Goal: Task Accomplishment & Management: Use online tool/utility

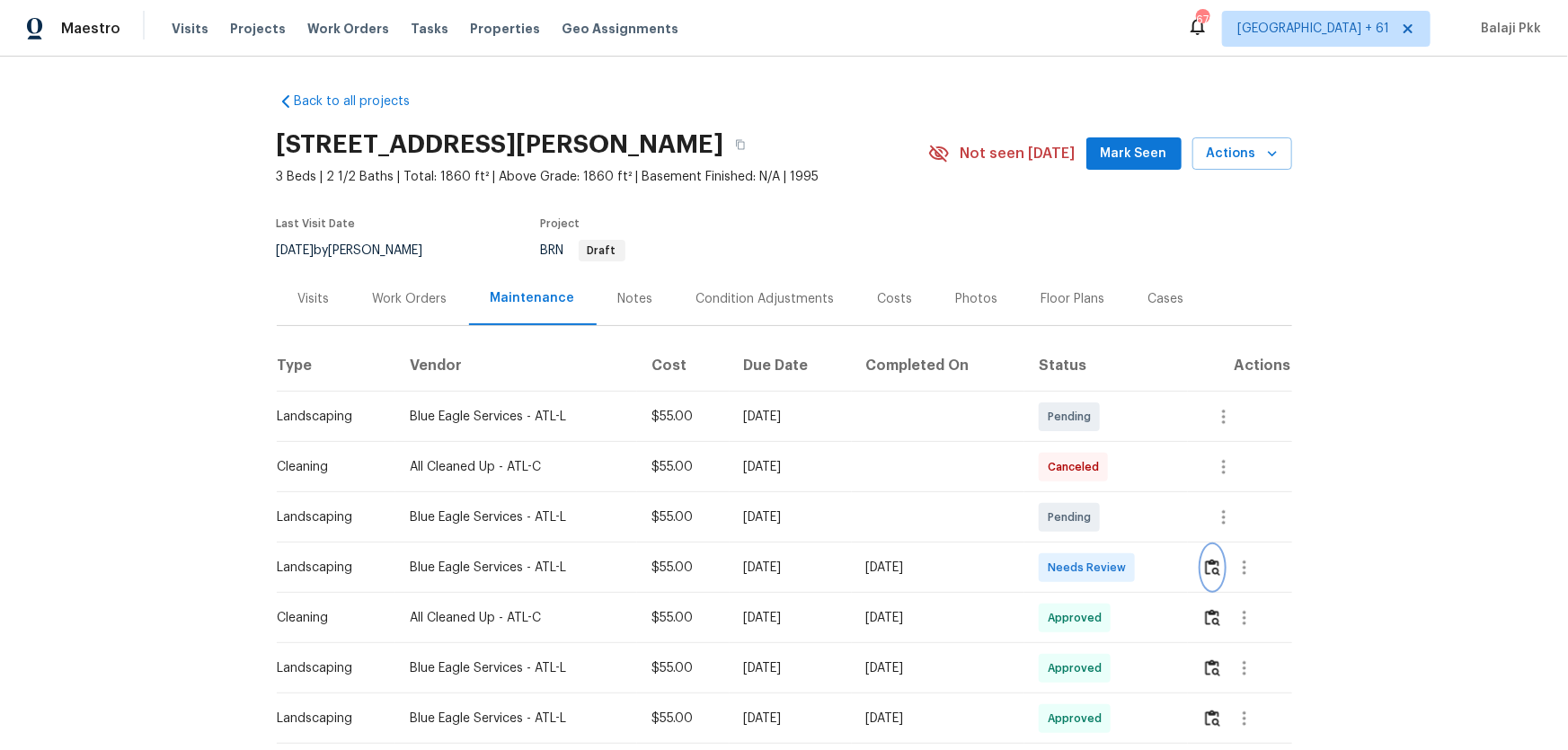
click at [1115, 495] on img "button" at bounding box center [1212, 567] width 16 height 17
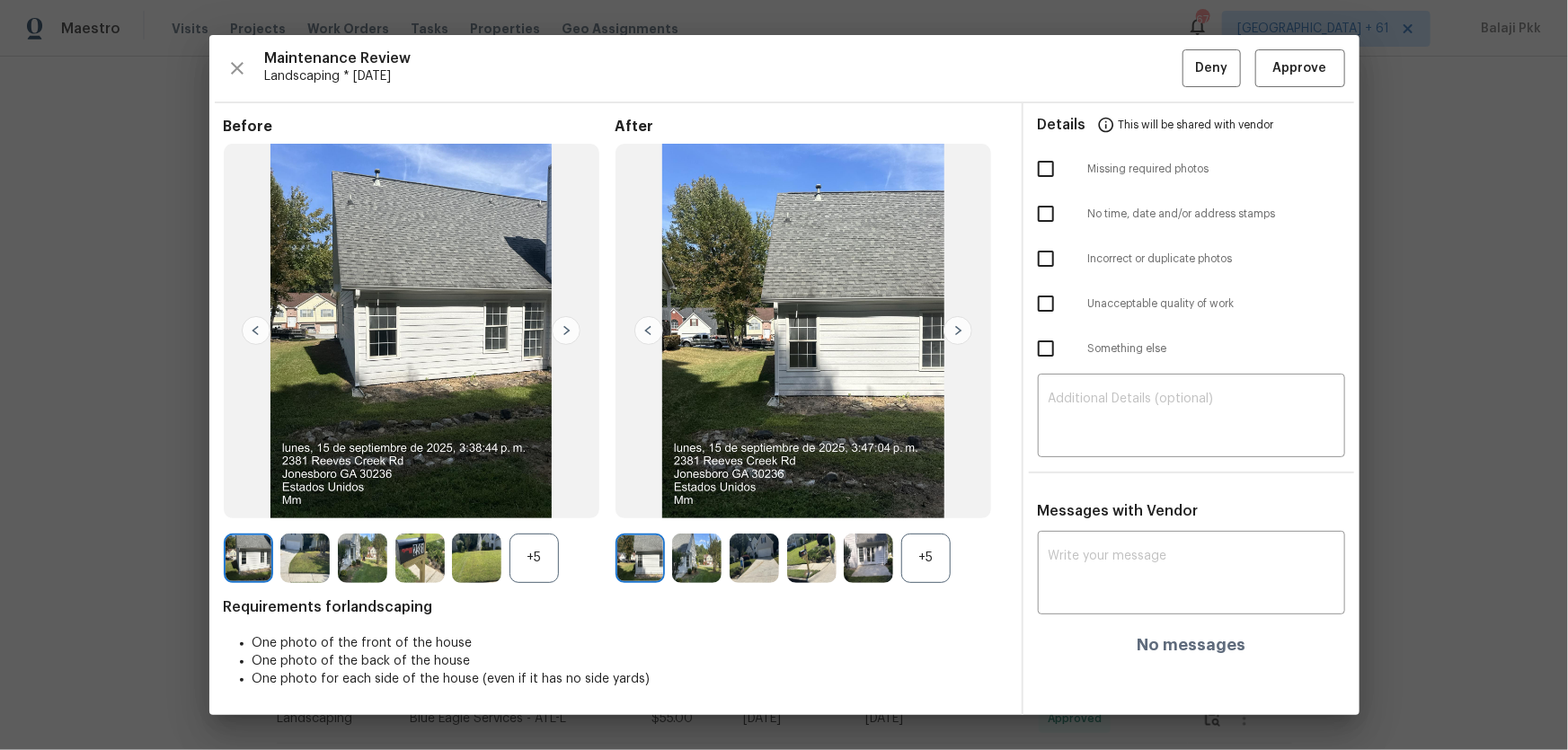
click at [930, 495] on div "+5" at bounding box center [926, 559] width 50 height 50
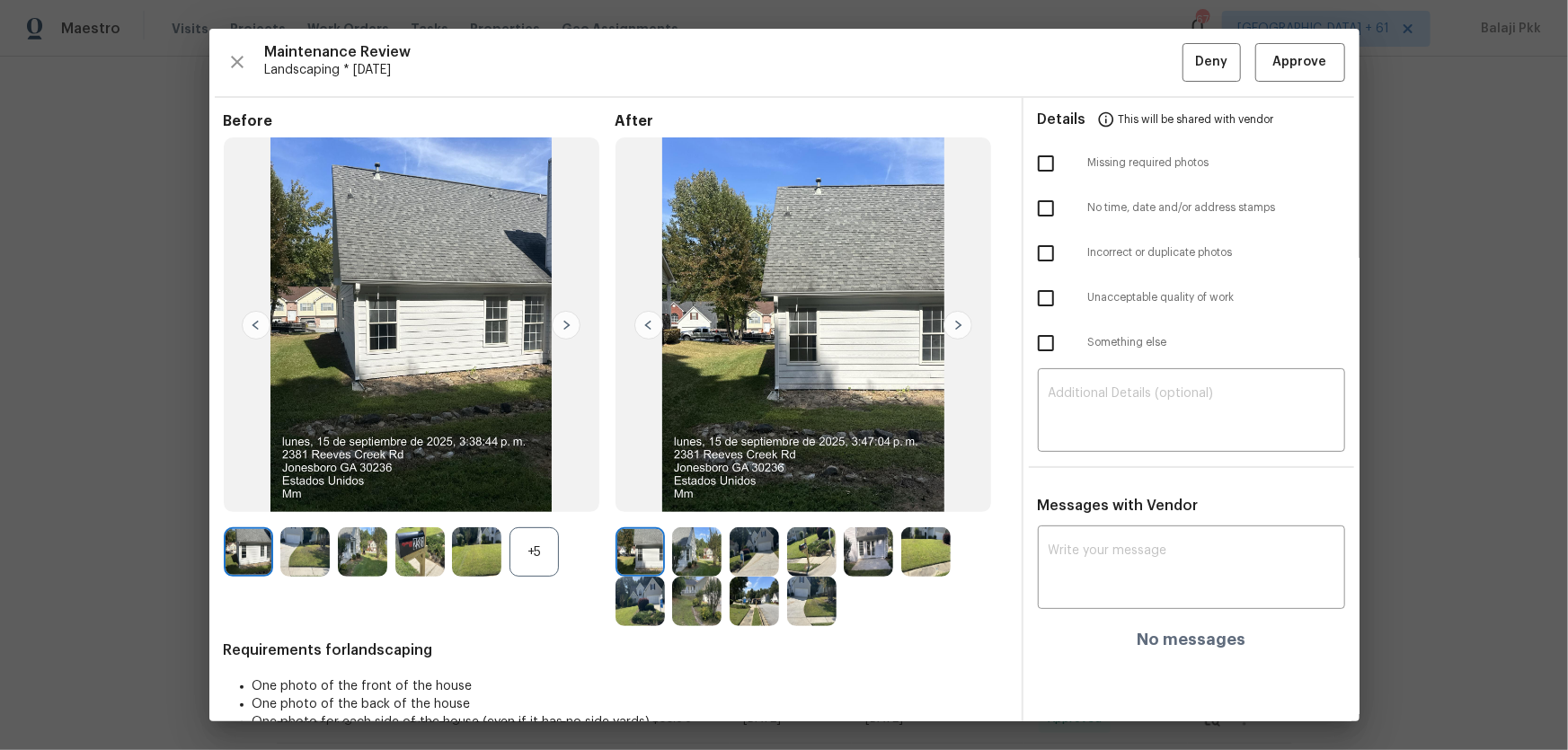
click at [543, 495] on div "+5" at bounding box center [534, 552] width 50 height 50
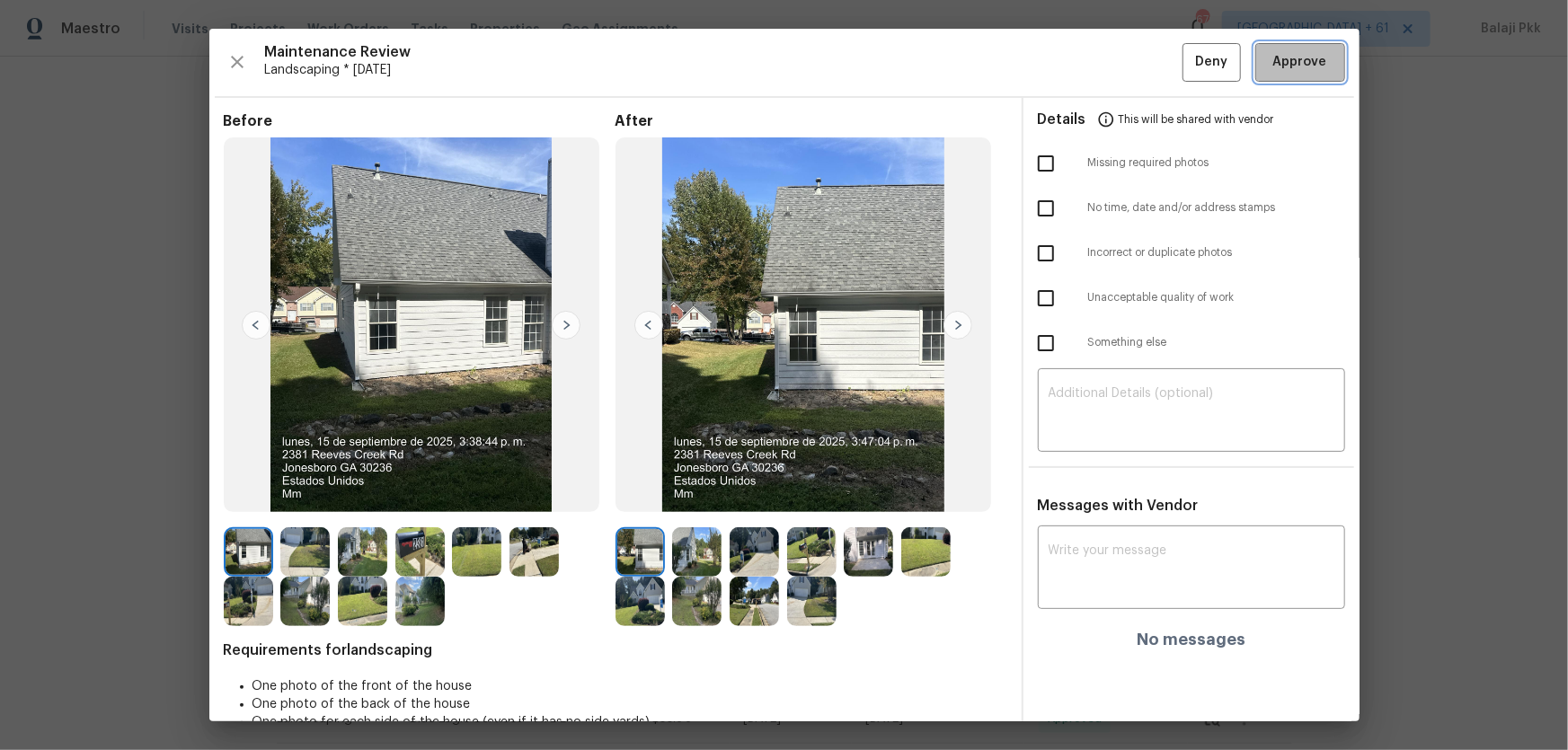
click at [1115, 70] on span "Approve" at bounding box center [1300, 62] width 54 height 22
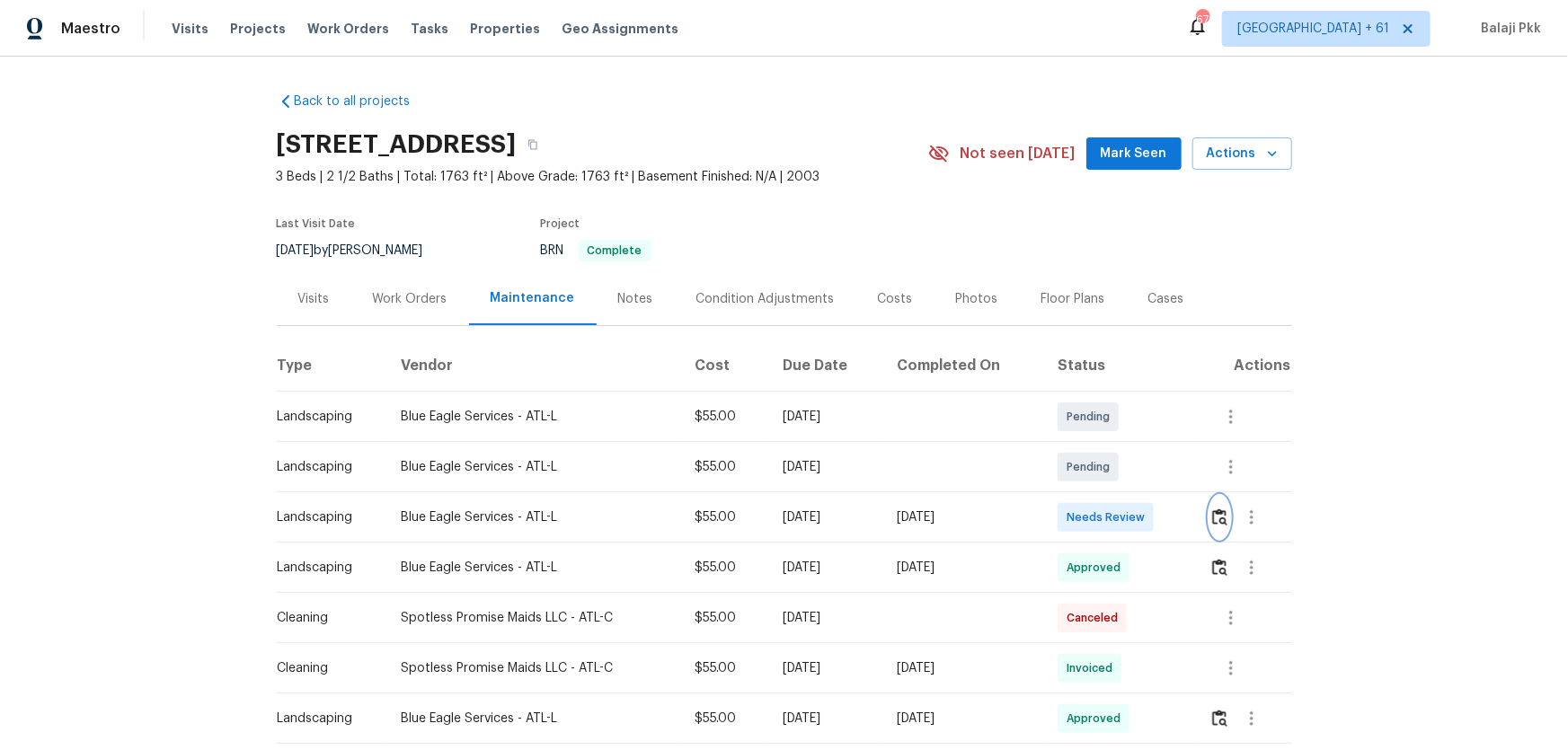
click at [1115, 495] on img "button" at bounding box center [1220, 517] width 16 height 17
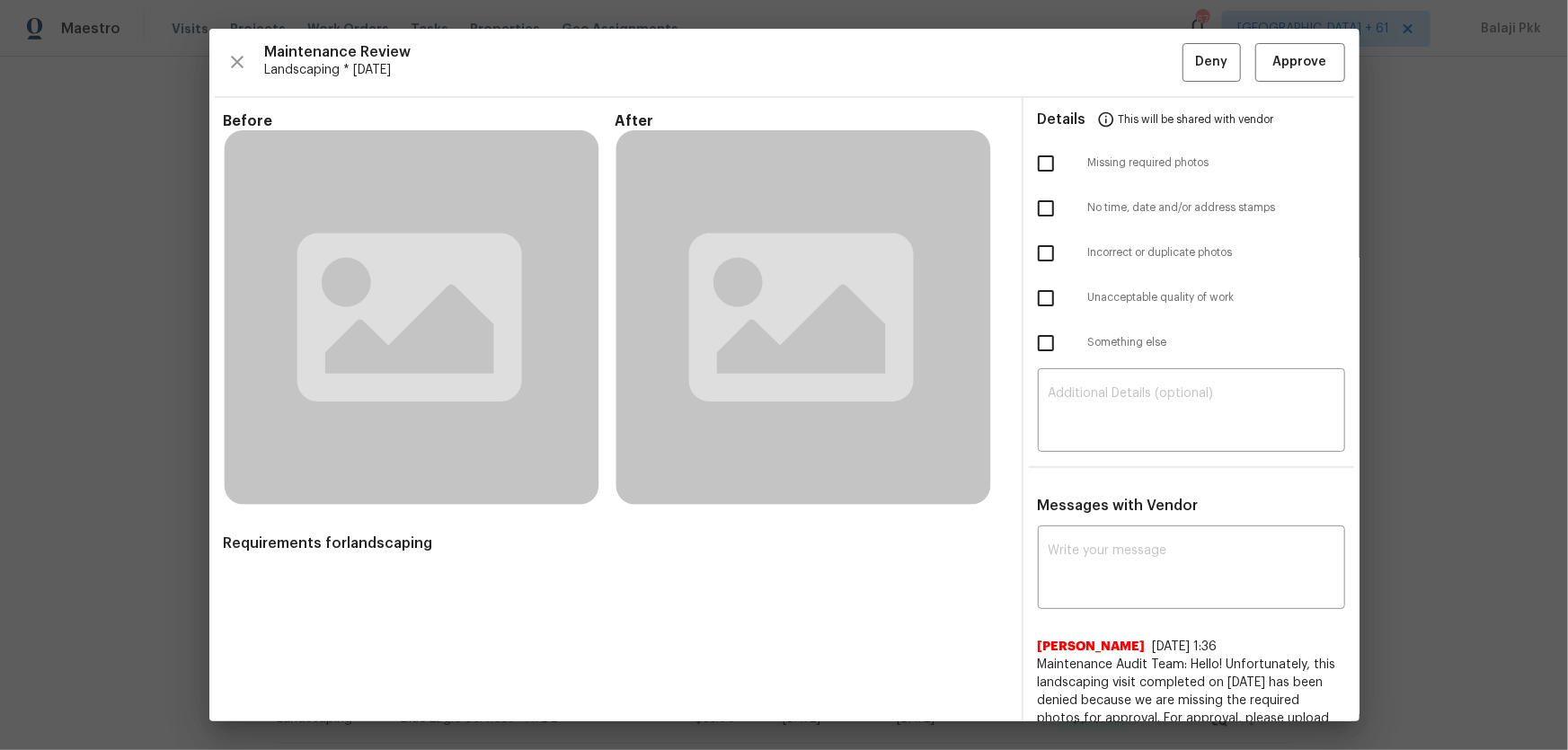
drag, startPoint x: 801, startPoint y: 53, endPoint x: 929, endPoint y: 82, distance: 131.2
click at [803, 54] on span "Maintenance Review" at bounding box center [723, 52] width 917 height 18
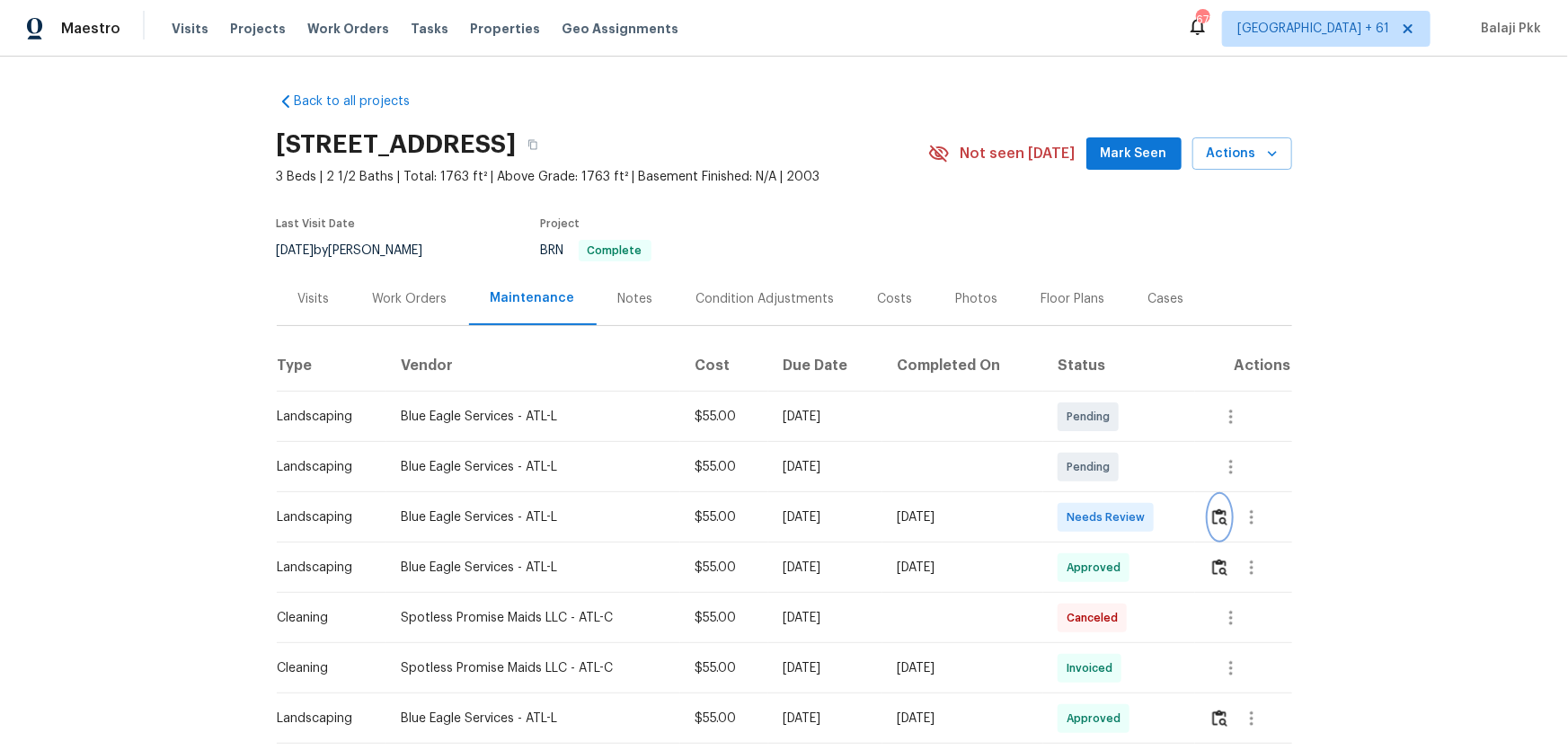
click at [1212, 518] on img "button" at bounding box center [1220, 517] width 16 height 17
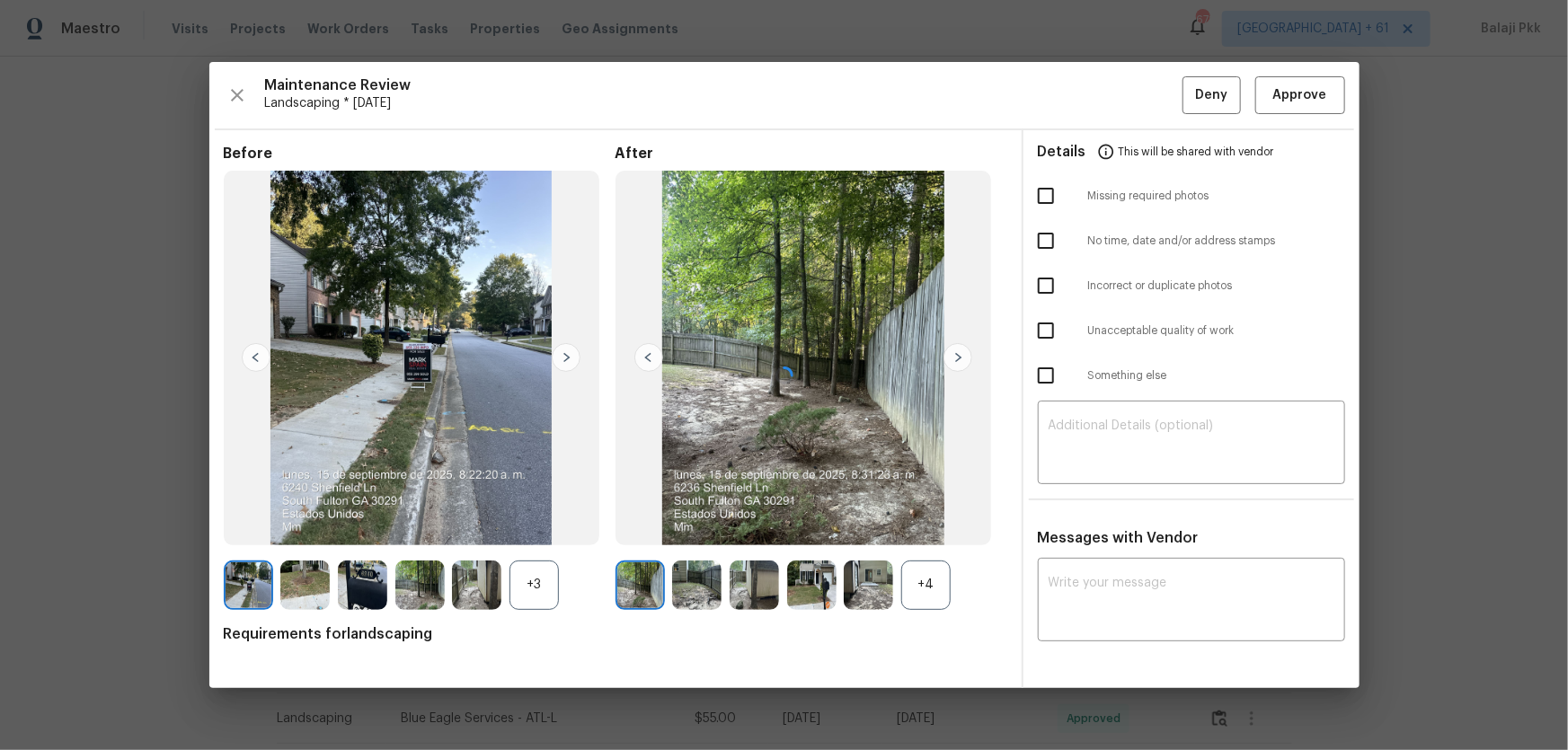
click at [920, 568] on div at bounding box center [784, 374] width 1150 height 626
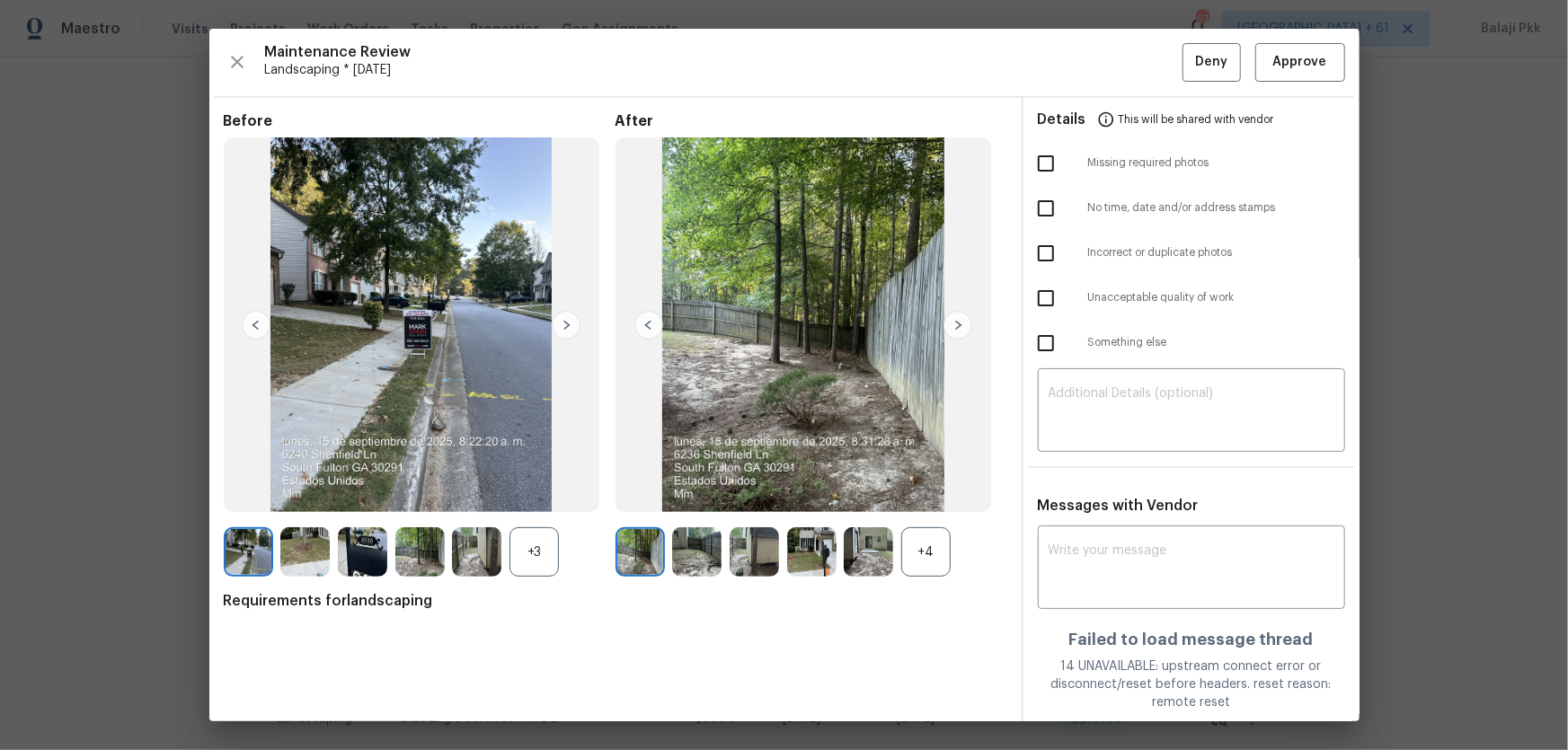
click at [939, 557] on div "+4" at bounding box center [926, 552] width 50 height 50
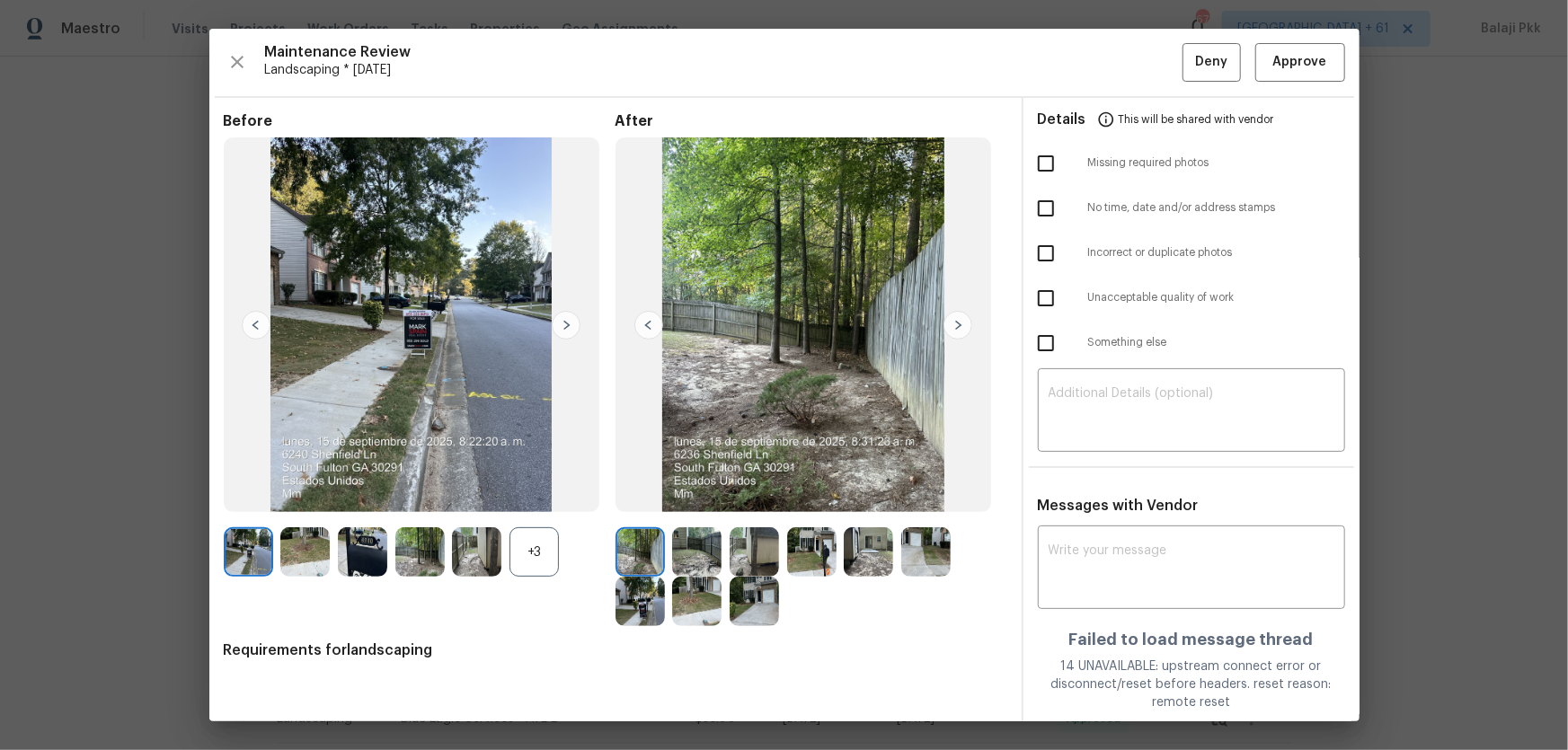
click at [560, 555] on div "+3" at bounding box center [419, 552] width 392 height 50
click at [552, 557] on div "+3" at bounding box center [534, 552] width 50 height 50
click at [1276, 62] on span "Approve" at bounding box center [1300, 62] width 54 height 22
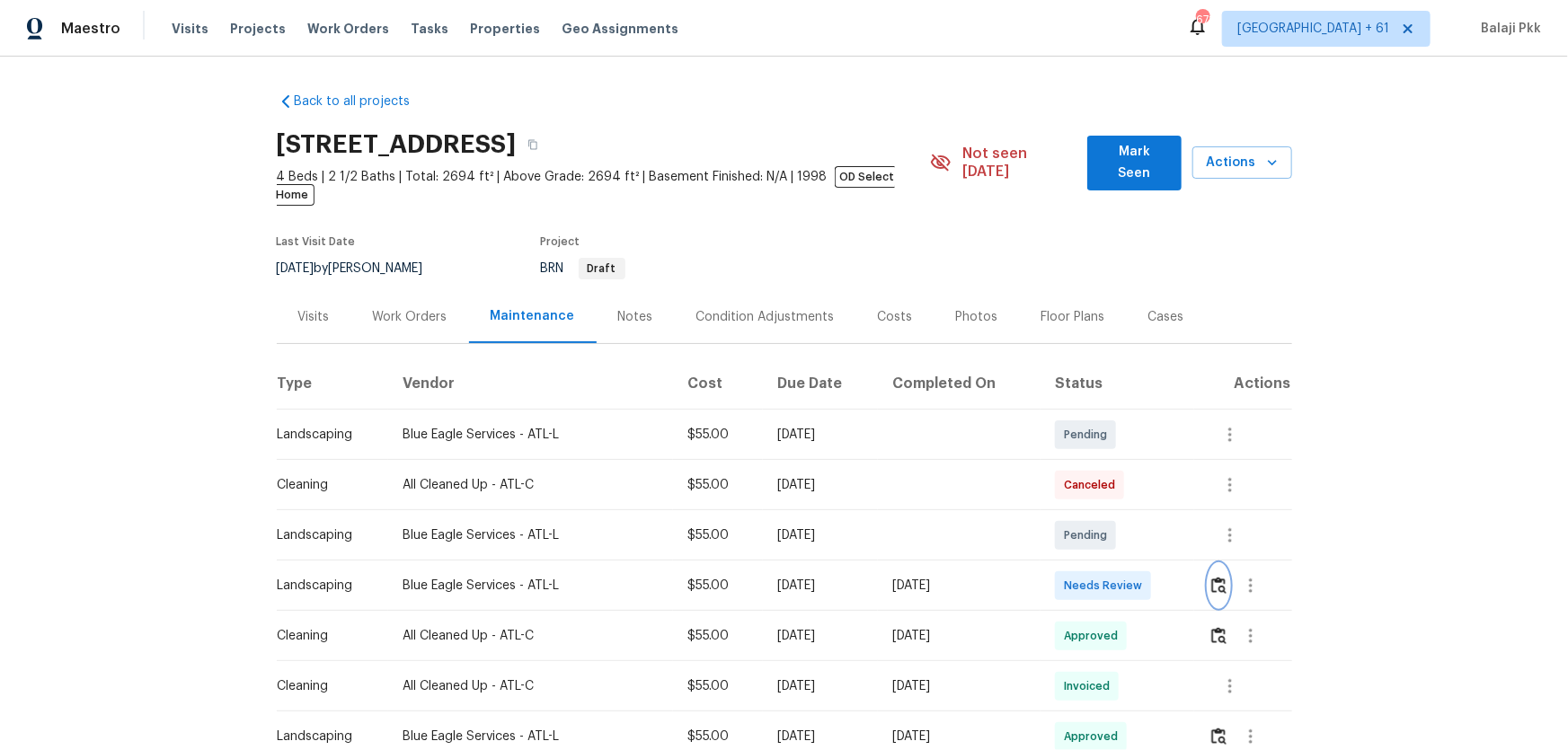
click at [1115, 495] on button "button" at bounding box center [1219, 585] width 20 height 43
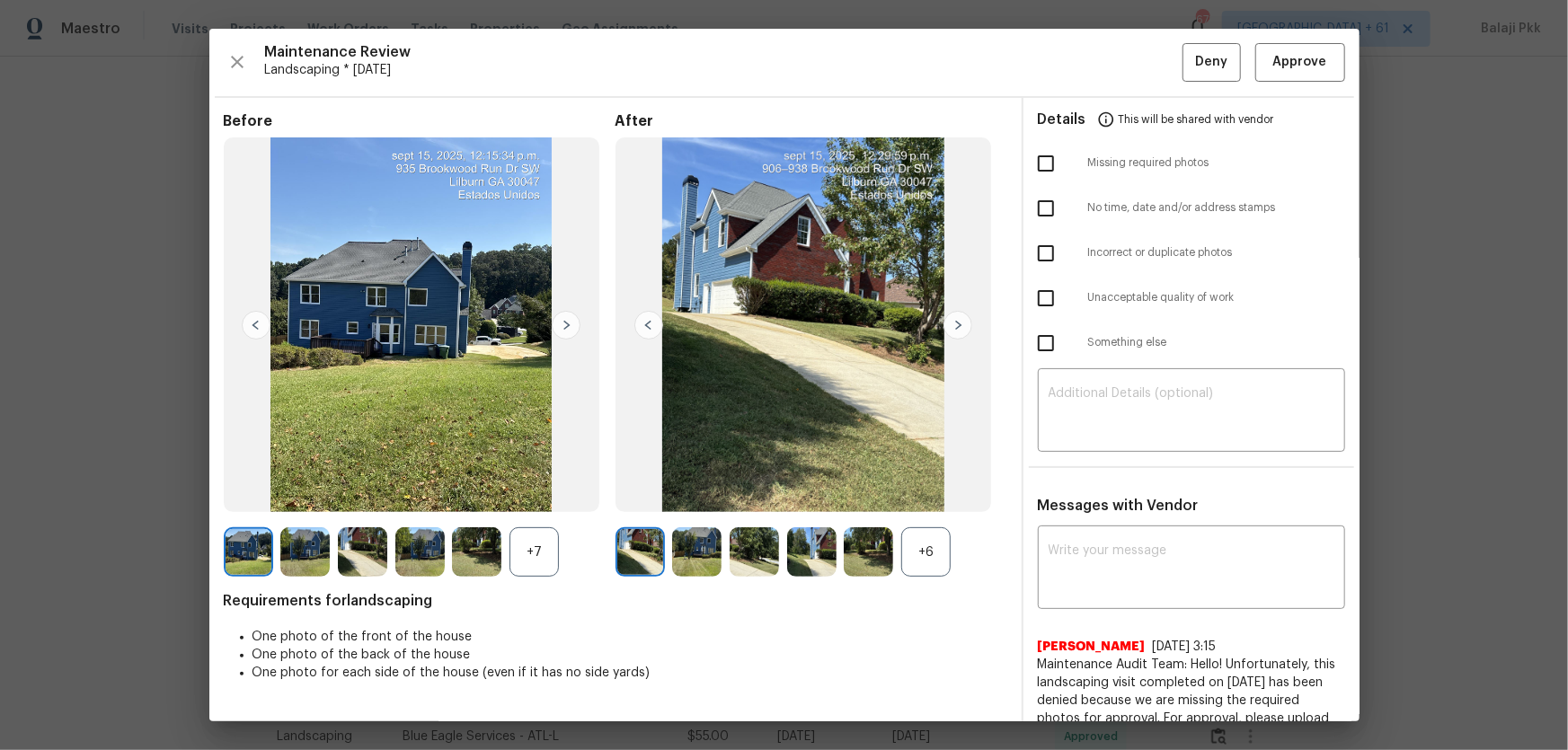
click at [924, 495] on div "+6" at bounding box center [926, 552] width 50 height 50
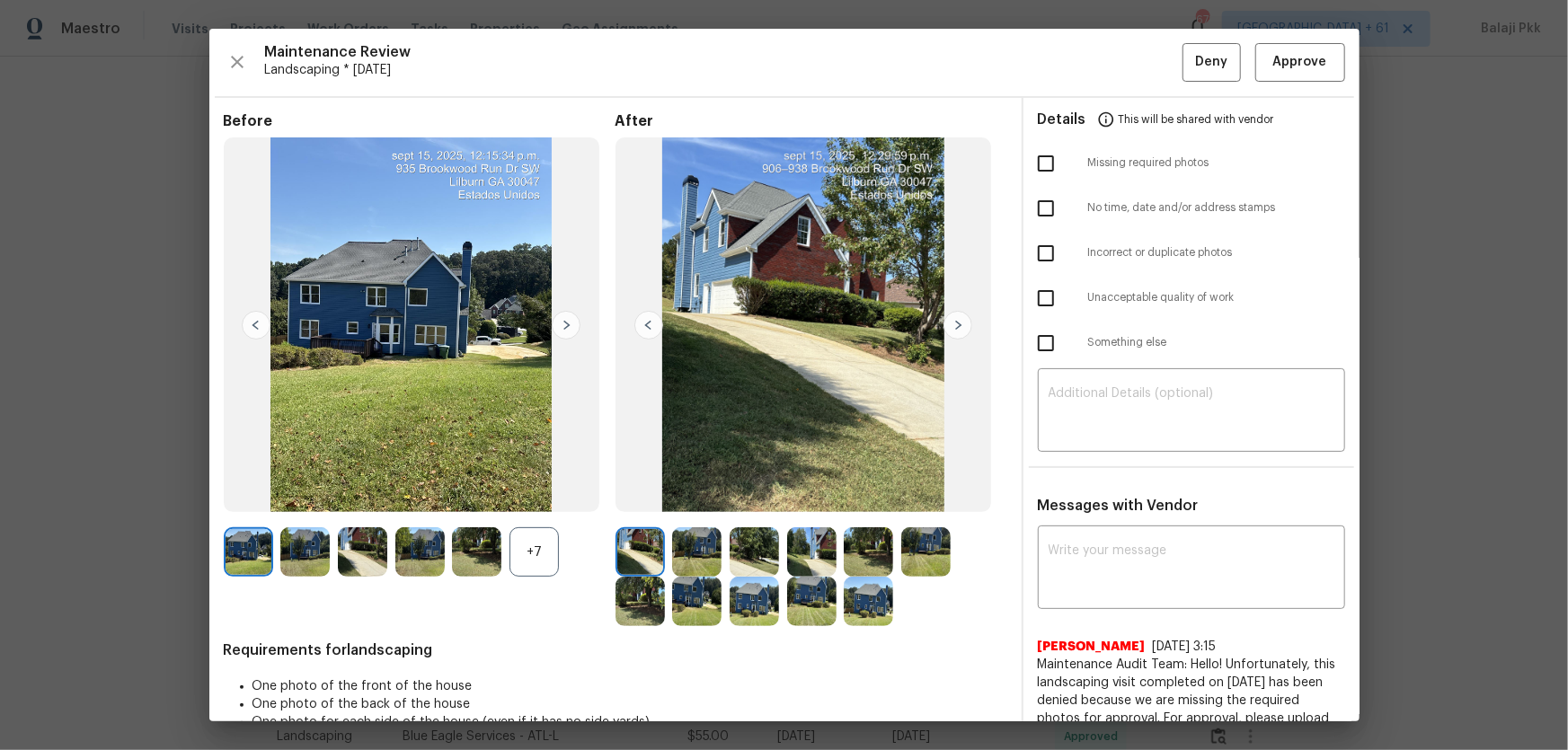
click at [506, 495] on div at bounding box center [481, 552] width 58 height 50
click at [545, 495] on div "+7" at bounding box center [534, 552] width 50 height 50
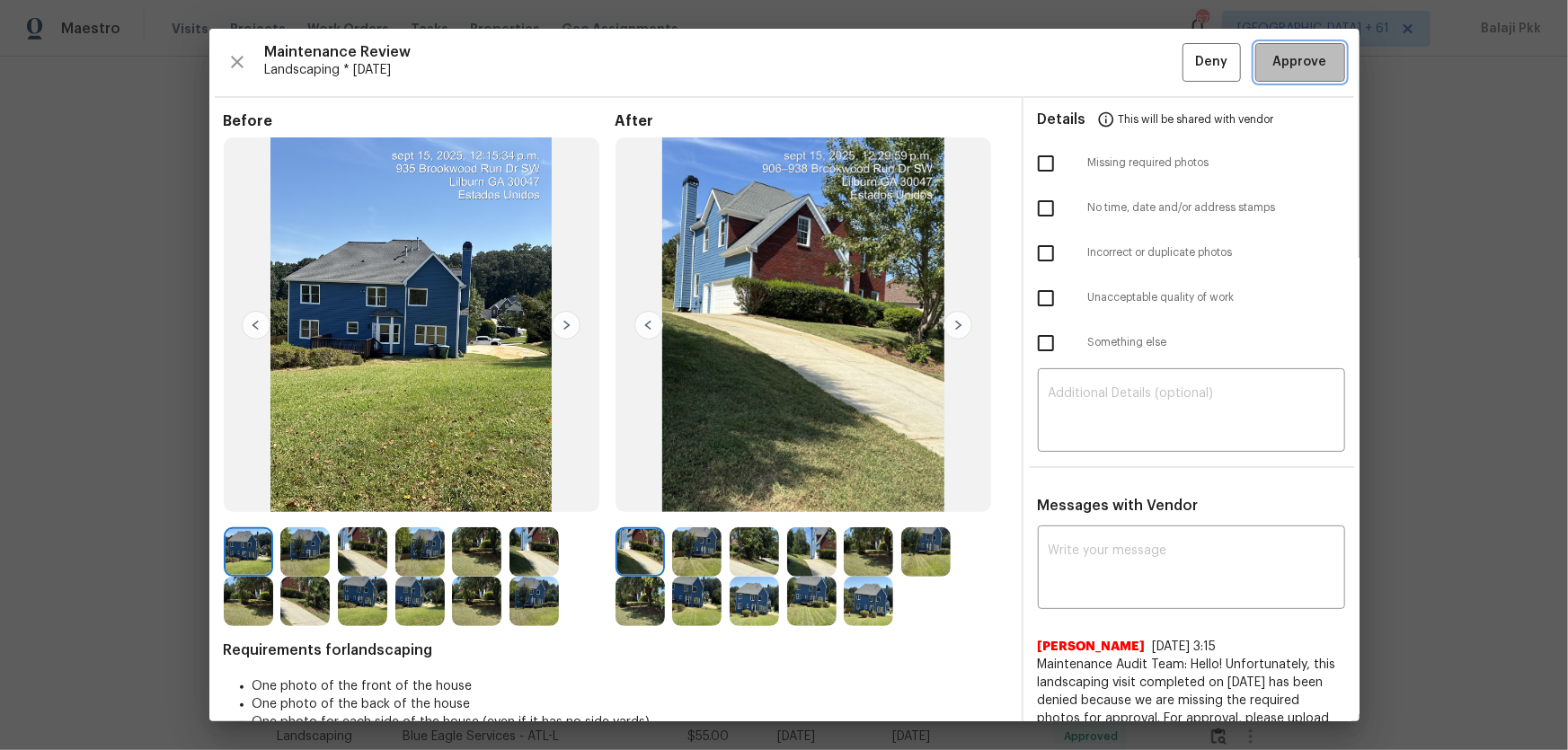
click at [1115, 62] on span "Approve" at bounding box center [1300, 62] width 54 height 22
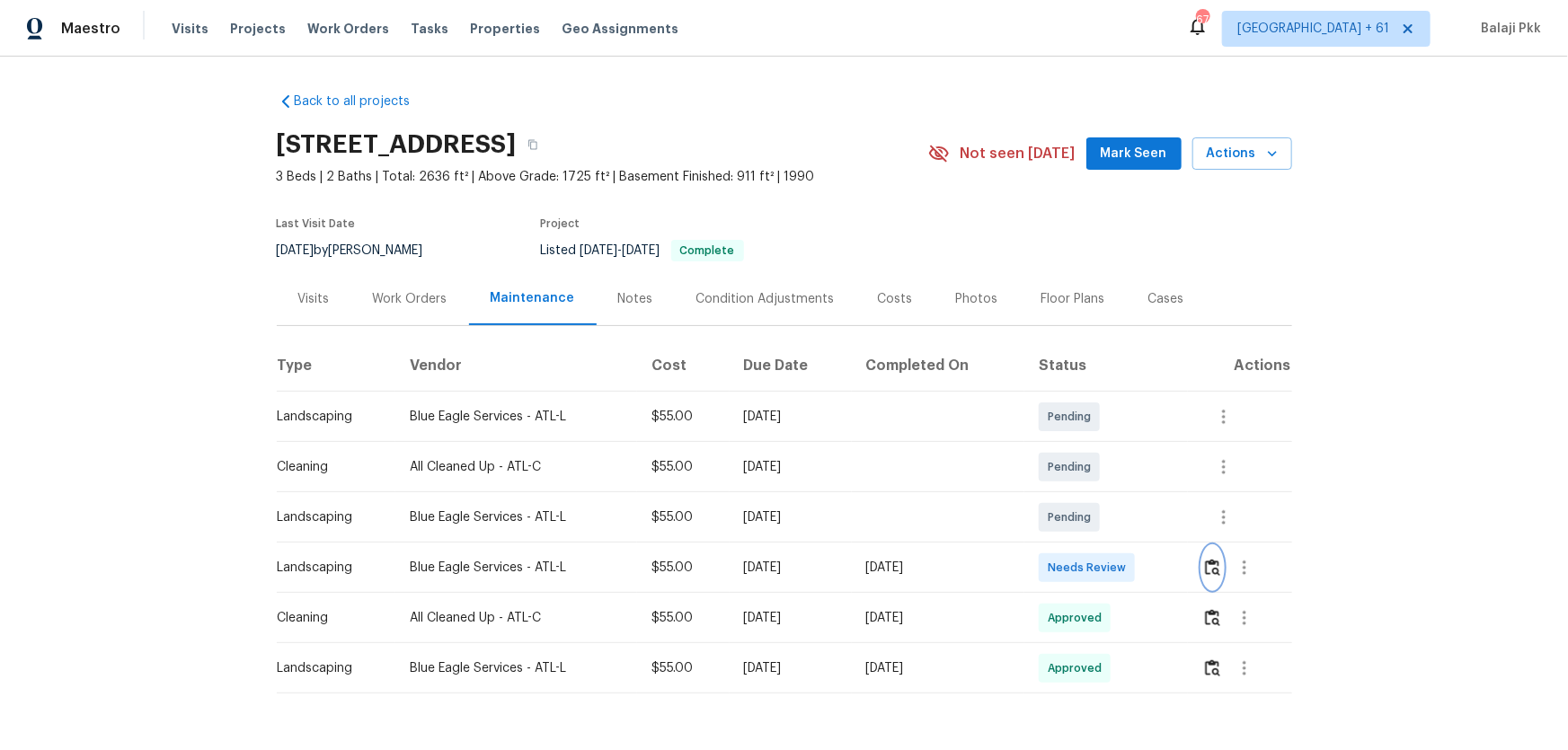
click at [1115, 495] on button "button" at bounding box center [1212, 567] width 20 height 43
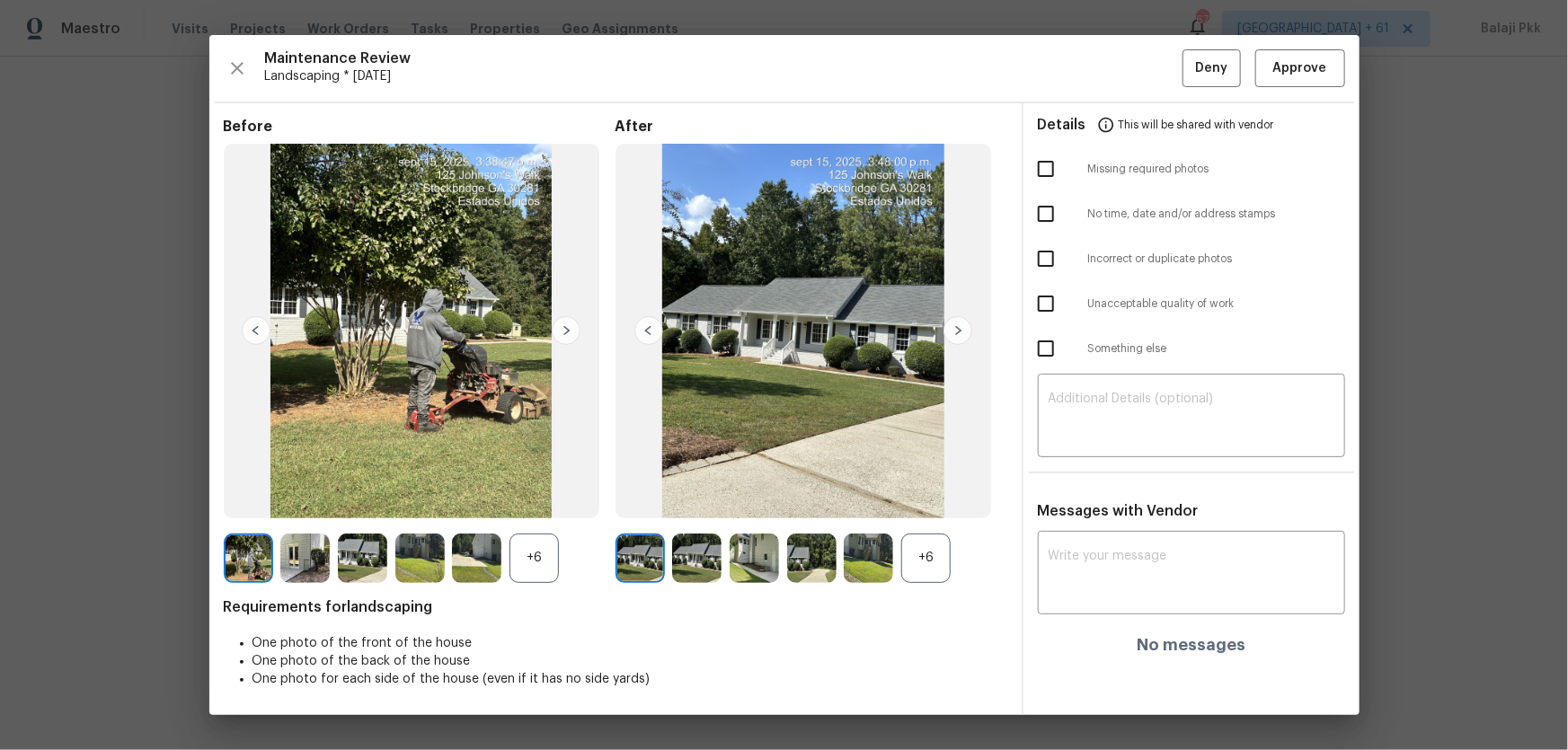
click at [915, 495] on div "+6" at bounding box center [926, 559] width 50 height 50
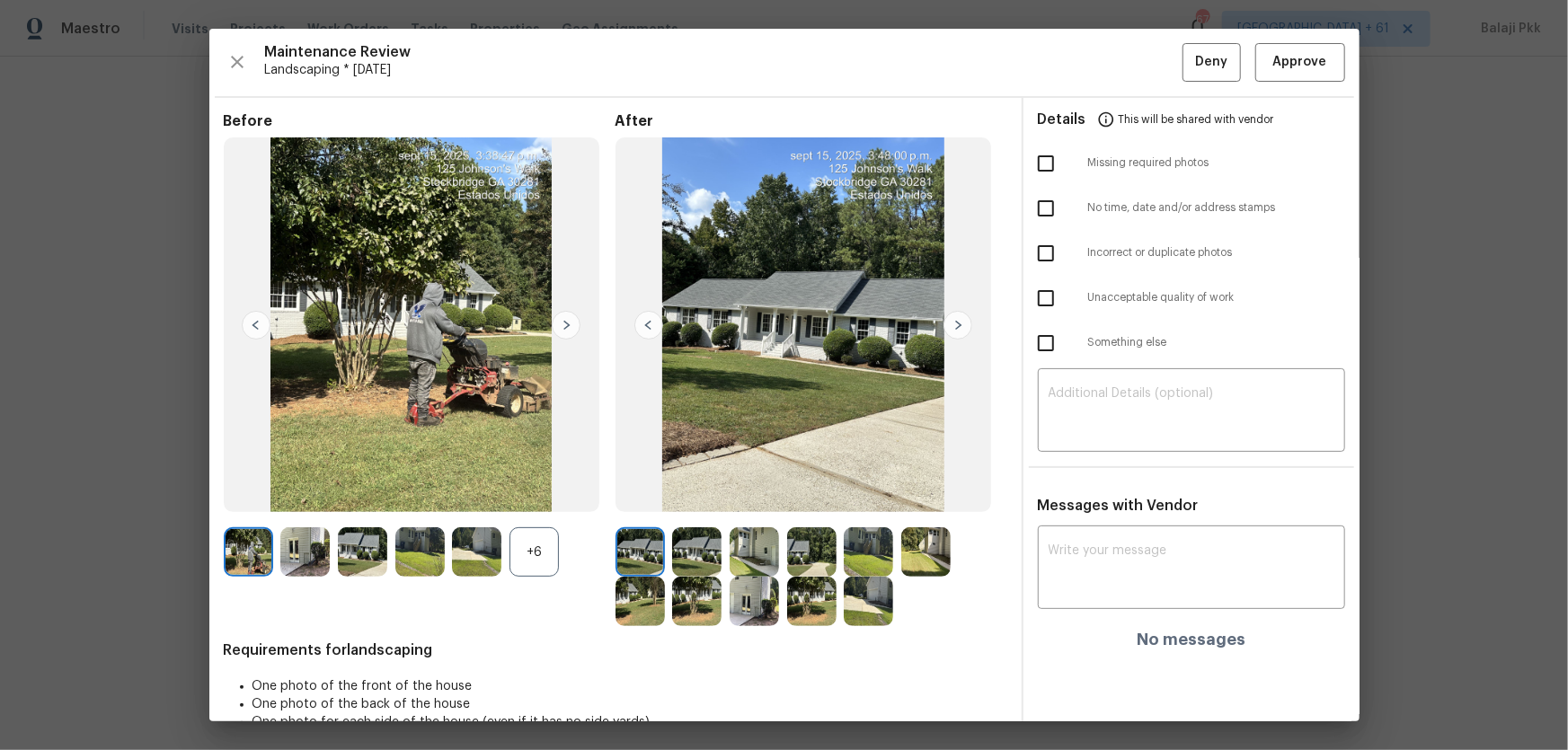
click at [538, 495] on div "+6" at bounding box center [534, 552] width 50 height 50
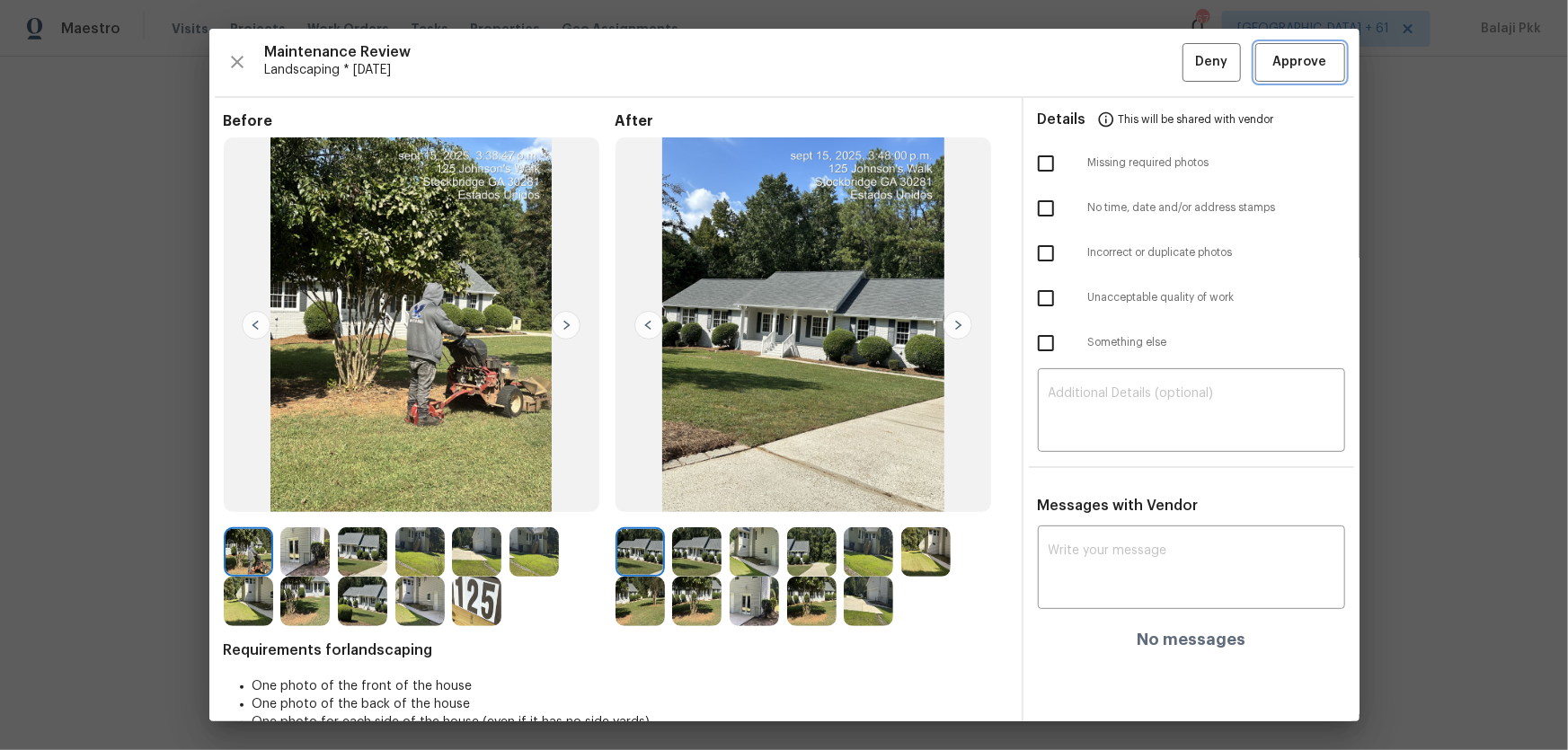
click at [1115, 70] on span "Approve" at bounding box center [1300, 62] width 54 height 22
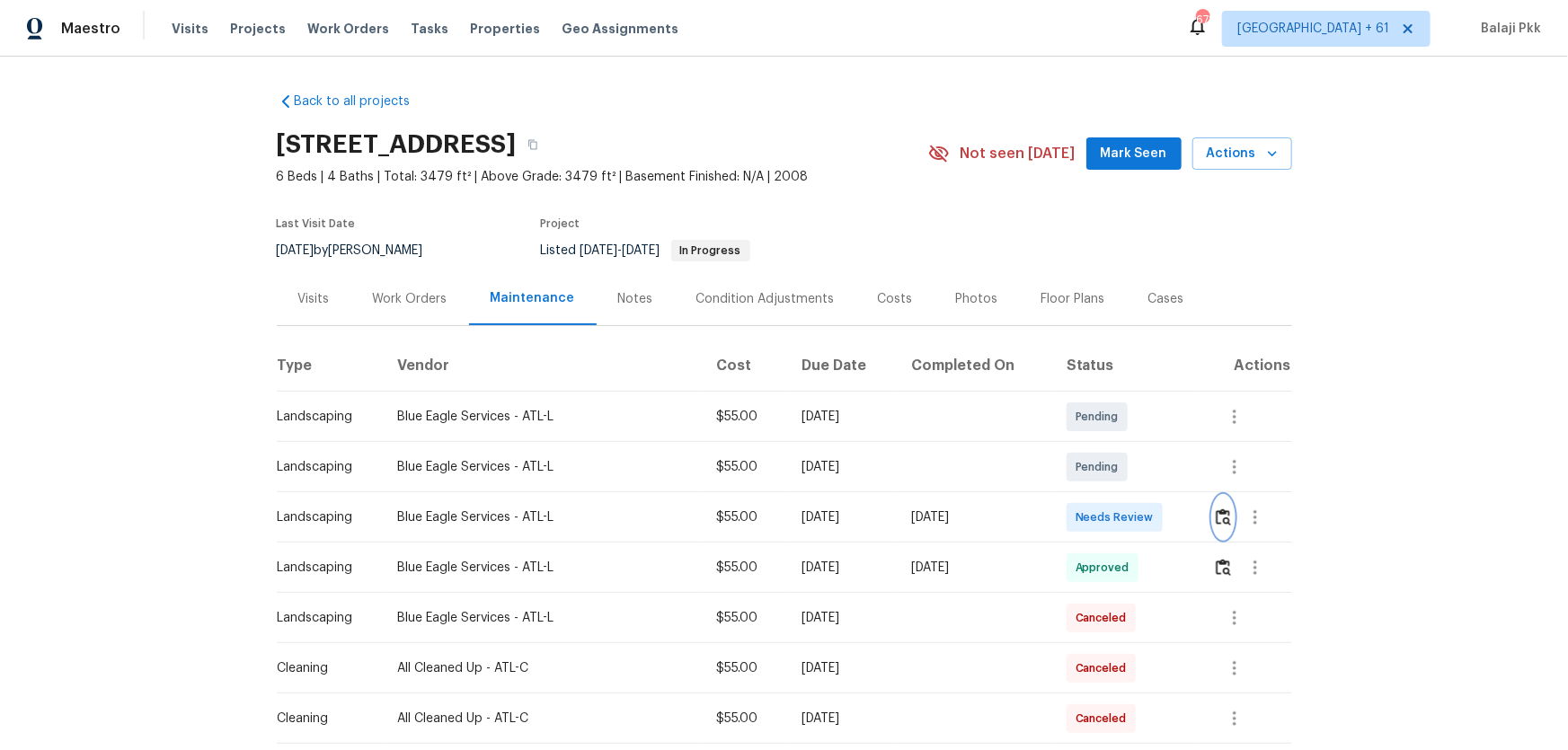
click at [1115, 495] on img "button" at bounding box center [1223, 517] width 16 height 17
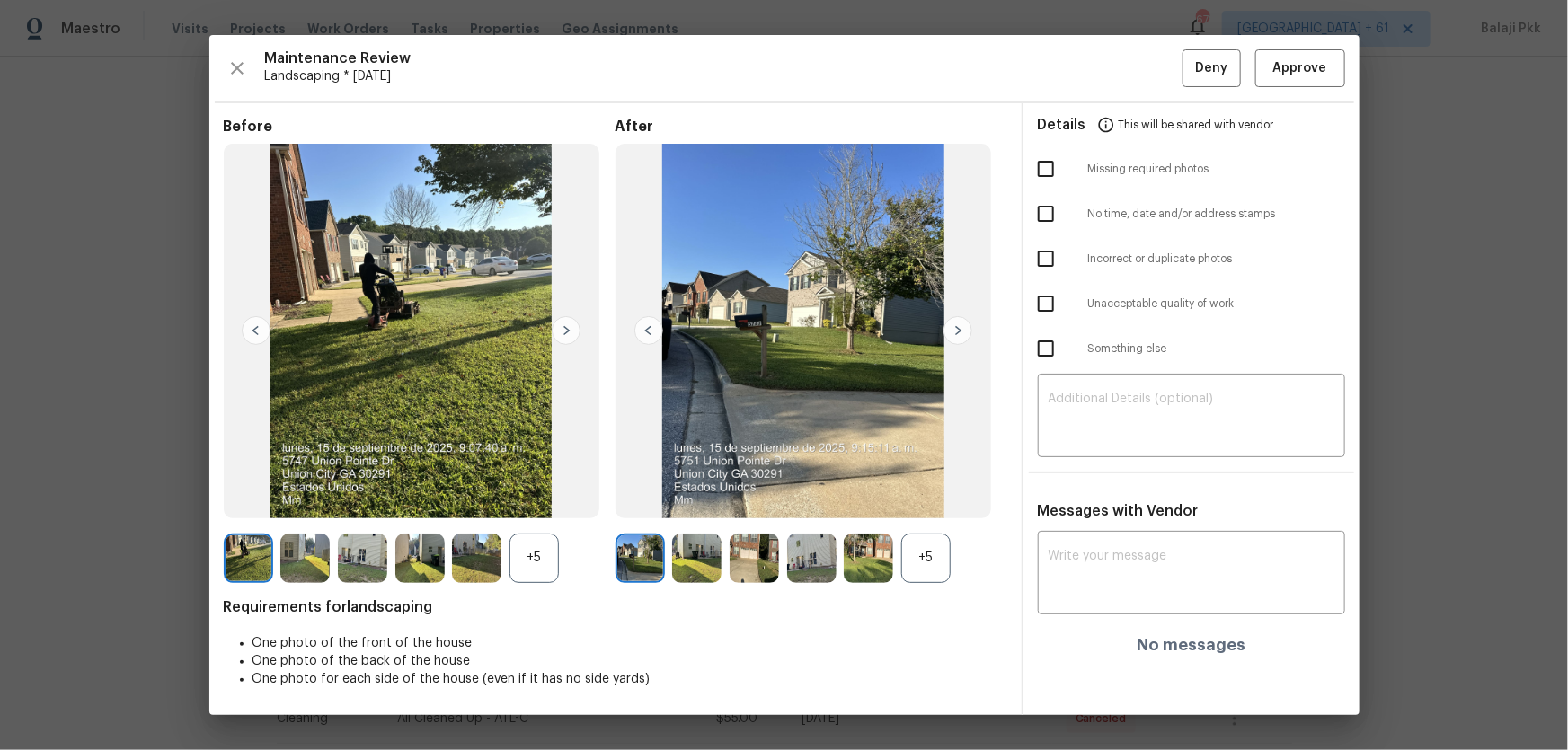
click at [927, 495] on div "+5" at bounding box center [926, 559] width 50 height 50
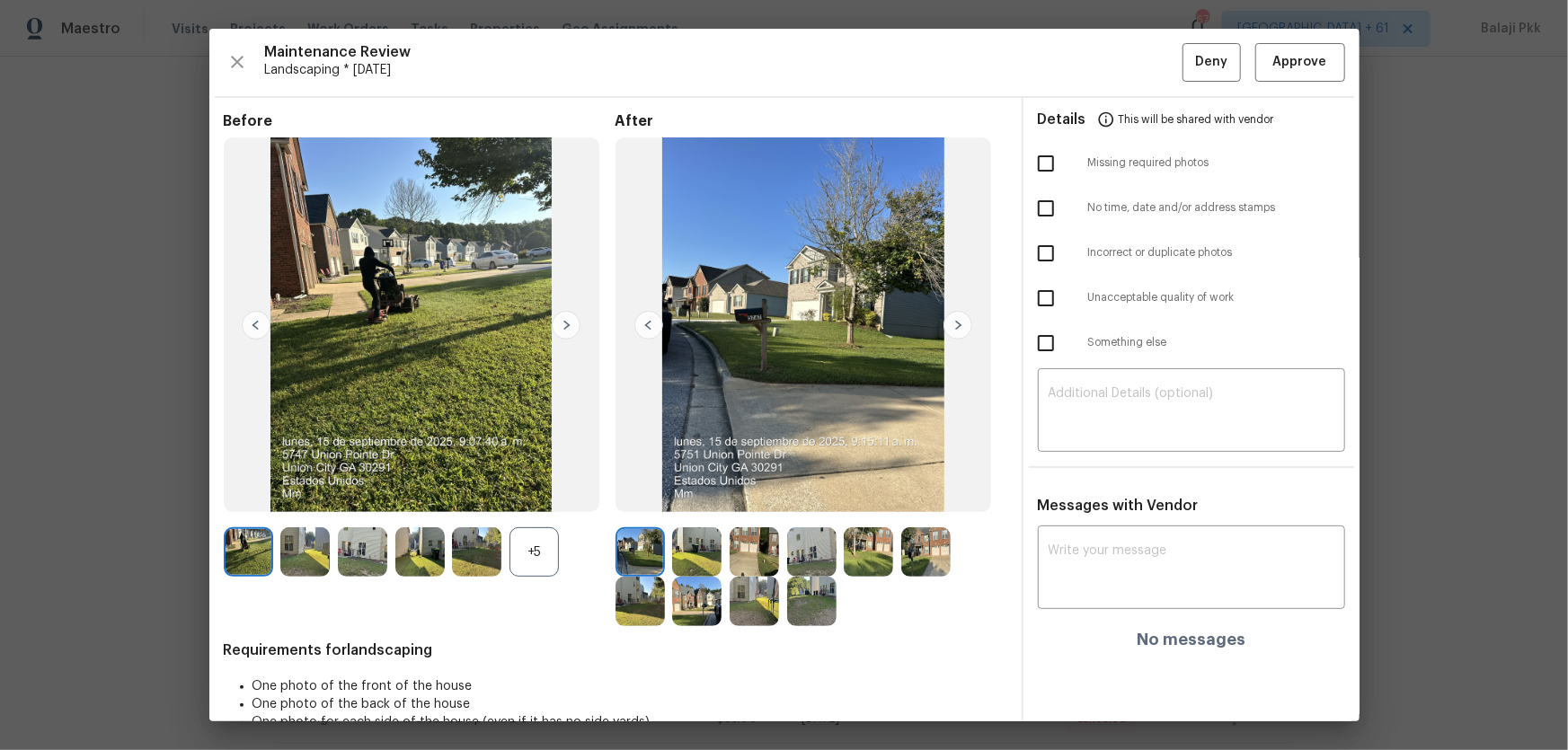
click at [533, 495] on div "+5" at bounding box center [534, 552] width 50 height 50
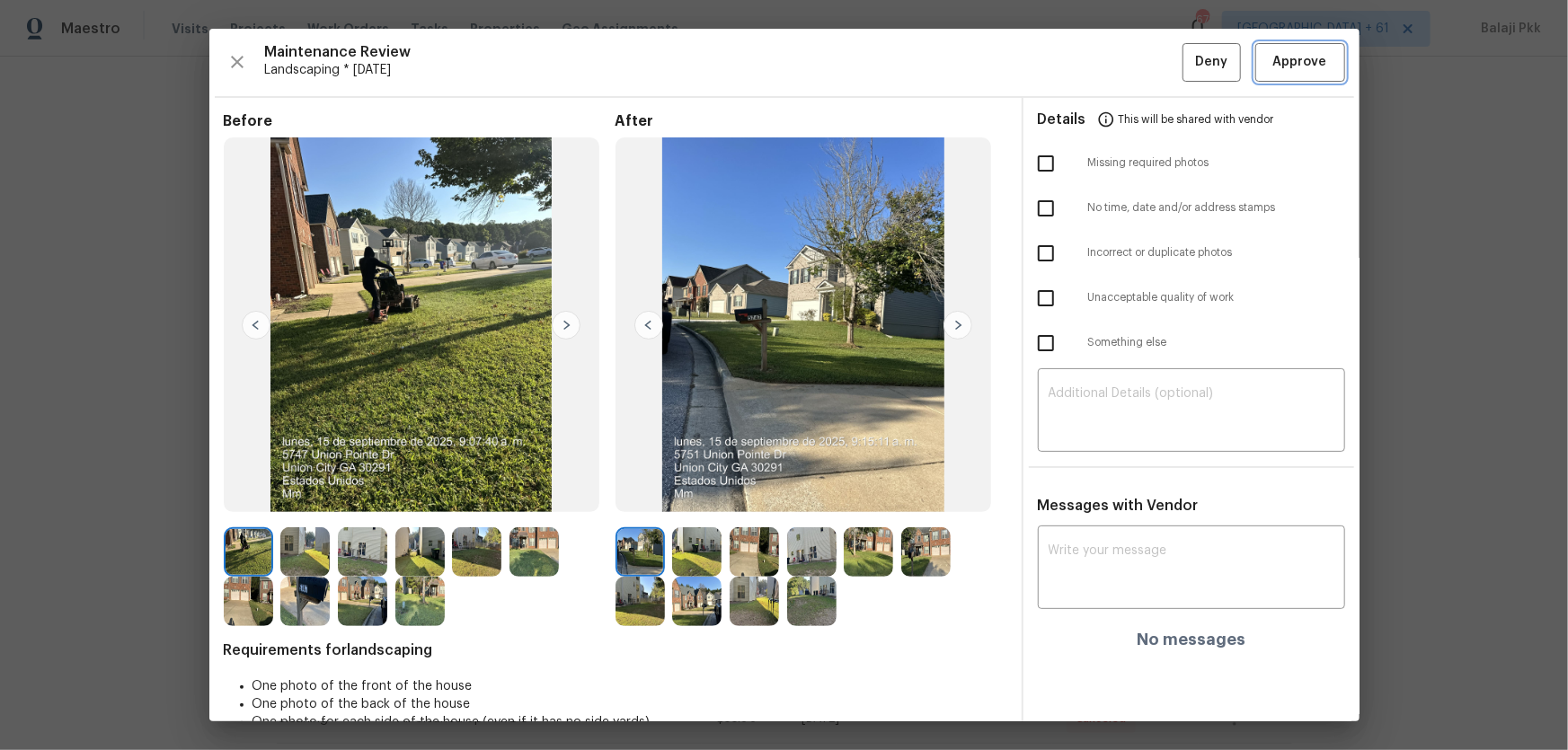
click at [1115, 69] on span "Approve" at bounding box center [1300, 62] width 54 height 22
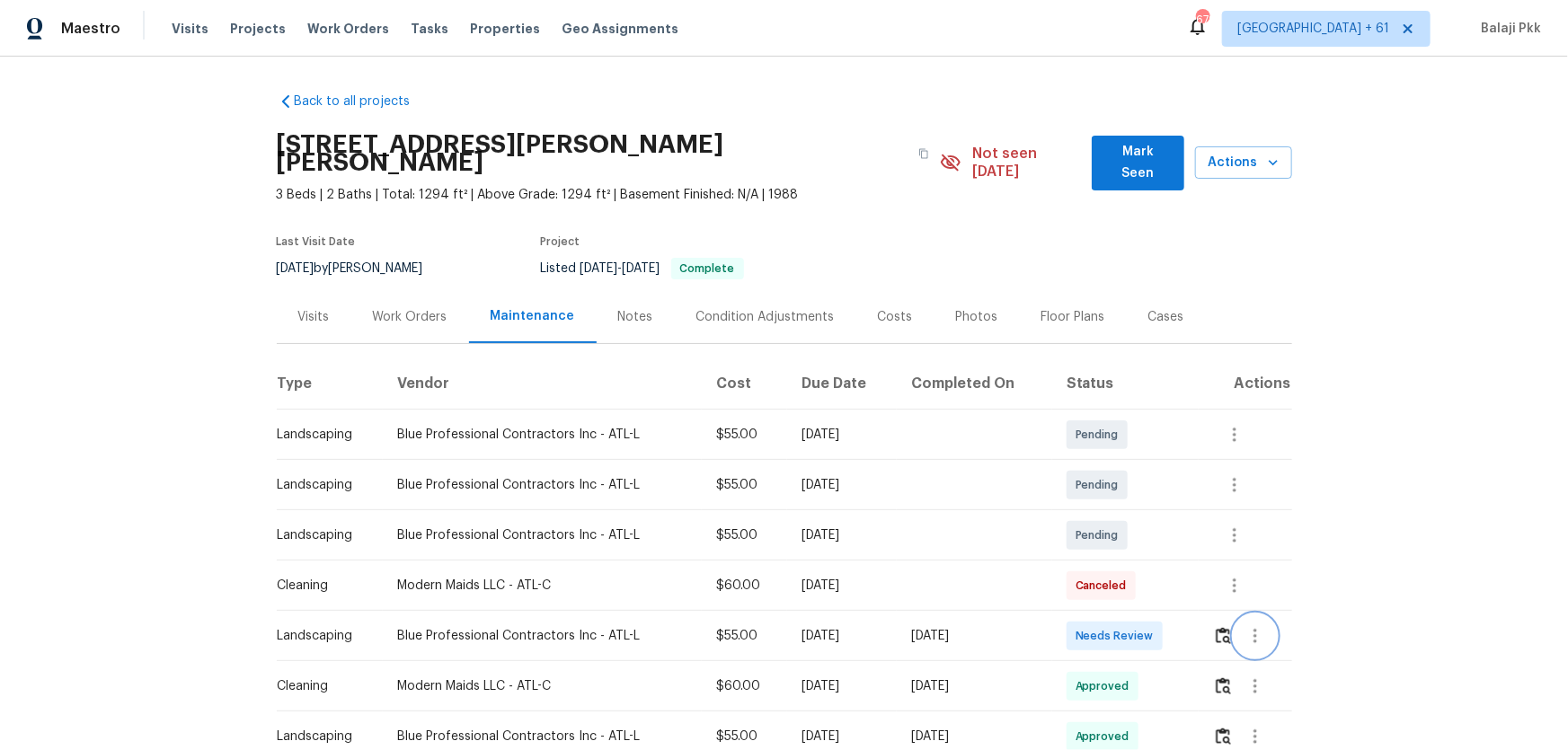
click at [1228, 617] on div at bounding box center [1252, 636] width 77 height 43
click at [1221, 627] on img "button" at bounding box center [1223, 635] width 16 height 17
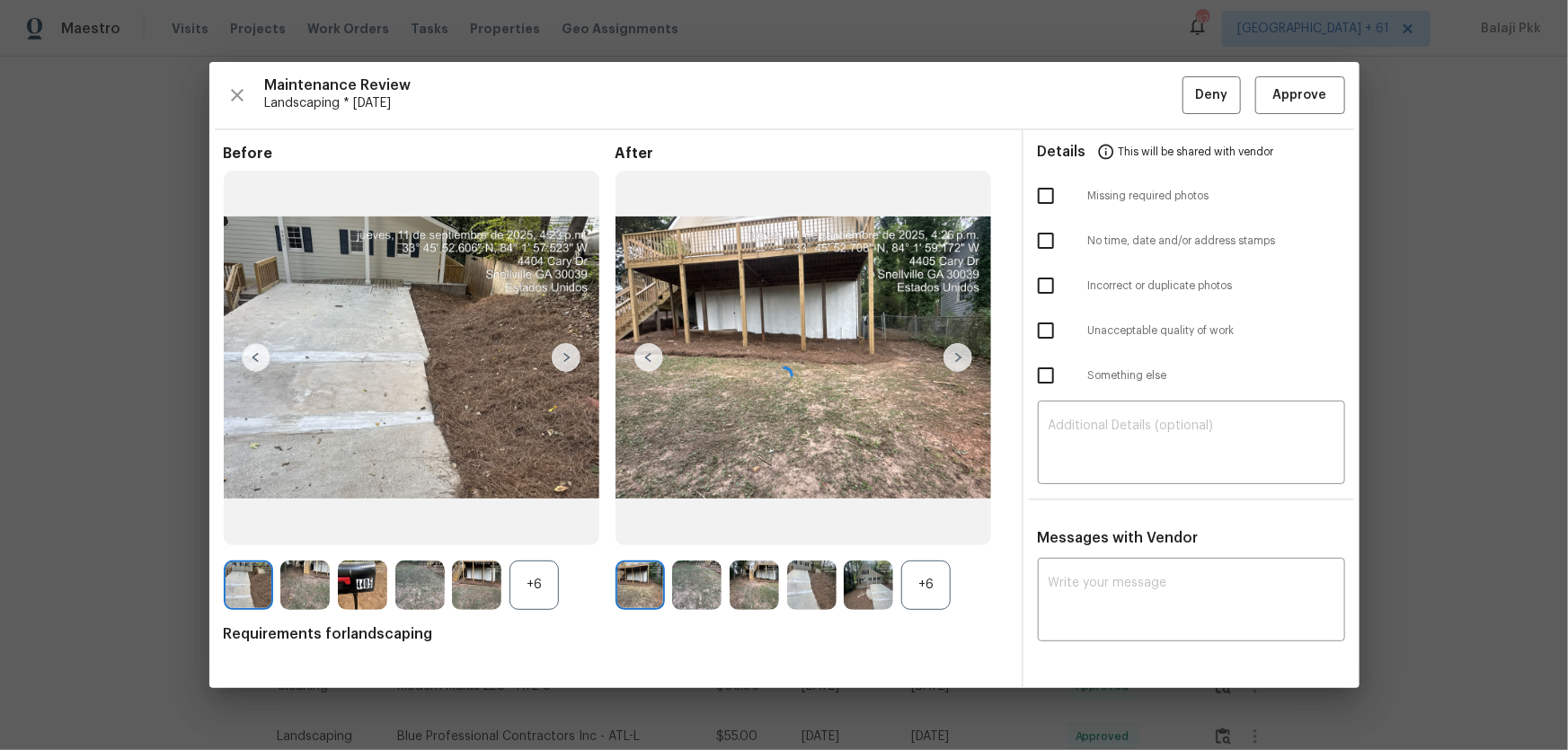
click at [1325, 94] on div at bounding box center [784, 374] width 1150 height 626
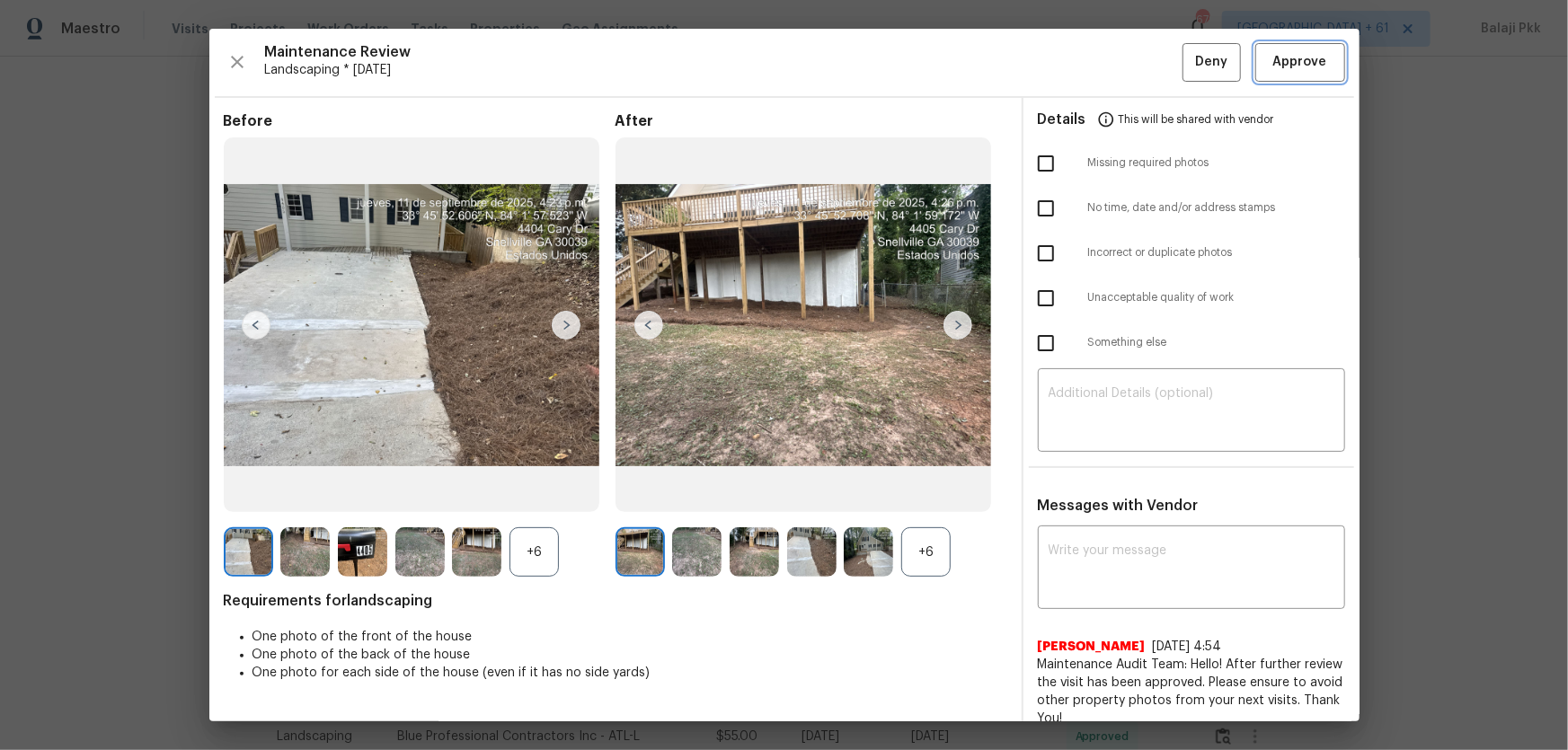
click at [1324, 70] on button "Approve" at bounding box center [1301, 62] width 90 height 39
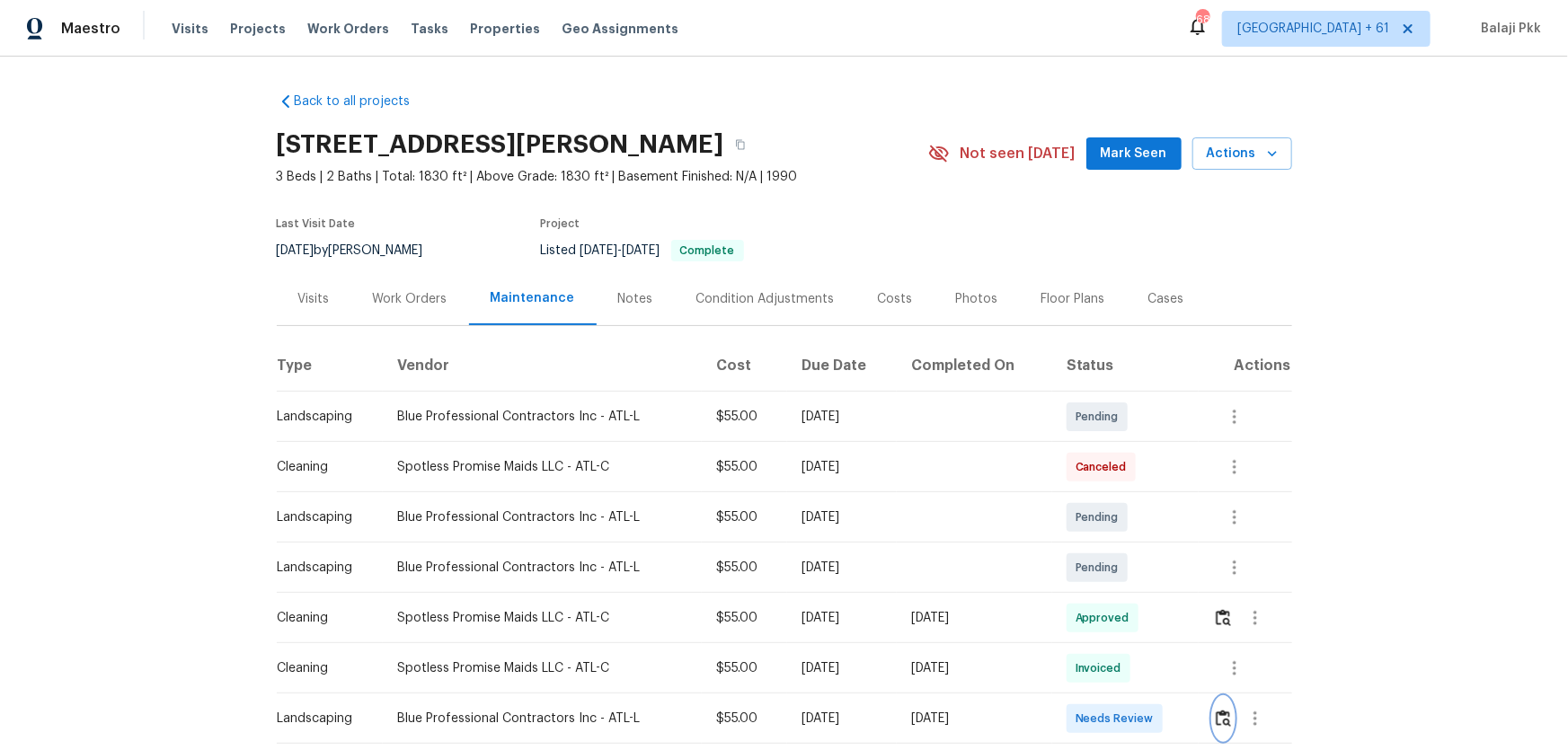
click at [1115, 495] on img "button" at bounding box center [1223, 718] width 16 height 17
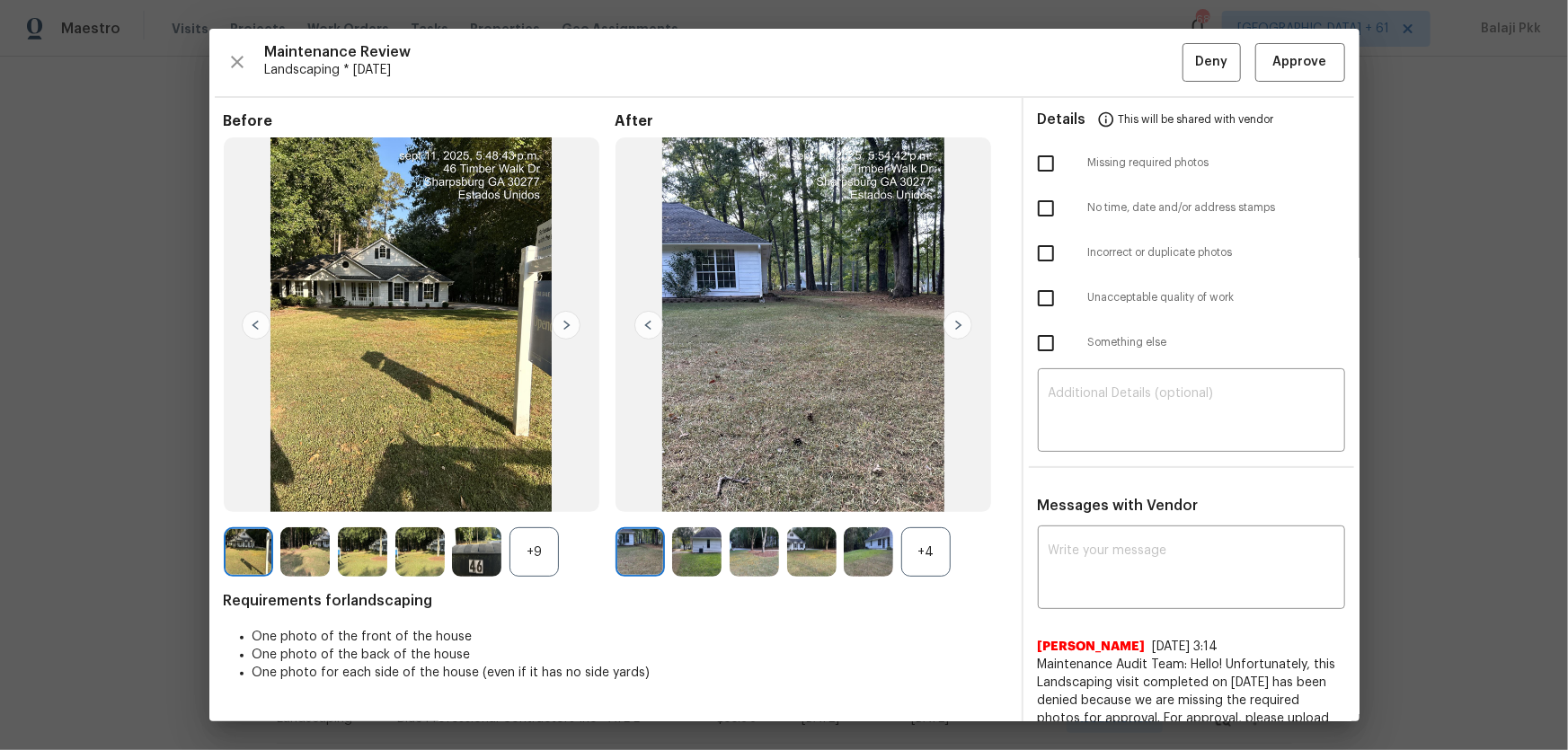
click at [933, 495] on div "+4" at bounding box center [926, 552] width 50 height 50
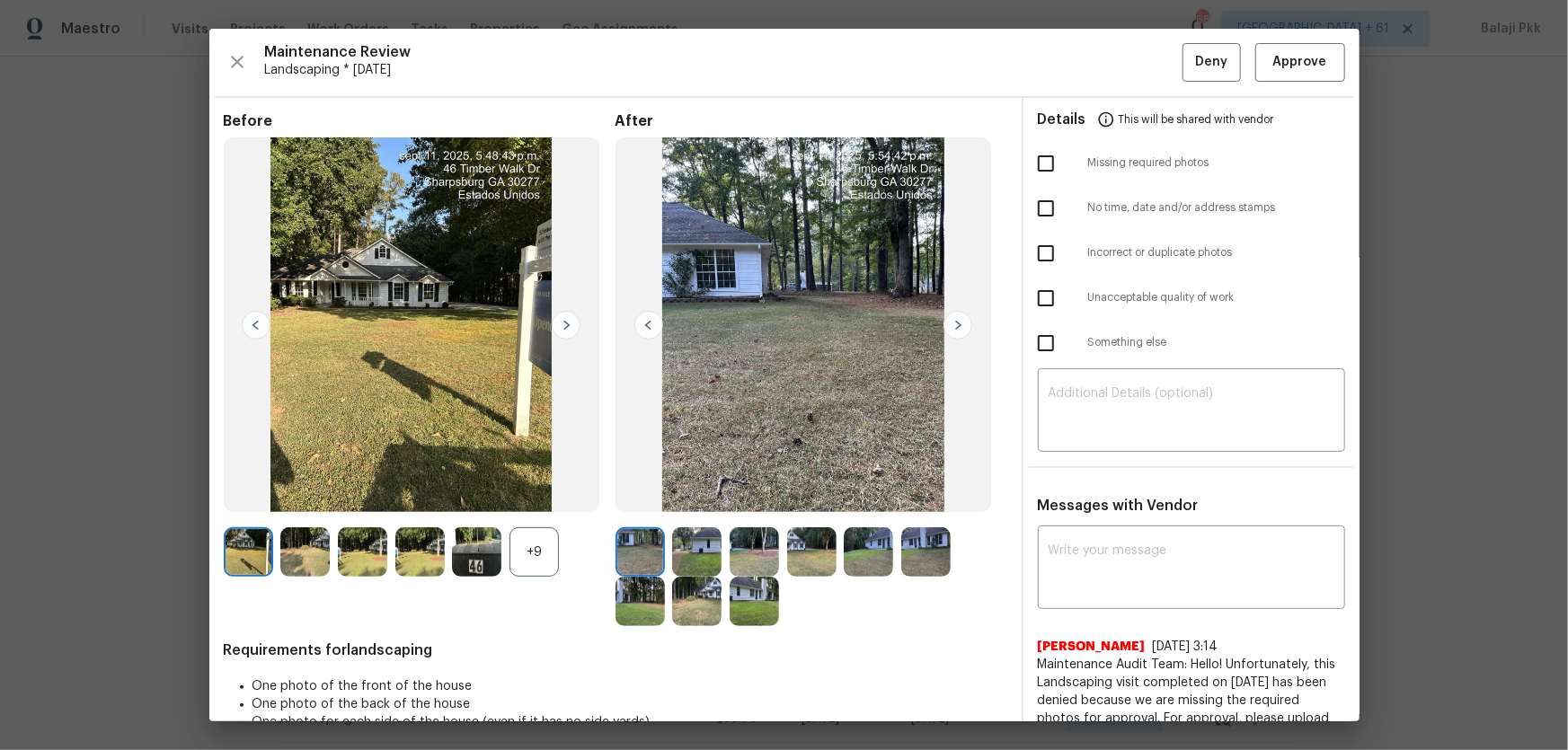
click at [539, 495] on div "+9" at bounding box center [534, 552] width 50 height 50
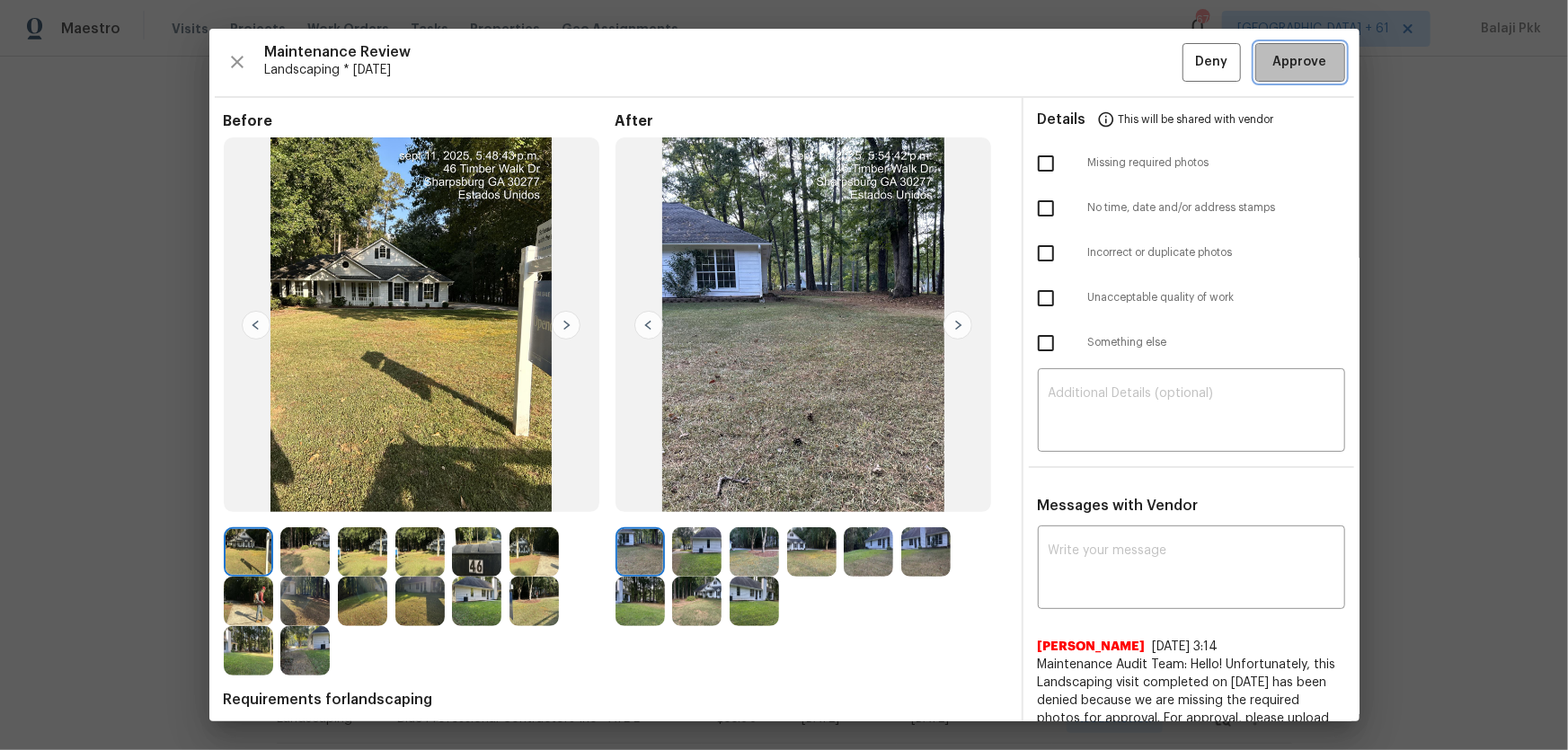
click at [1115, 60] on span "Approve" at bounding box center [1300, 62] width 54 height 22
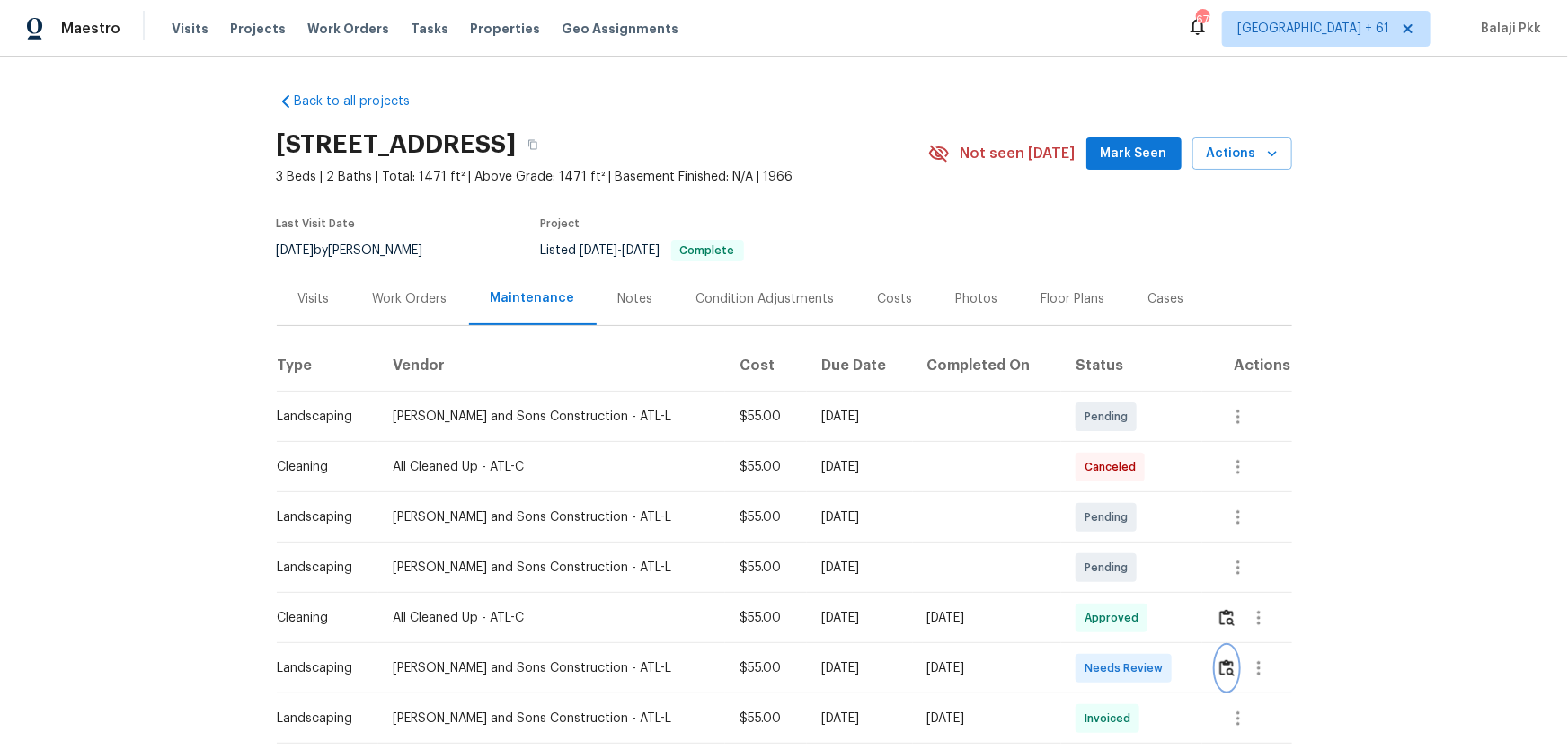
click at [1115, 495] on img "button" at bounding box center [1227, 668] width 16 height 17
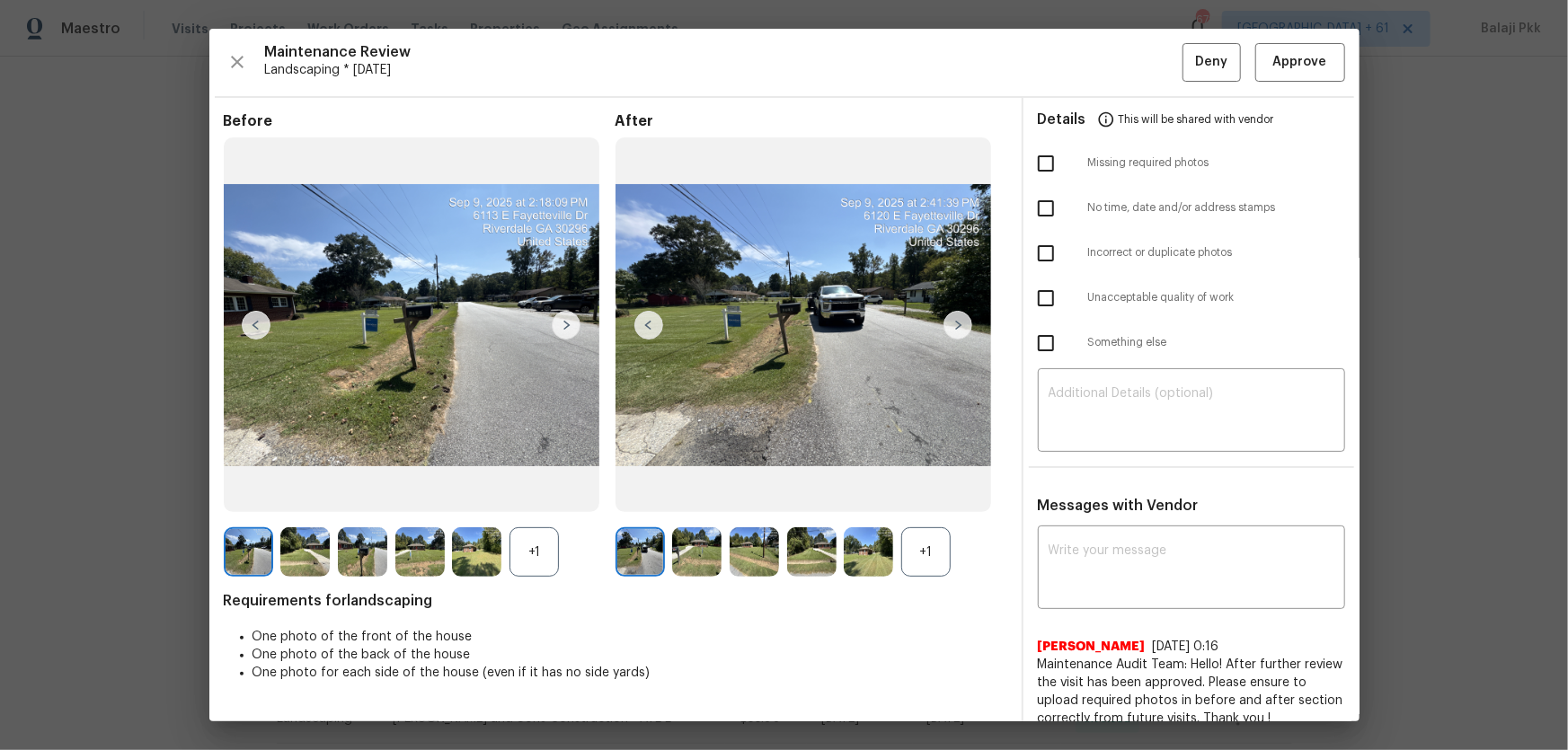
click at [935, 495] on div "+1" at bounding box center [926, 552] width 50 height 50
click at [531, 495] on div "+1" at bounding box center [534, 552] width 50 height 50
click at [1115, 66] on span "Approve" at bounding box center [1300, 62] width 61 height 22
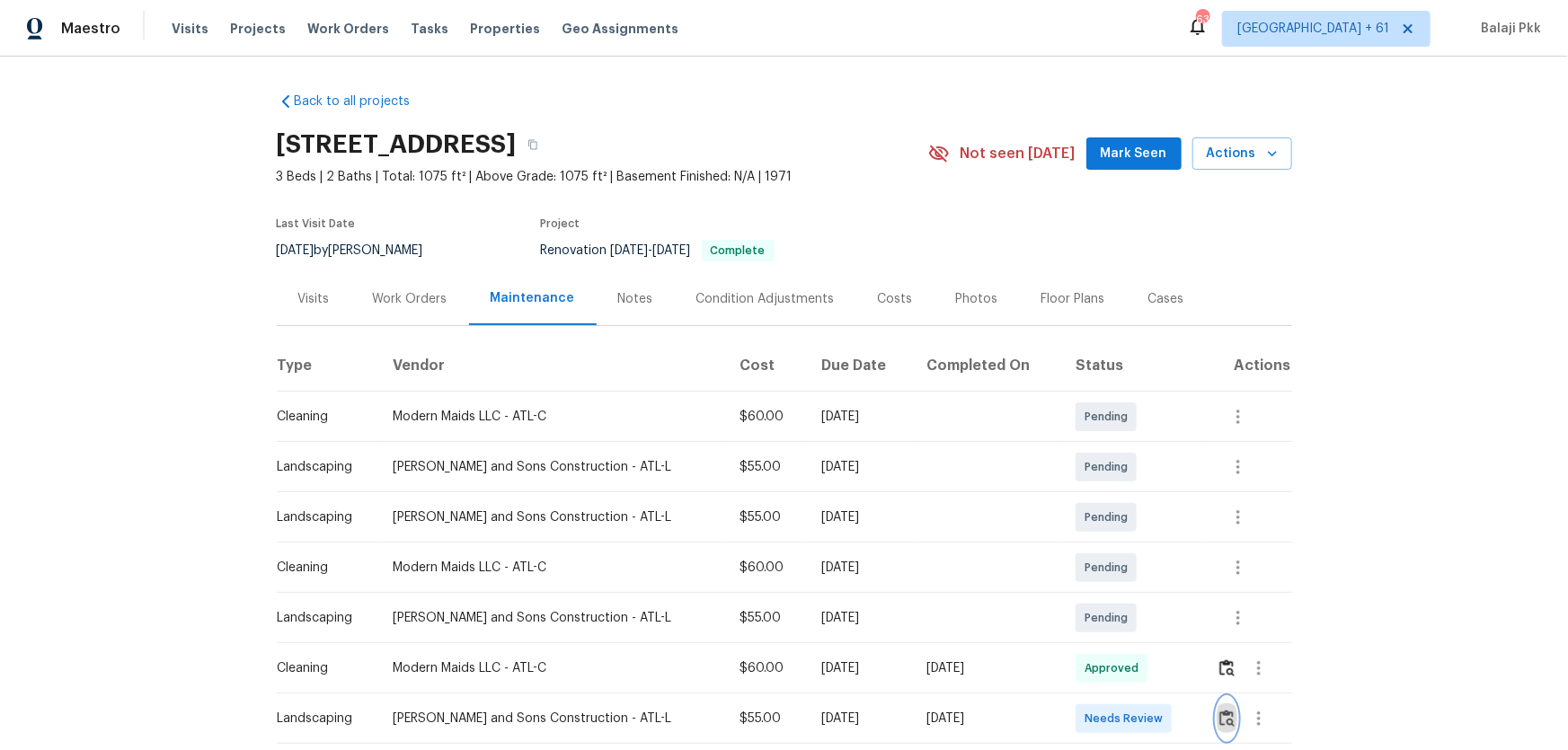
click at [1115, 495] on img "button" at bounding box center [1227, 718] width 16 height 17
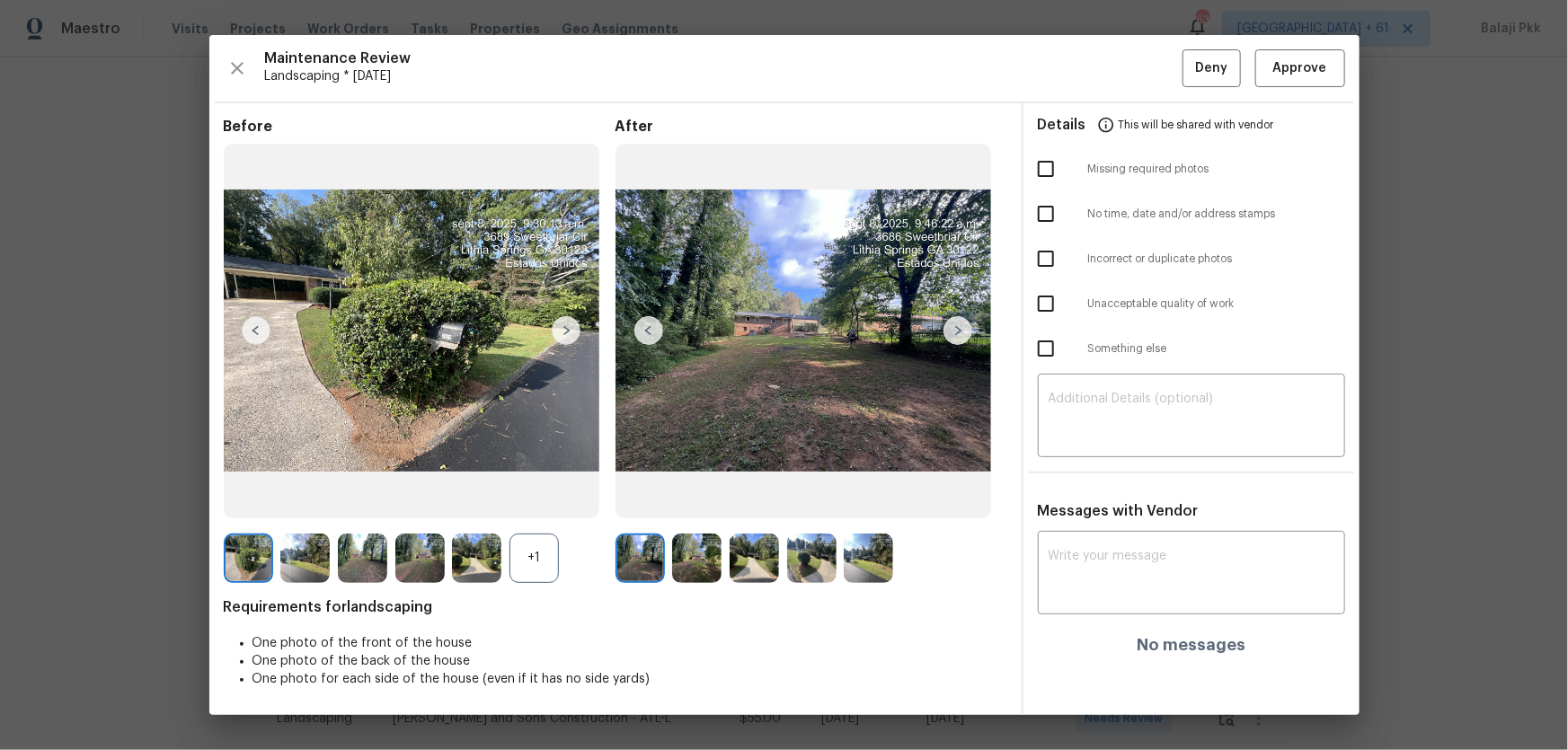
click at [539, 495] on div "+1" at bounding box center [534, 559] width 50 height 50
click at [1115, 58] on span "Approve" at bounding box center [1300, 69] width 54 height 22
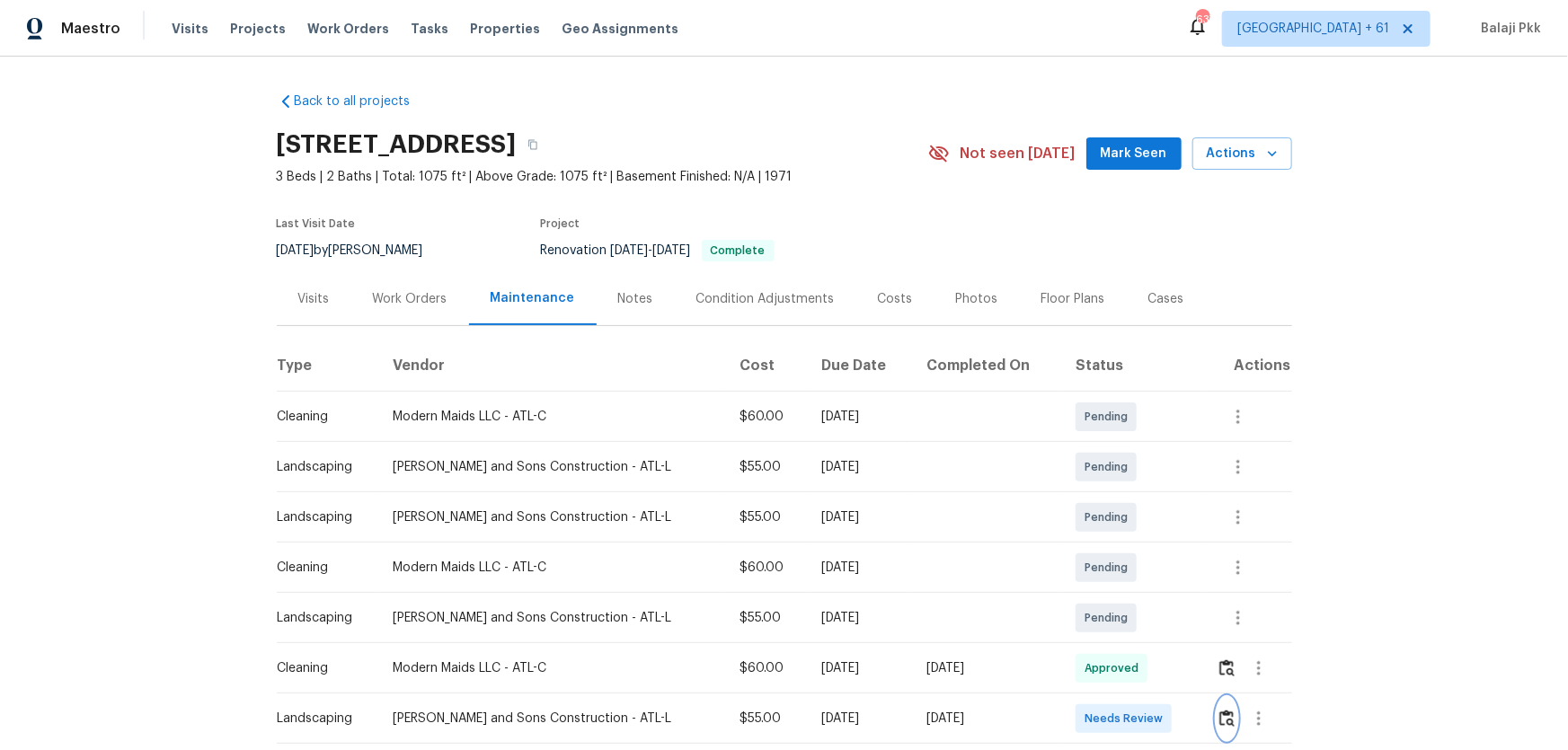
scroll to position [3, 0]
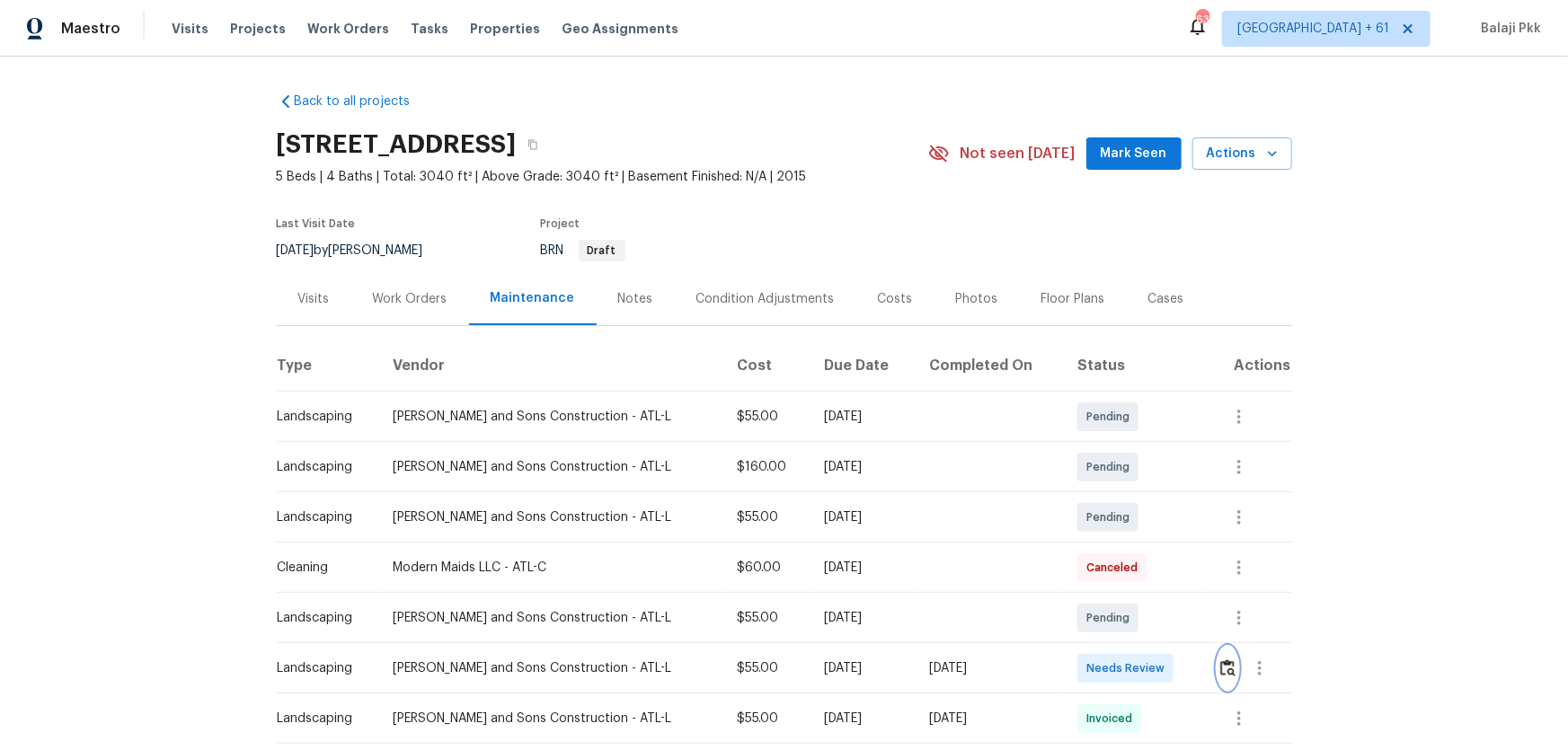
click at [1115, 495] on button "button" at bounding box center [1228, 668] width 20 height 43
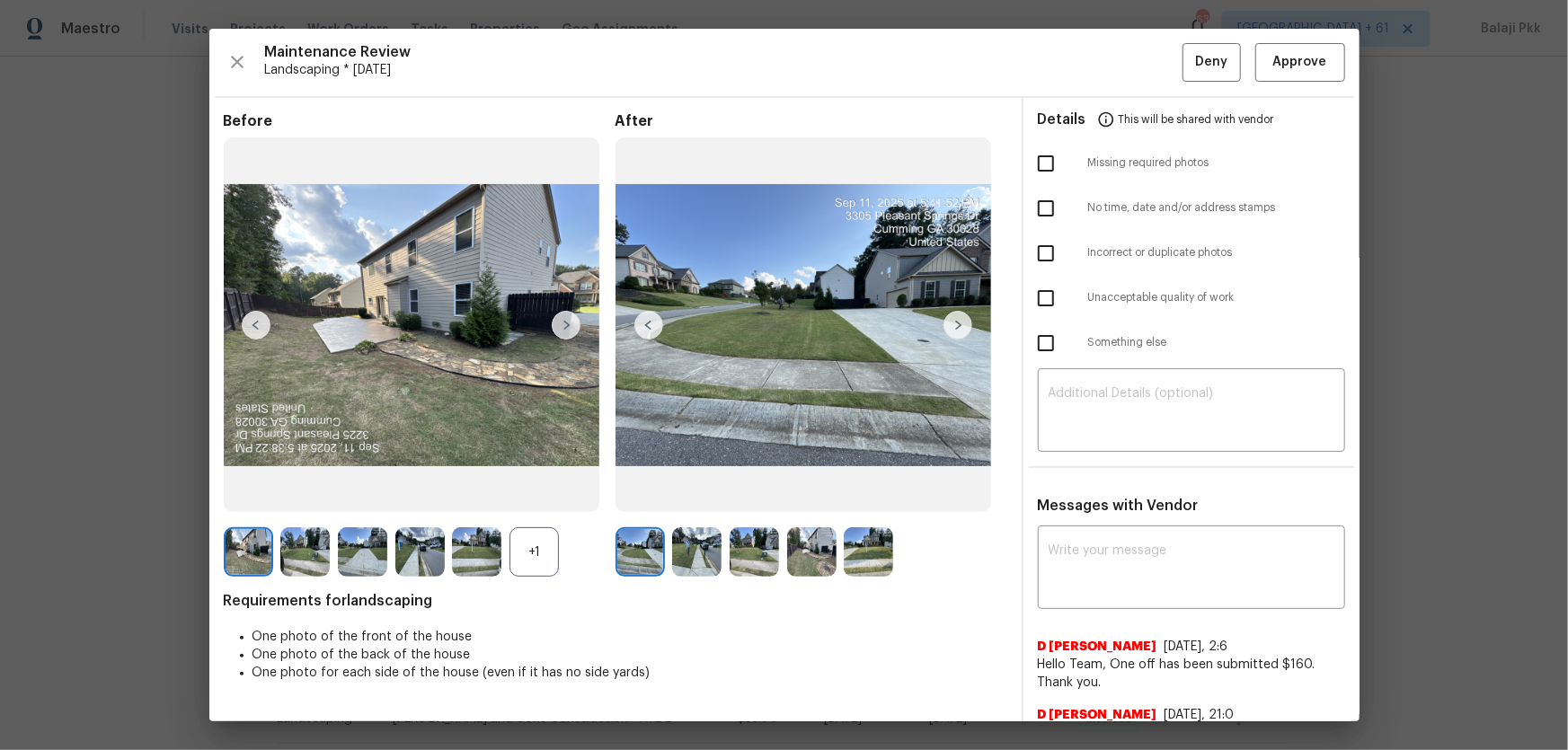
drag, startPoint x: 547, startPoint y: 550, endPoint x: 428, endPoint y: 265, distance: 308.8
click at [542, 495] on div "+1" at bounding box center [534, 552] width 50 height 50
click at [1115, 45] on button "Approve" at bounding box center [1301, 62] width 90 height 39
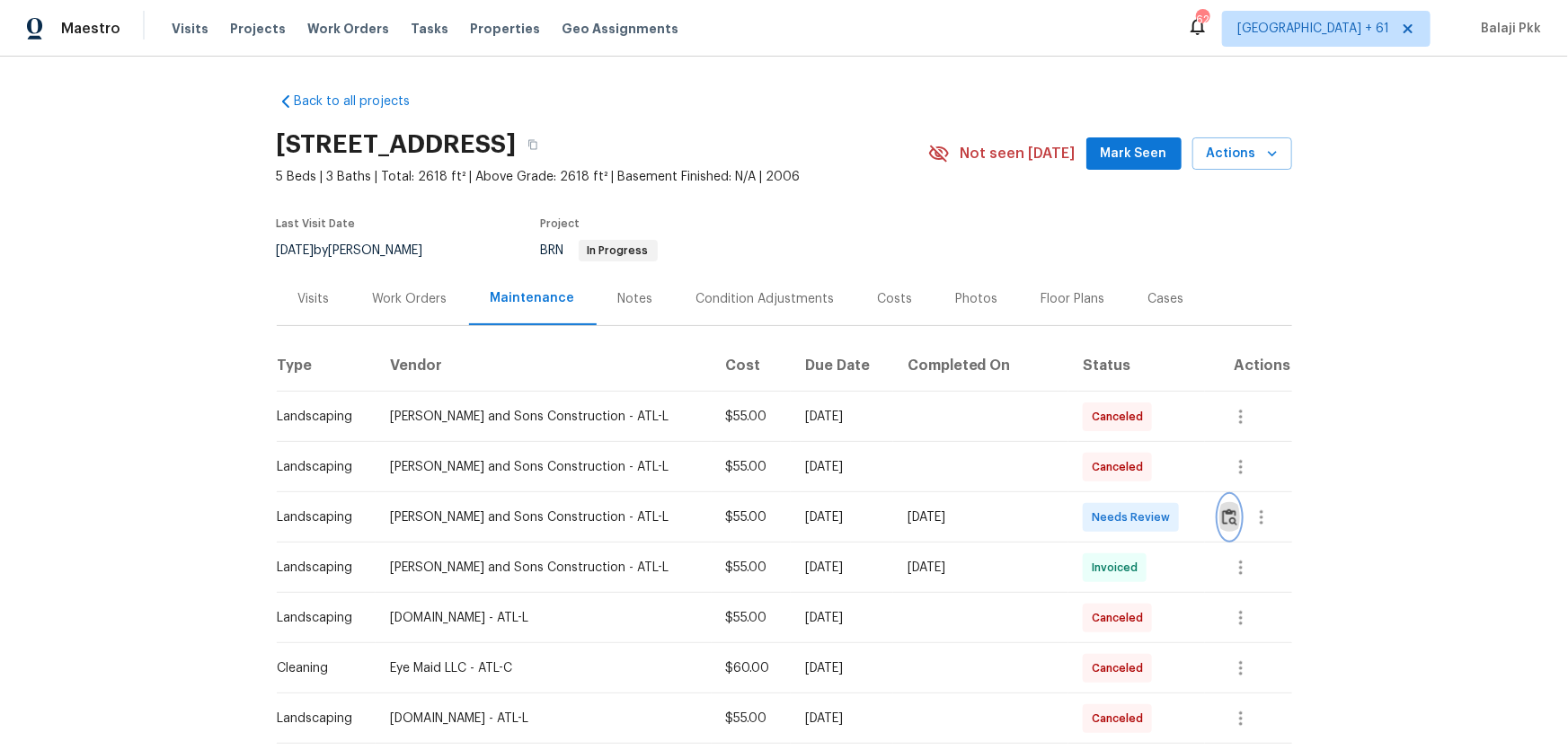
click at [1115, 495] on img "button" at bounding box center [1229, 517] width 16 height 17
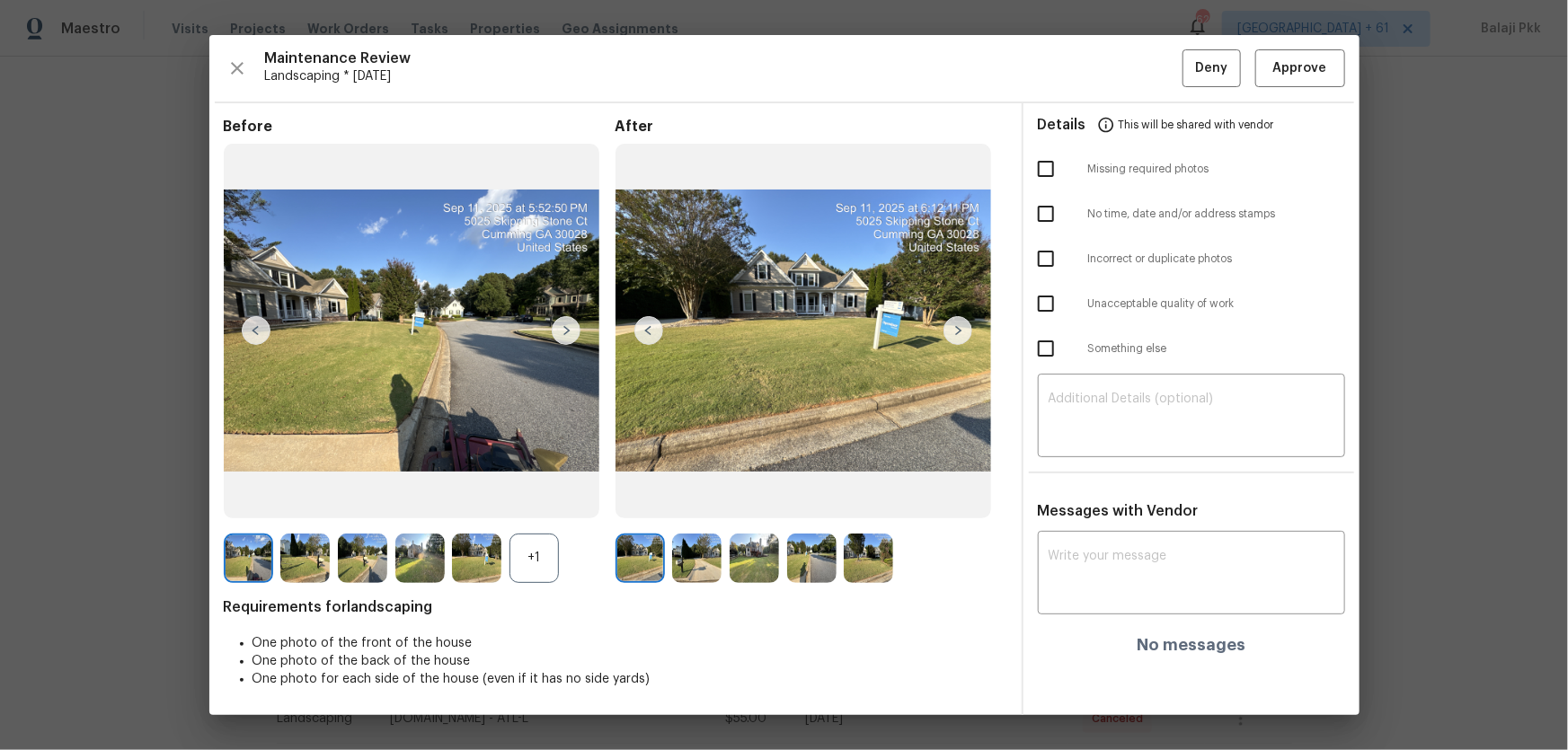
click at [521, 495] on div "Before +1 After Requirements for landscaping One photo of the front of the hous…" at bounding box center [615, 416] width 783 height 597
click at [530, 495] on div "+1" at bounding box center [534, 559] width 50 height 50
click at [1115, 63] on span "Approve" at bounding box center [1300, 69] width 54 height 22
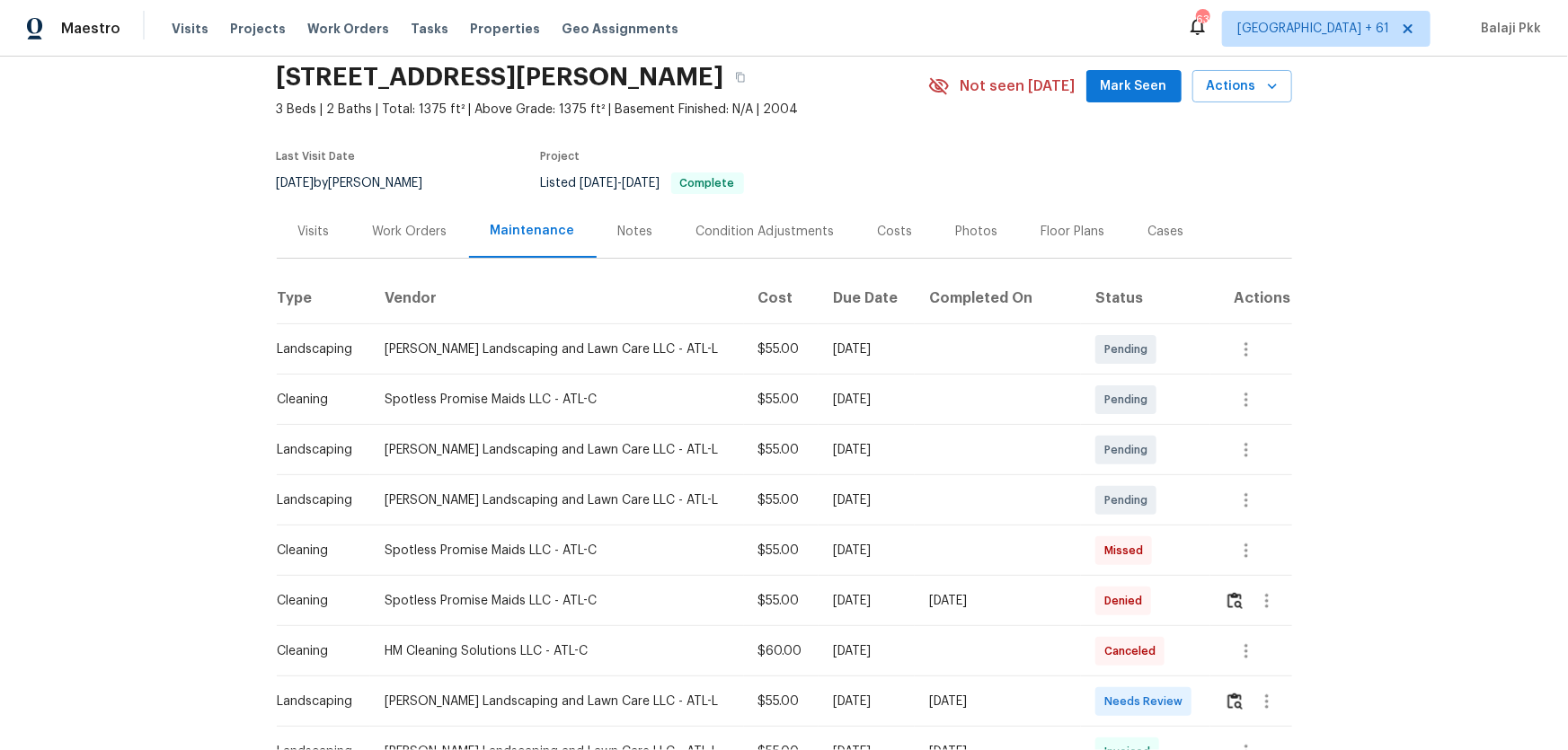
scroll to position [163, 0]
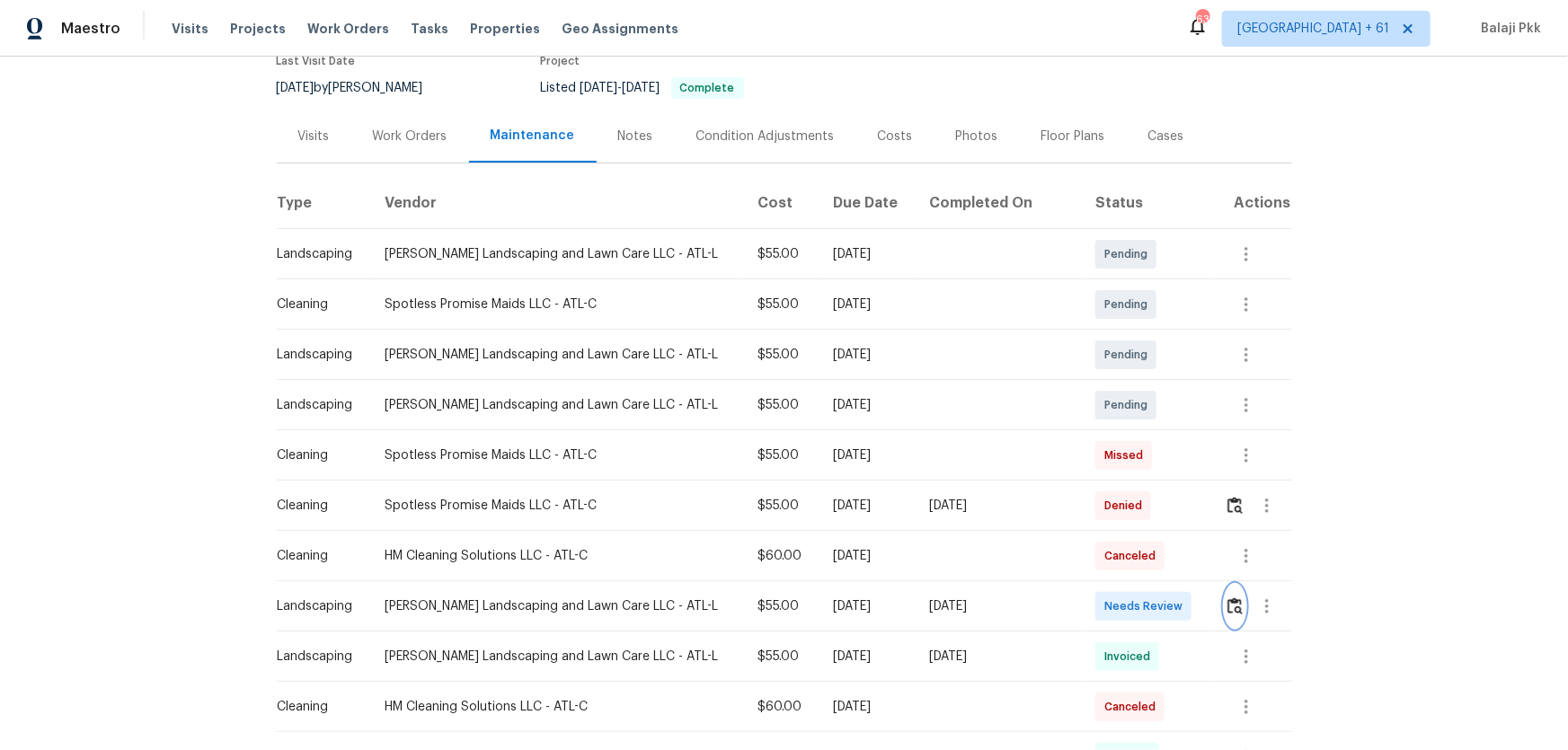
click at [1115, 495] on img "button" at bounding box center [1234, 606] width 16 height 17
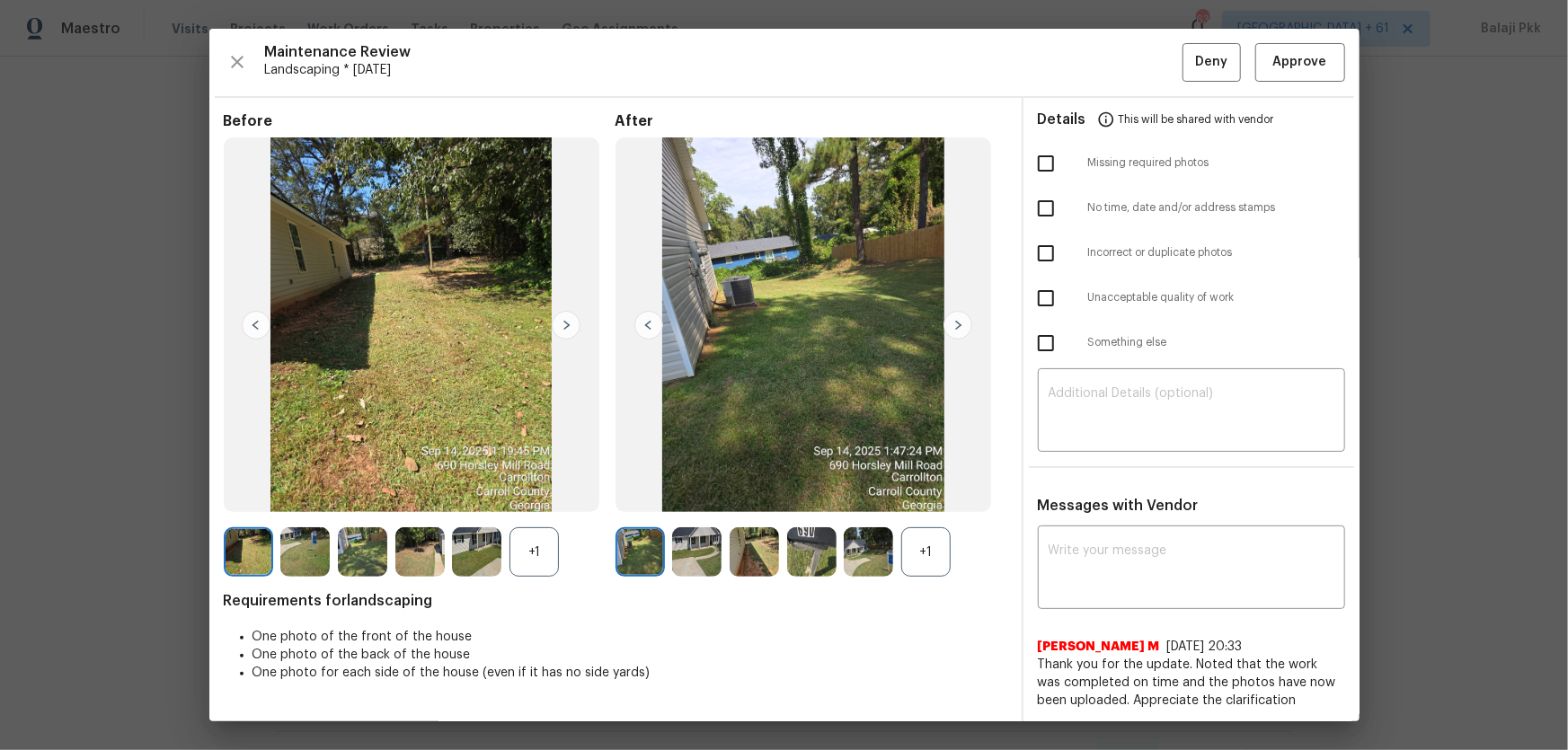
click at [925, 495] on div "+1" at bounding box center [926, 552] width 50 height 50
click at [546, 495] on div "+1" at bounding box center [534, 552] width 50 height 50
click at [1115, 62] on span "Approve" at bounding box center [1300, 62] width 61 height 22
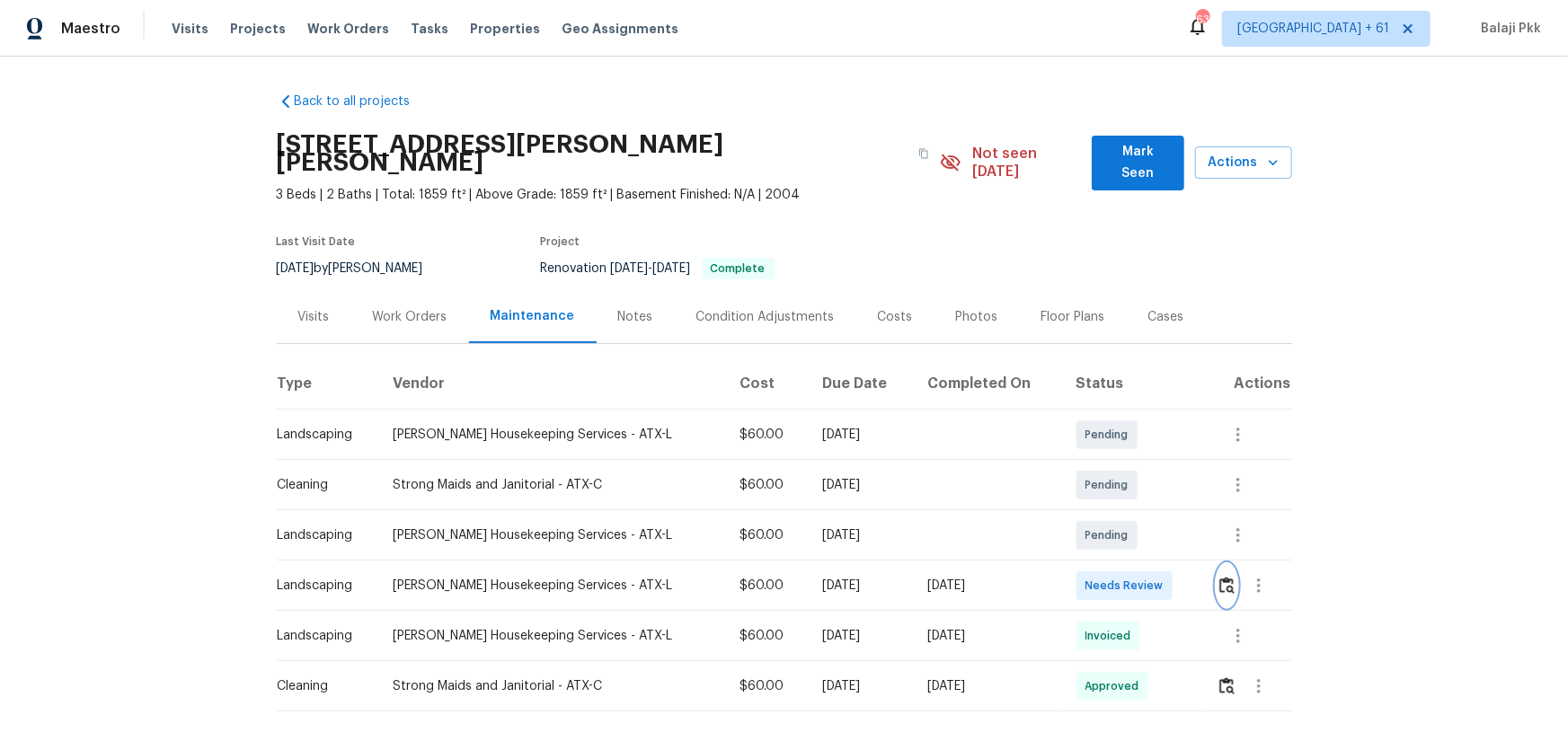
click at [1115, 495] on img "button" at bounding box center [1227, 585] width 16 height 17
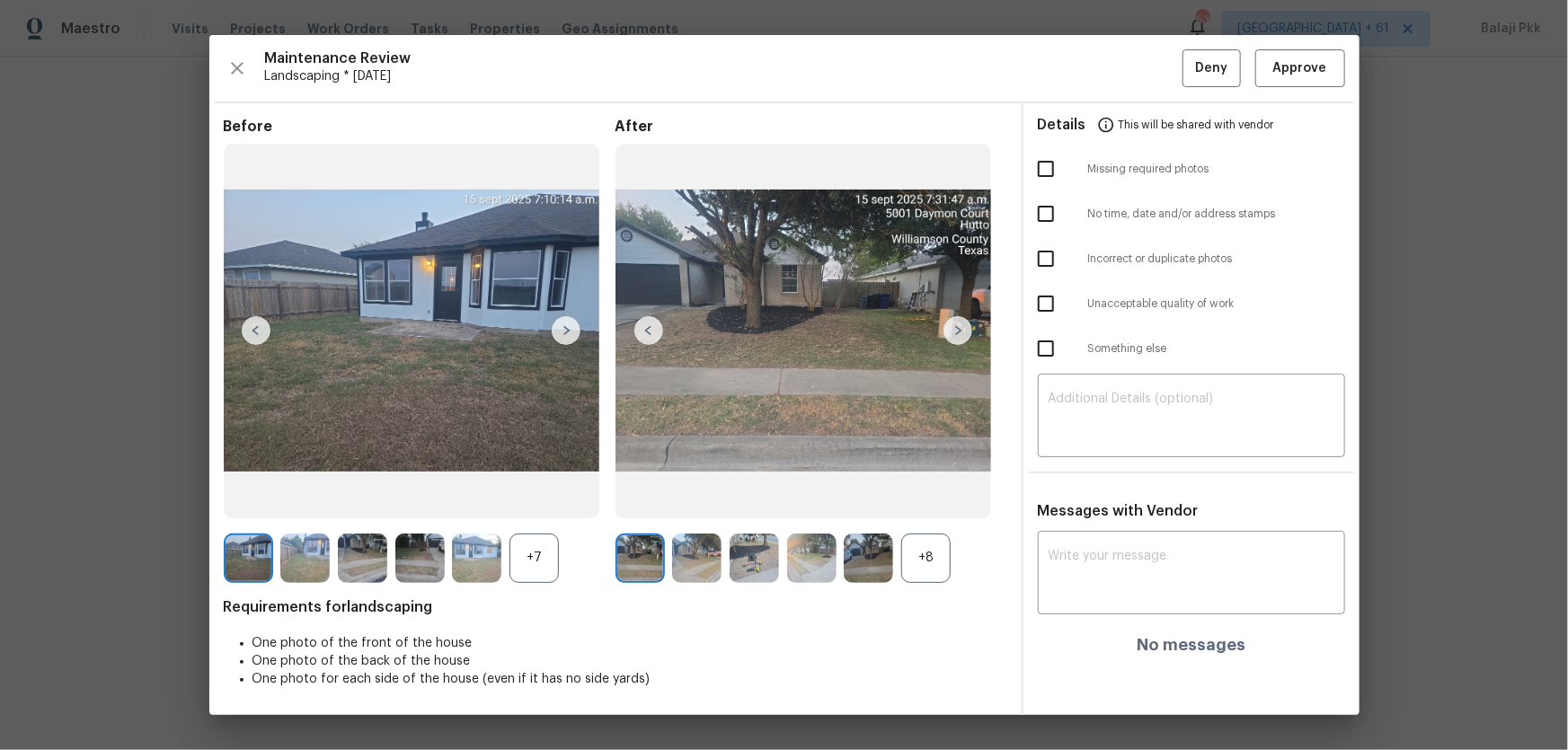
click at [937, 495] on div "+8" at bounding box center [926, 559] width 50 height 50
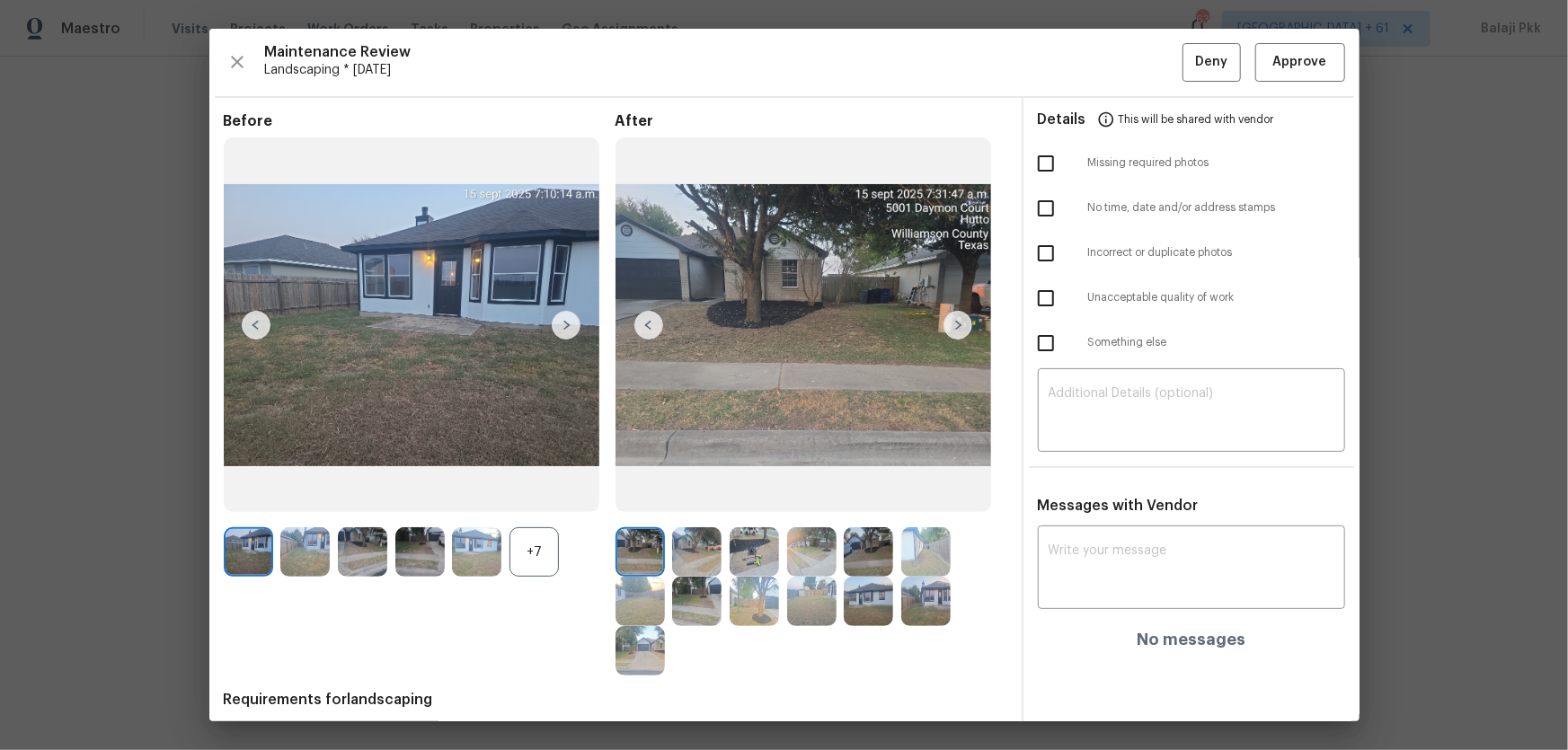
click at [540, 495] on div "+7" at bounding box center [534, 552] width 50 height 50
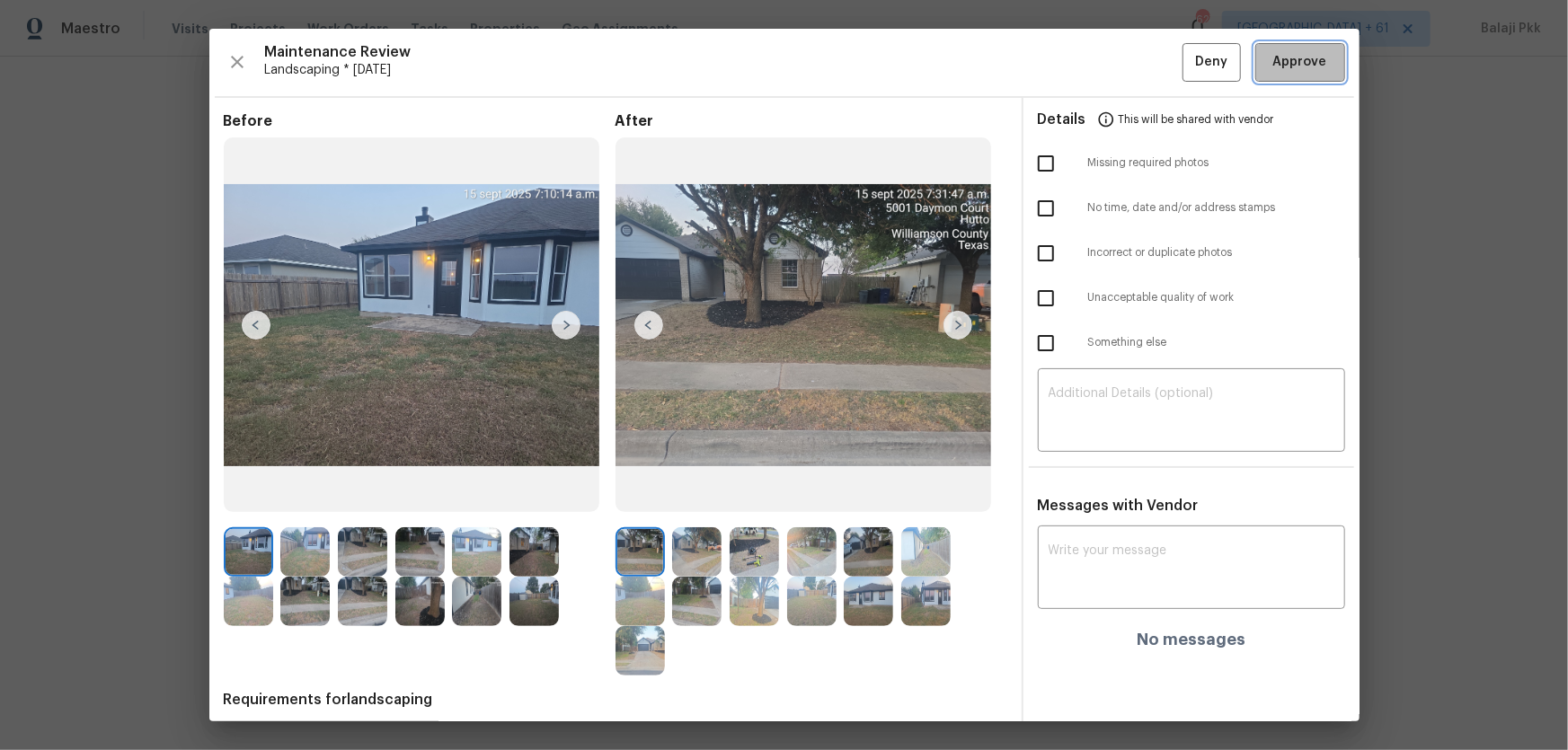
drag, startPoint x: 1266, startPoint y: 52, endPoint x: 1108, endPoint y: 1, distance: 166.0
click at [1115, 53] on span "Approve" at bounding box center [1300, 62] width 54 height 22
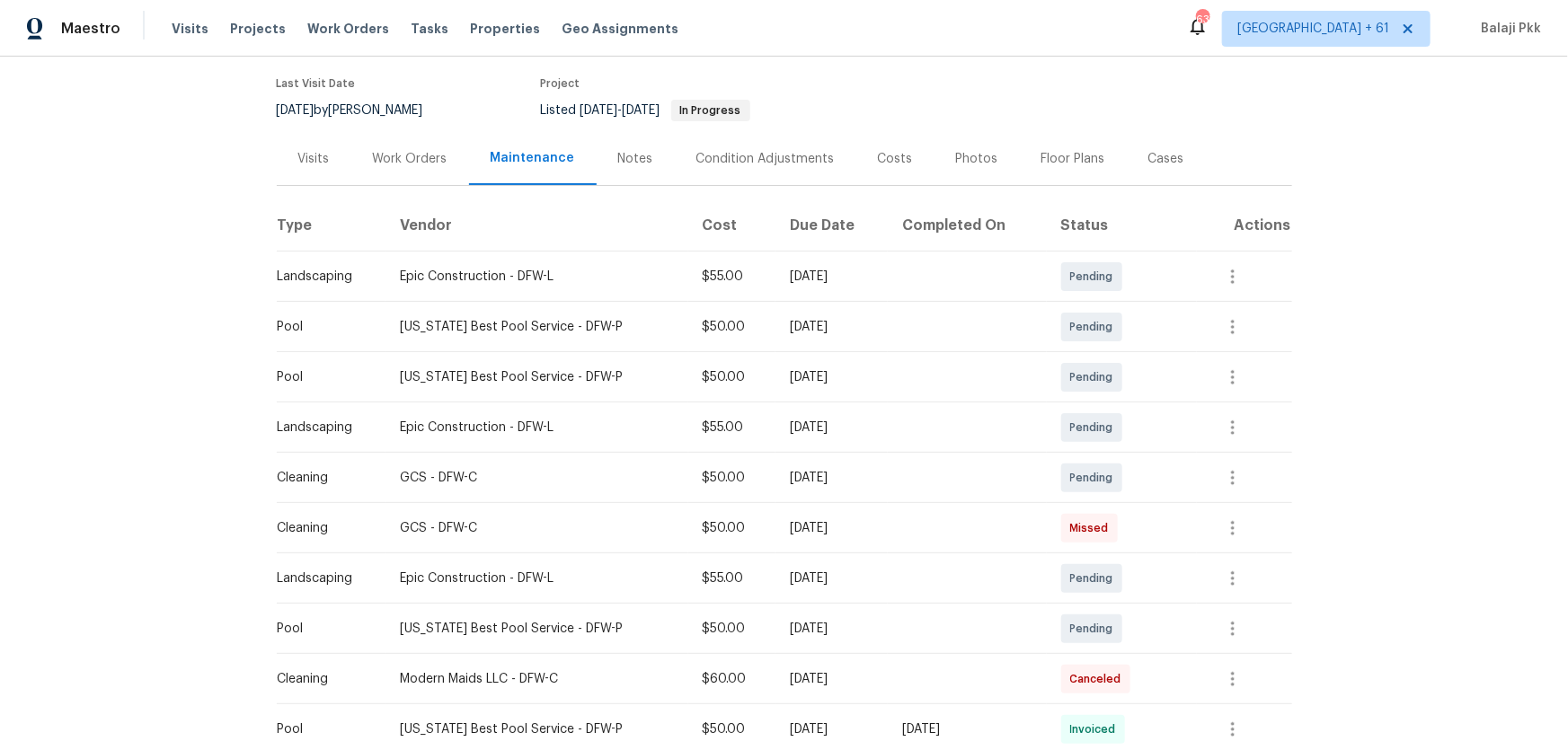
scroll to position [326, 0]
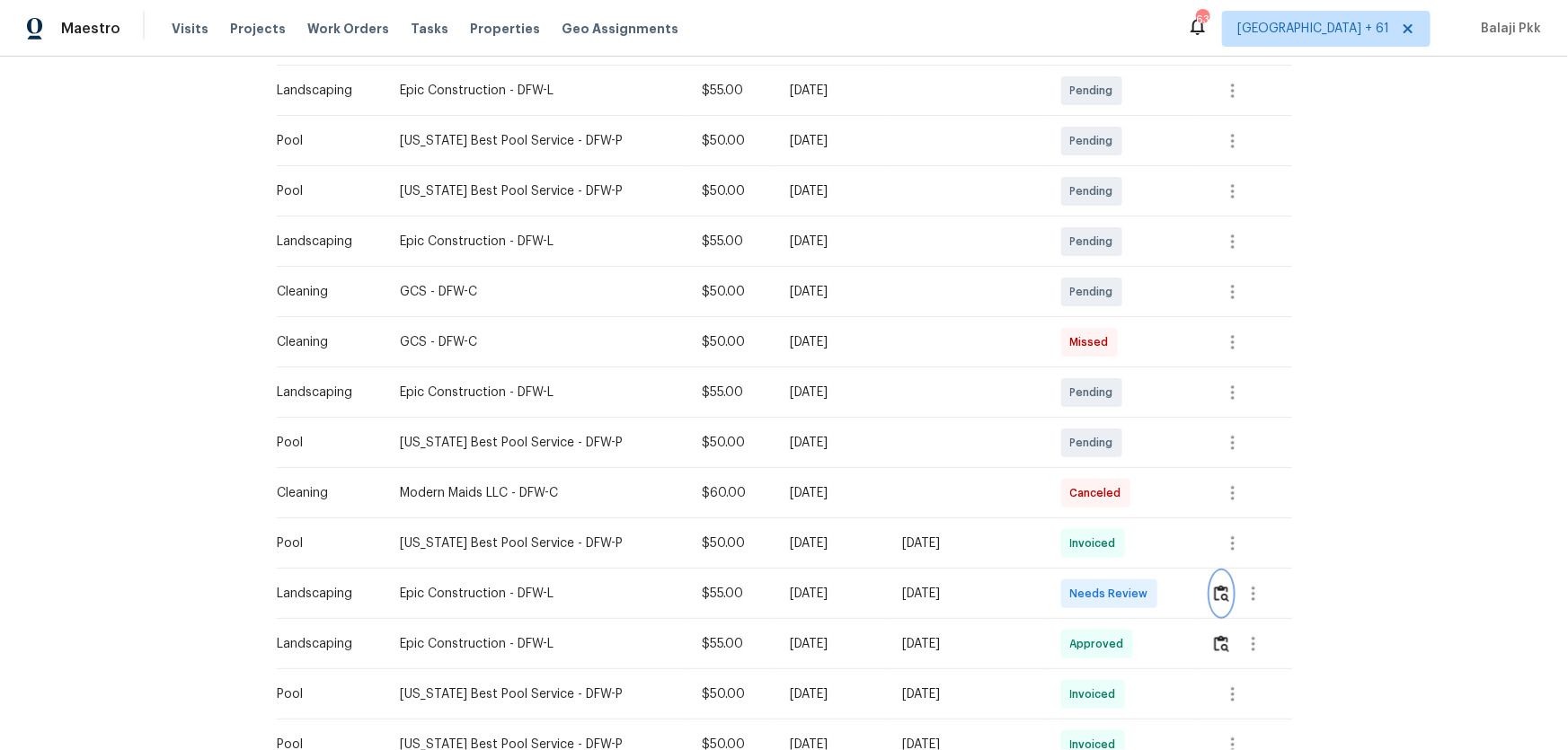
click at [1115, 495] on img "button" at bounding box center [1221, 593] width 16 height 17
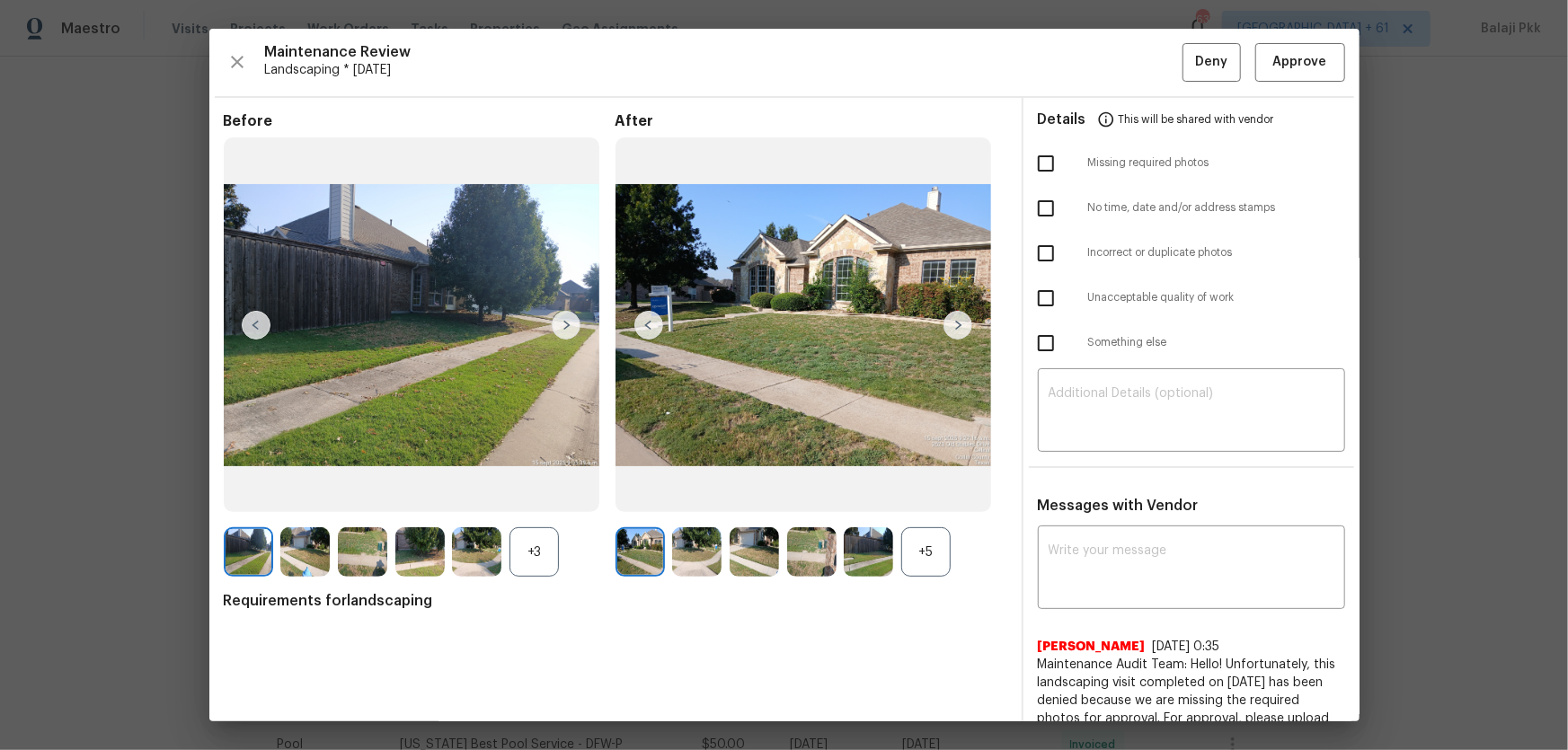
click at [935, 495] on div "+5" at bounding box center [926, 552] width 50 height 50
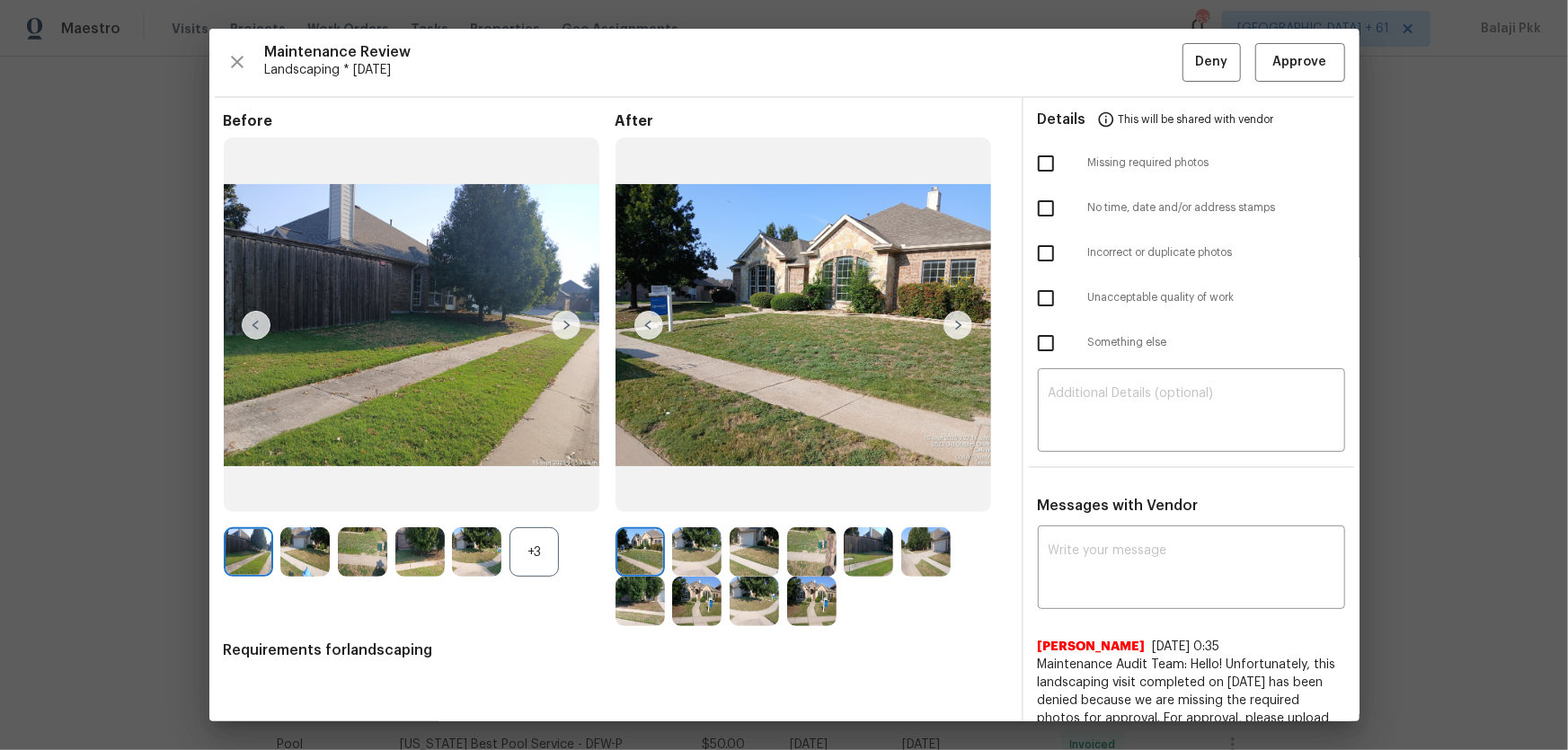
click at [559, 495] on div "+3" at bounding box center [419, 552] width 392 height 50
click at [542, 495] on div "+3" at bounding box center [534, 552] width 50 height 50
click at [1115, 59] on span "Approve" at bounding box center [1300, 62] width 61 height 22
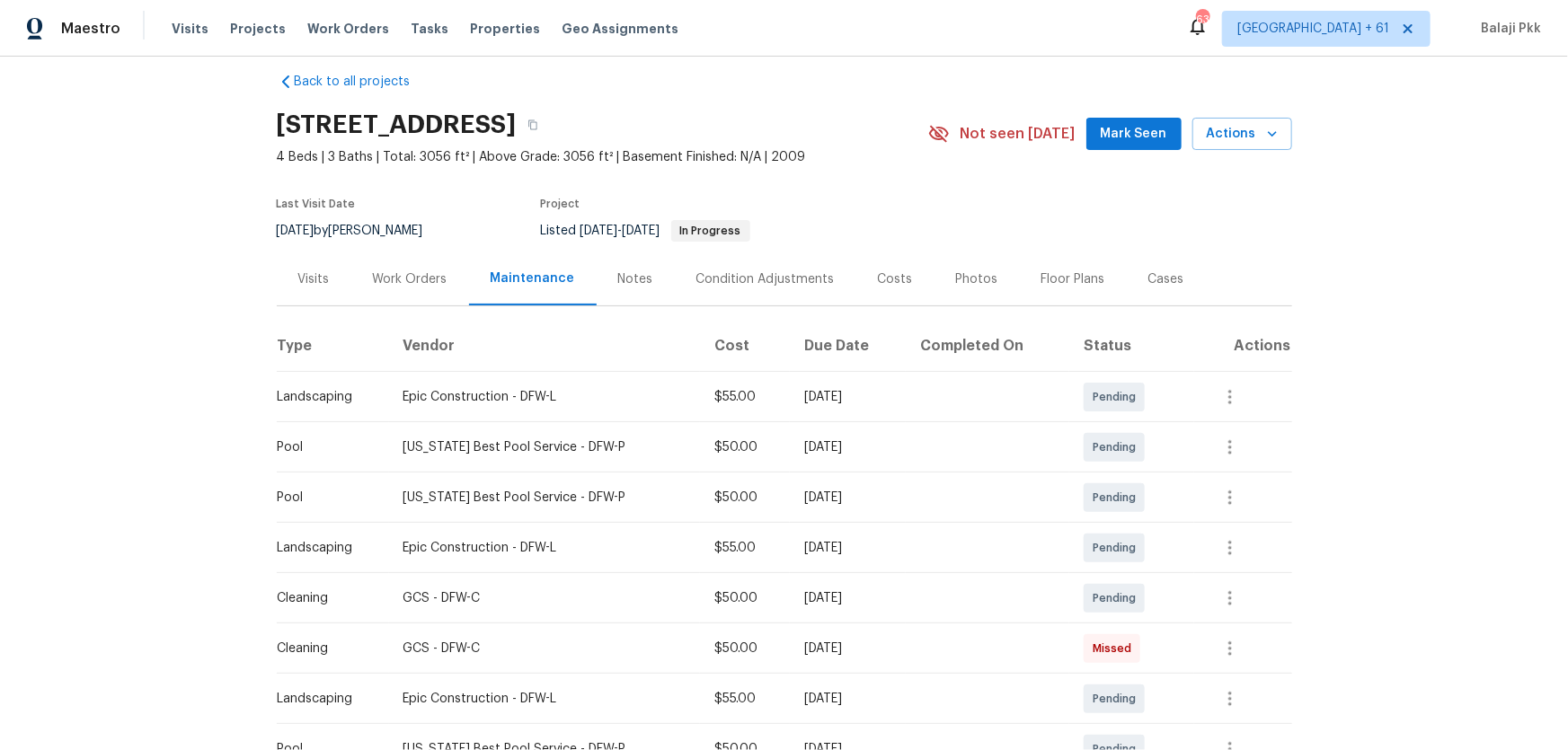
scroll to position [0, 0]
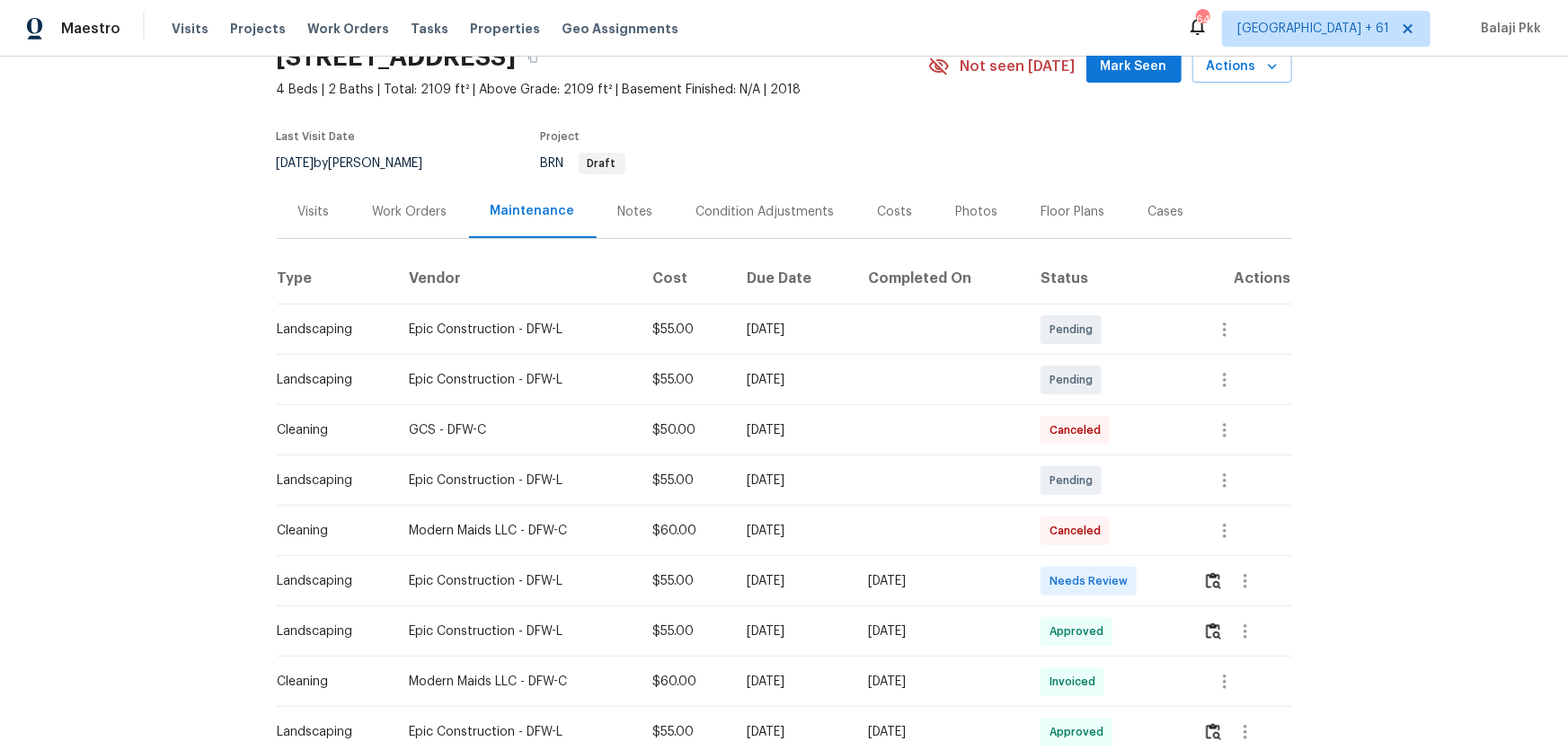
scroll to position [244, 0]
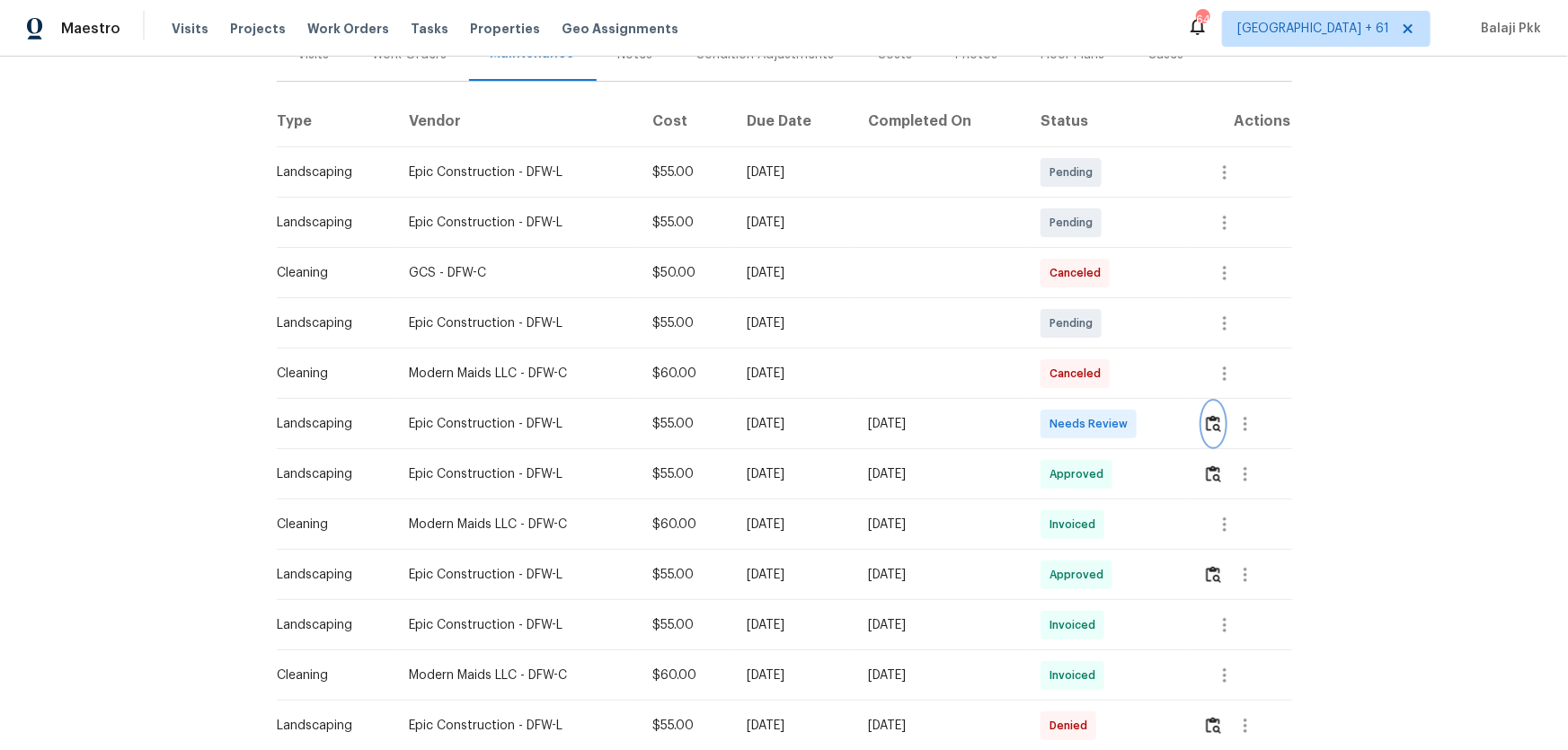
click at [1115, 419] on img "button" at bounding box center [1213, 424] width 16 height 17
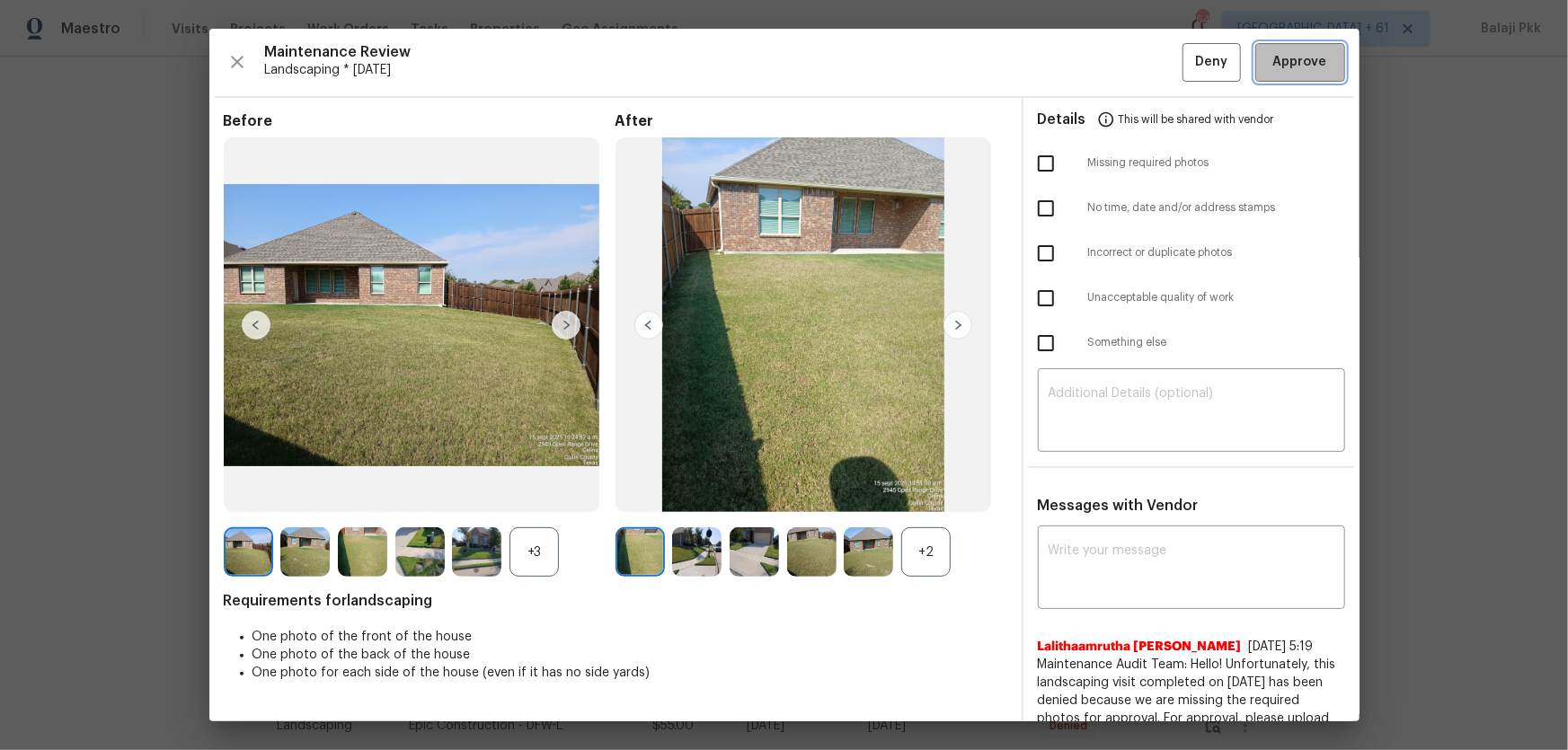
click at [1115, 63] on span "Approve" at bounding box center [1300, 62] width 54 height 22
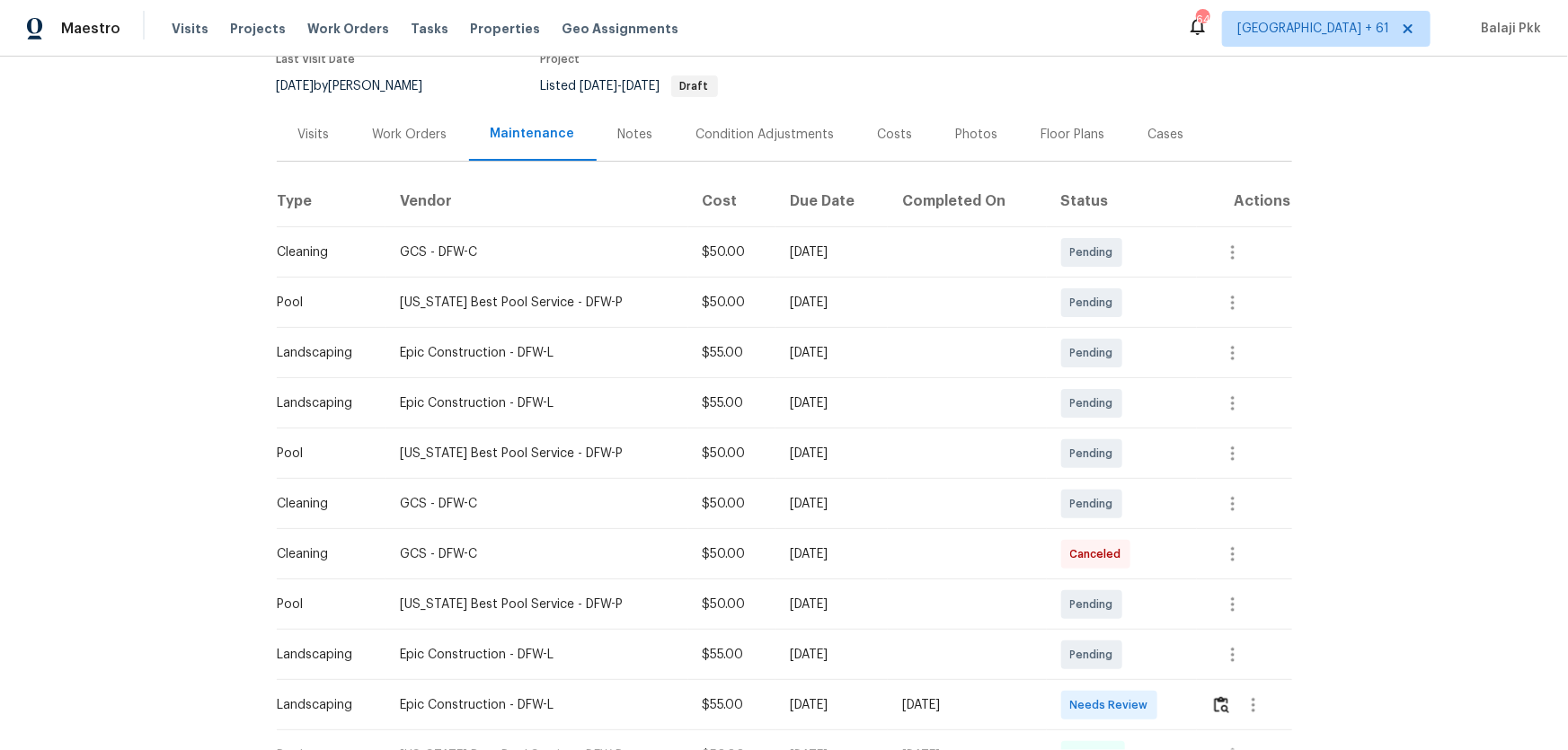
scroll to position [408, 0]
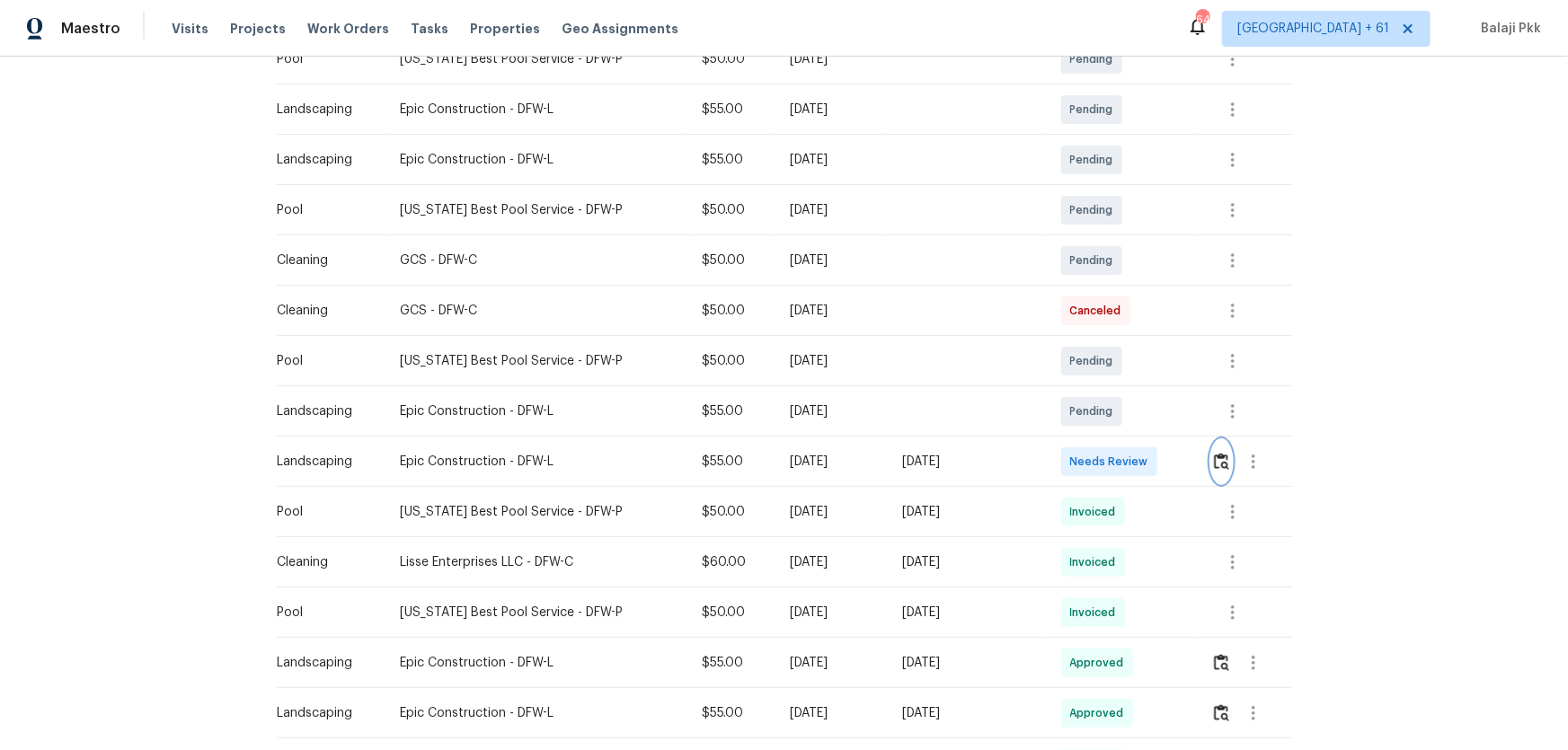
click at [1218, 466] on img "button" at bounding box center [1221, 461] width 16 height 17
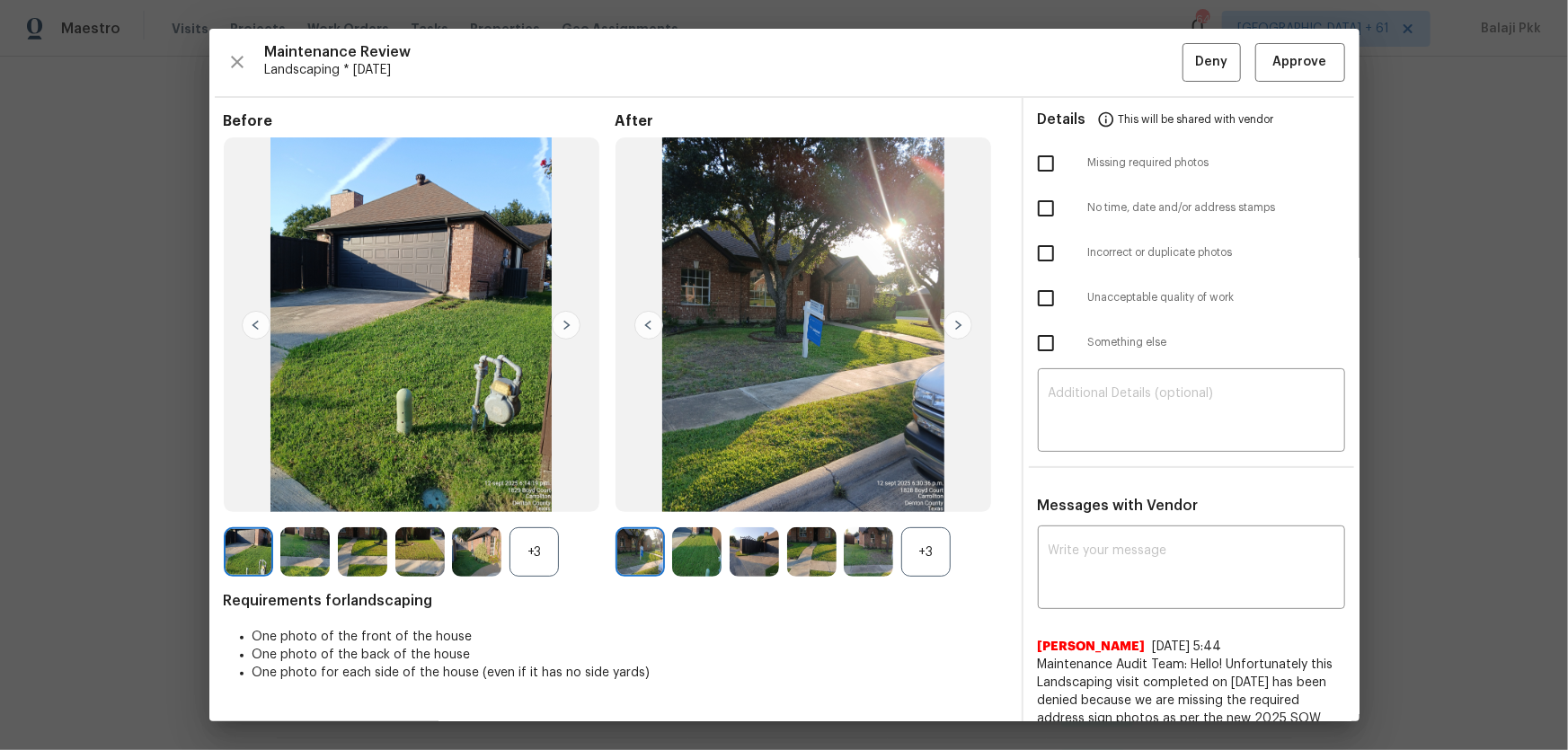
scroll to position [500, 0]
click at [964, 46] on span "Maintenance Review" at bounding box center [723, 52] width 917 height 18
click at [925, 556] on div "+3" at bounding box center [926, 552] width 50 height 50
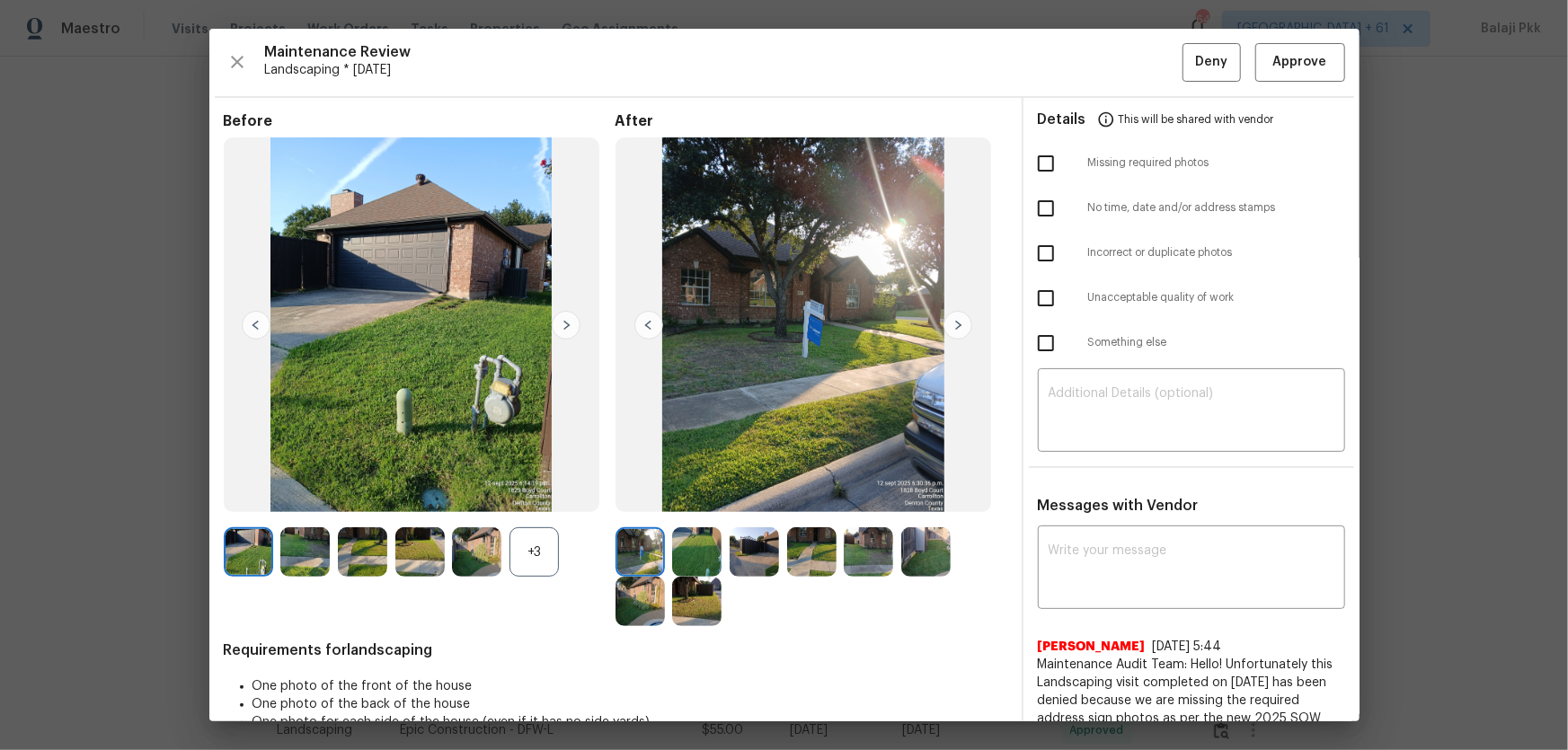
click at [525, 532] on div "+3" at bounding box center [534, 552] width 50 height 50
click at [1267, 40] on div "Maintenance Review Landscaping * Mon, Sep 08 Deny Approve Before After Requirem…" at bounding box center [784, 375] width 1150 height 693
click at [1273, 56] on span "Approve" at bounding box center [1300, 62] width 54 height 22
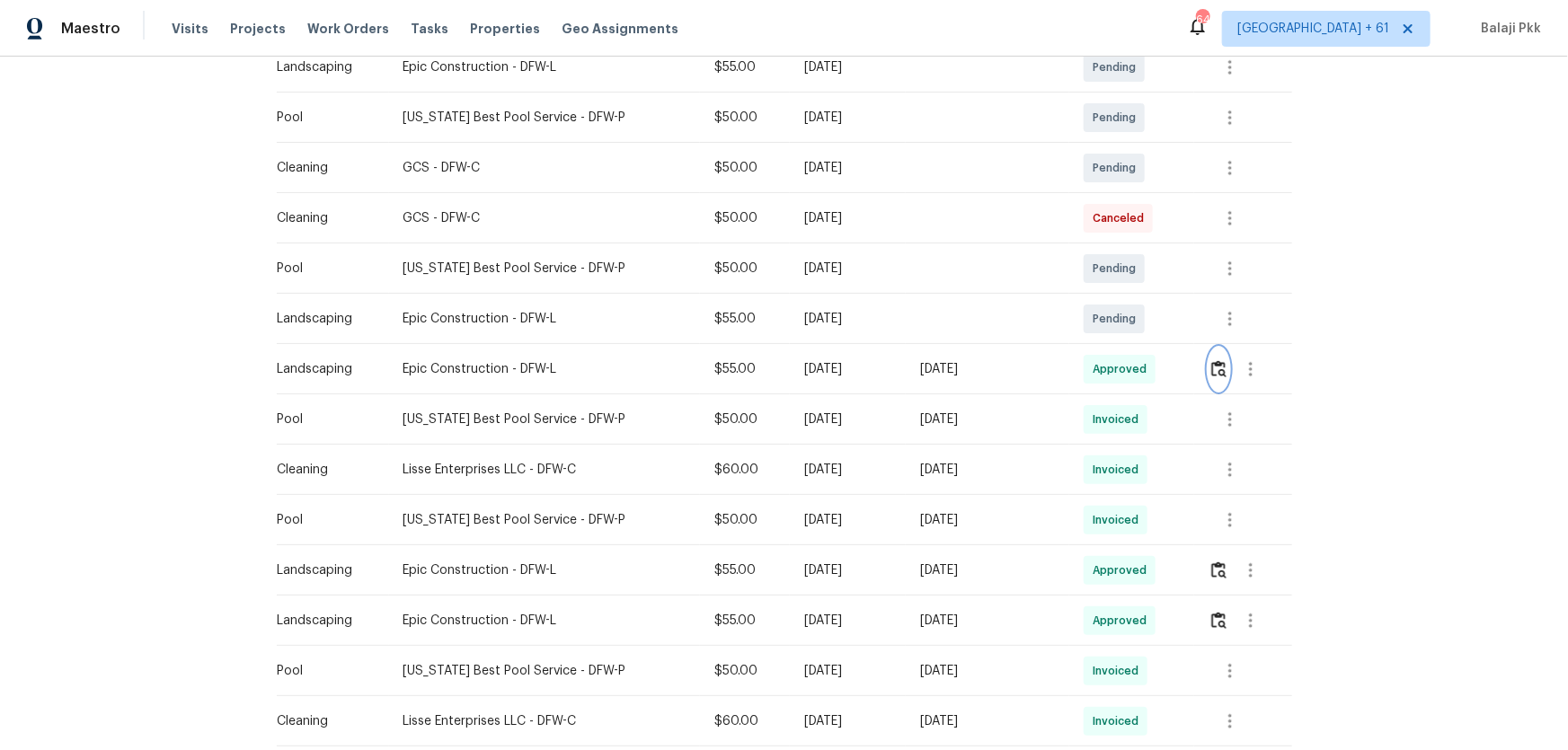
scroll to position [408, 0]
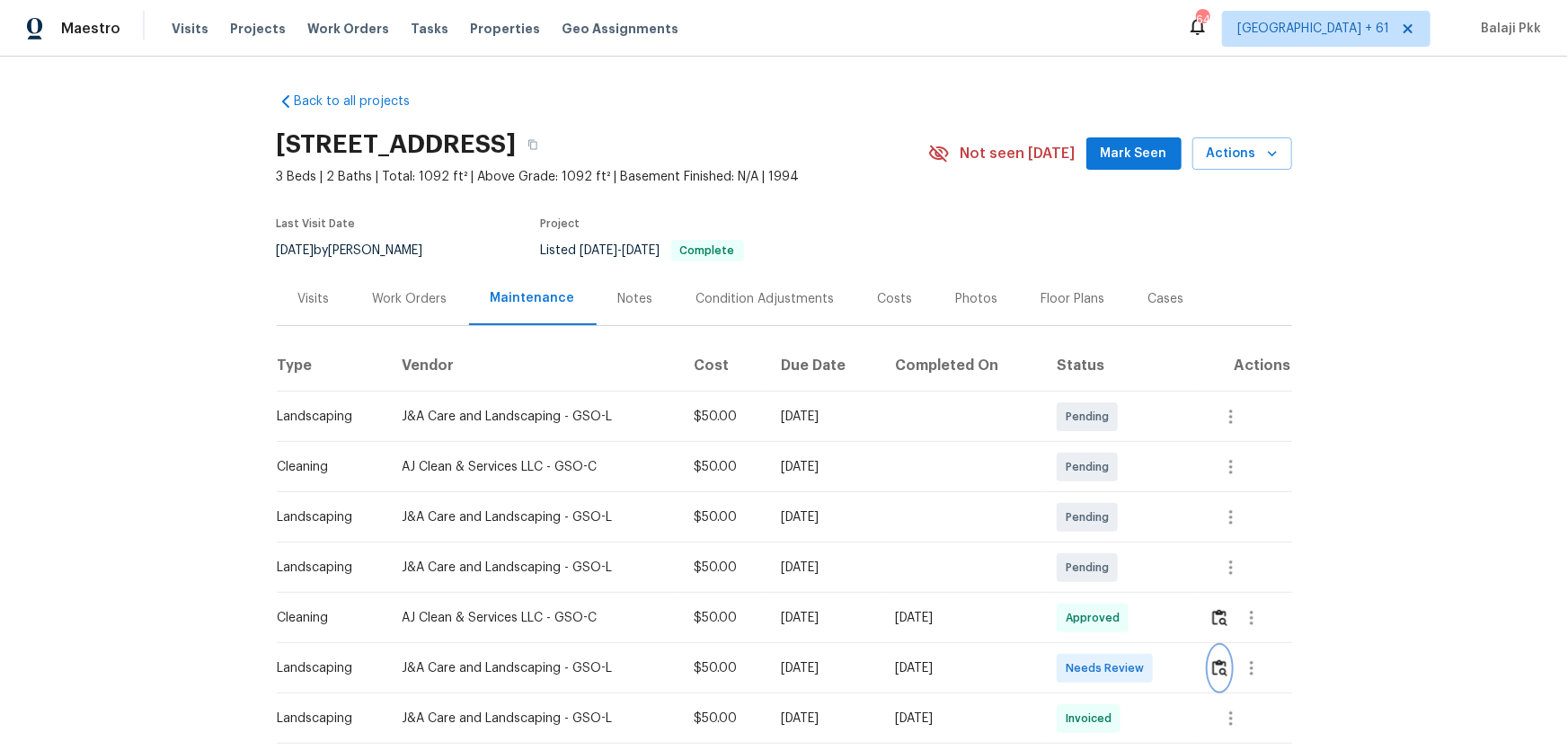
click at [1115, 495] on img "button" at bounding box center [1220, 668] width 16 height 17
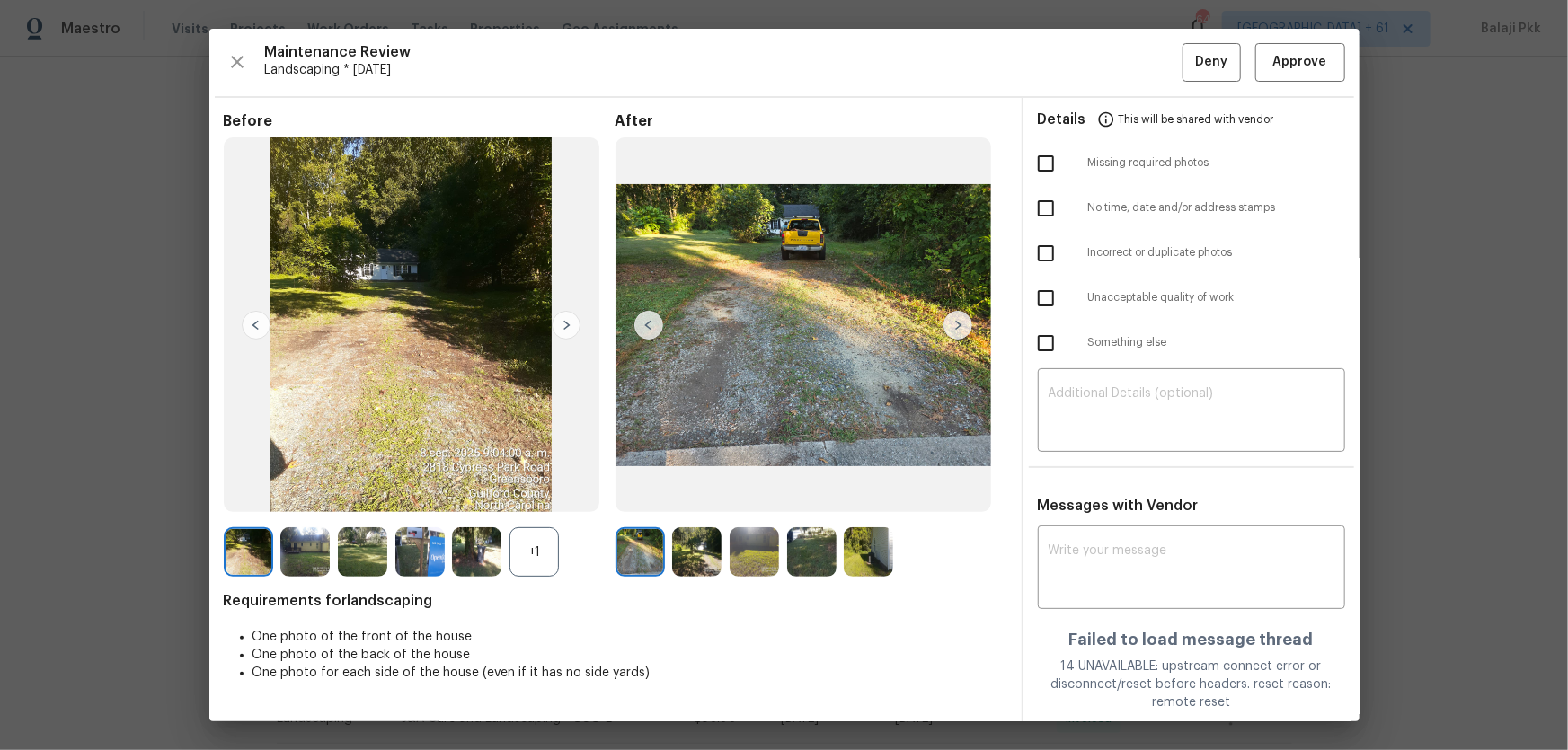
click at [533, 495] on div "+1" at bounding box center [534, 552] width 50 height 50
drag, startPoint x: 1296, startPoint y: 45, endPoint x: 1267, endPoint y: 40, distance: 29.4
click at [1115, 45] on button "Approve" at bounding box center [1301, 62] width 90 height 39
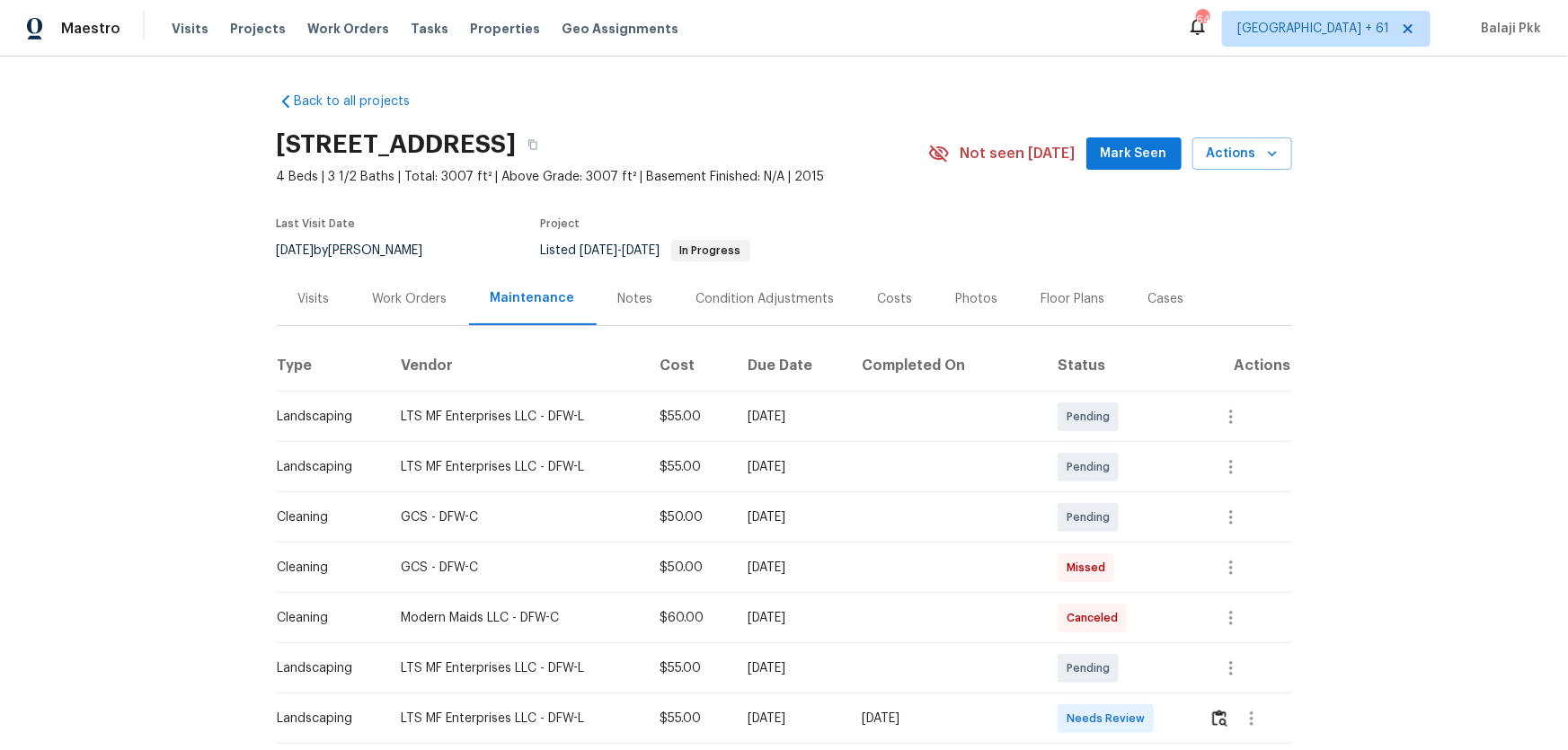
scroll to position [81, 0]
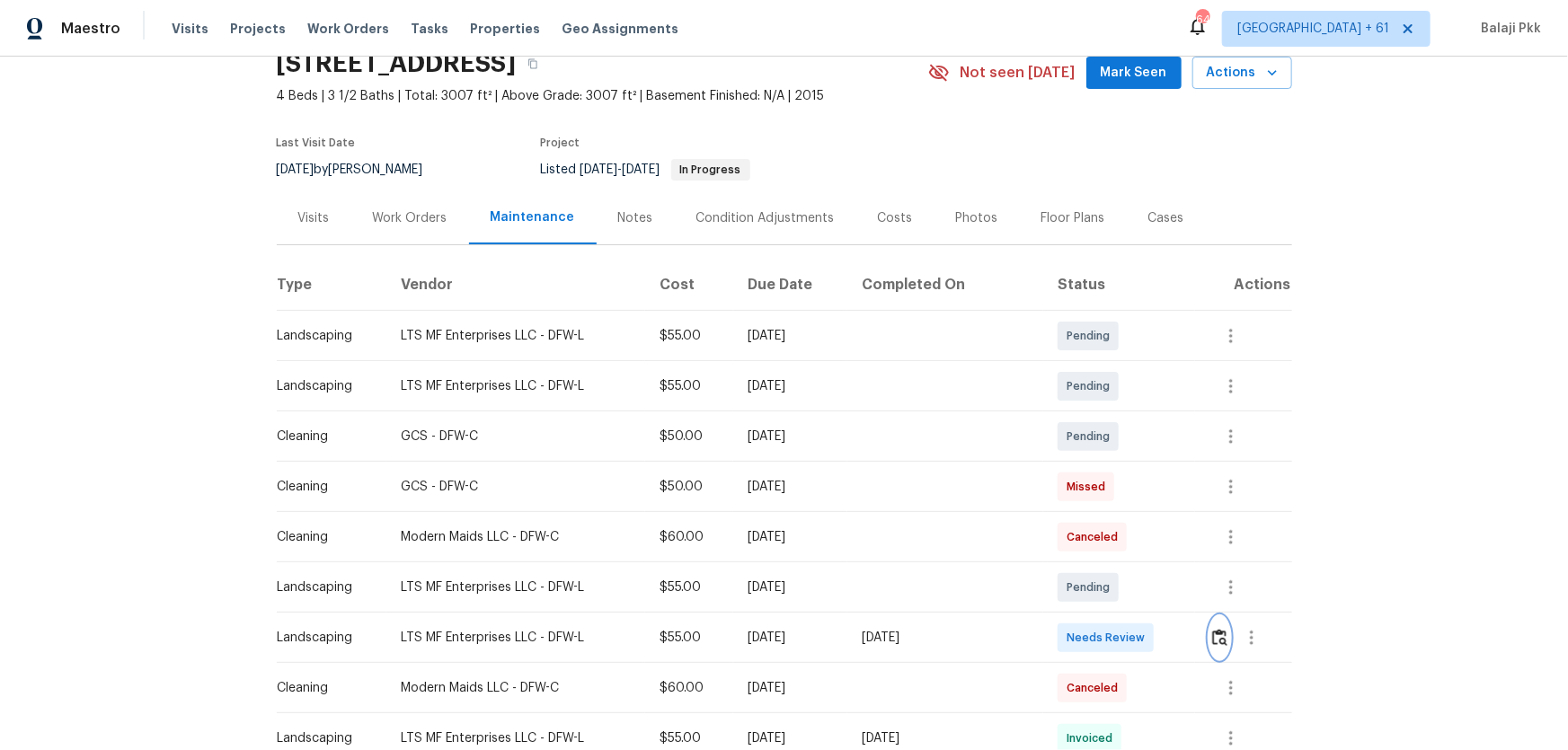
click at [1213, 637] on img "button" at bounding box center [1220, 637] width 16 height 17
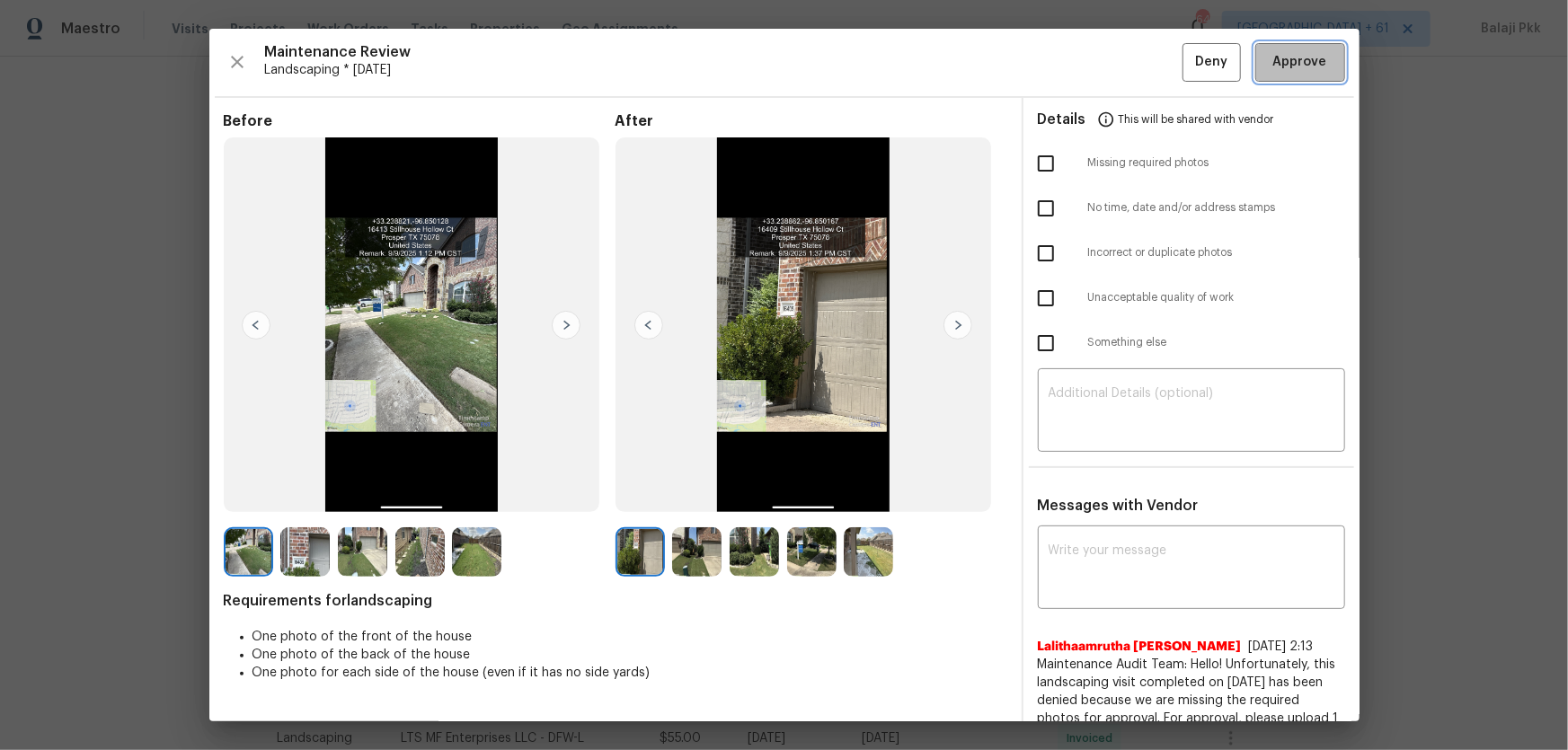
click at [1294, 58] on span "Approve" at bounding box center [1300, 62] width 54 height 22
click at [1277, 53] on span "Approve" at bounding box center [1300, 62] width 54 height 22
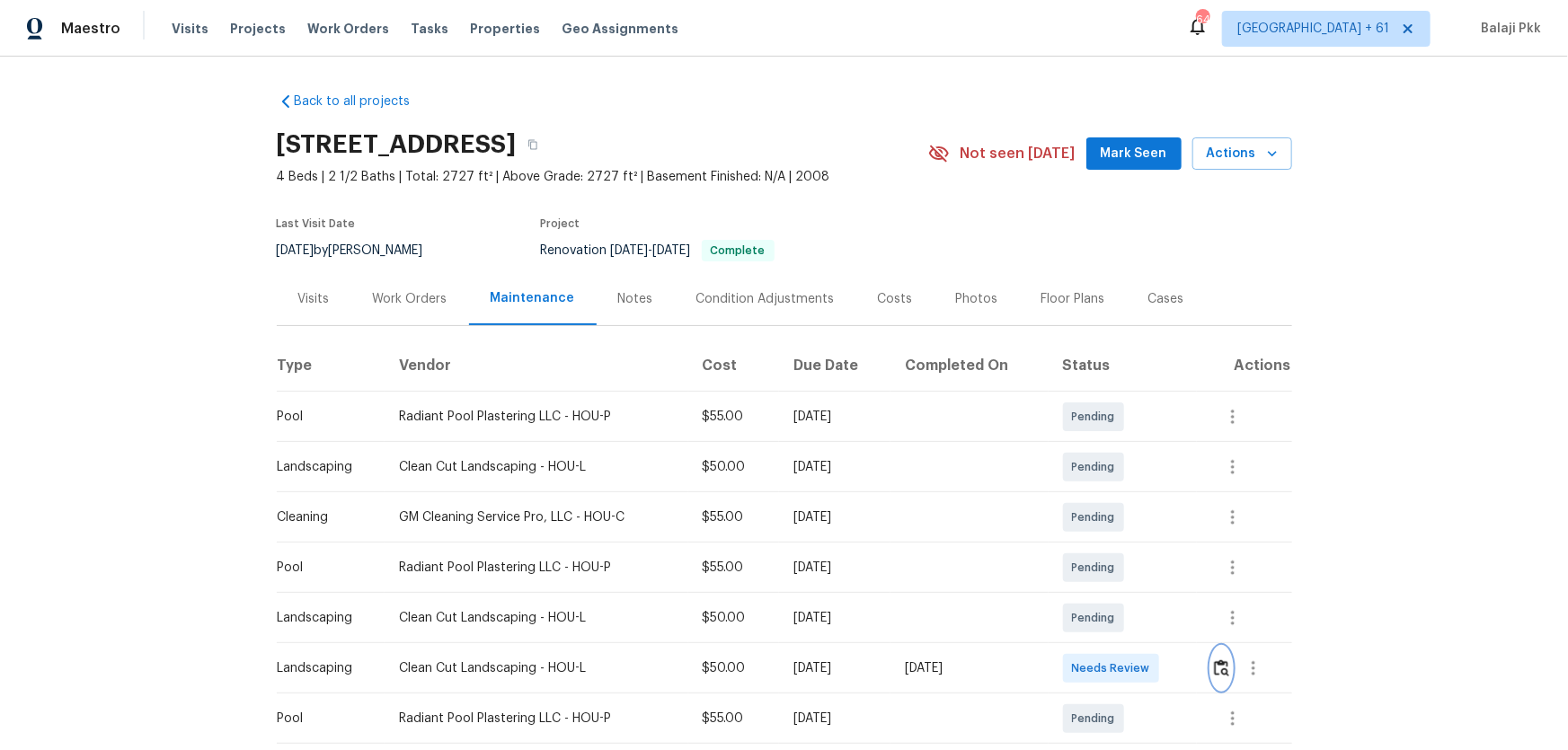
click at [1115, 495] on img "button" at bounding box center [1221, 668] width 16 height 17
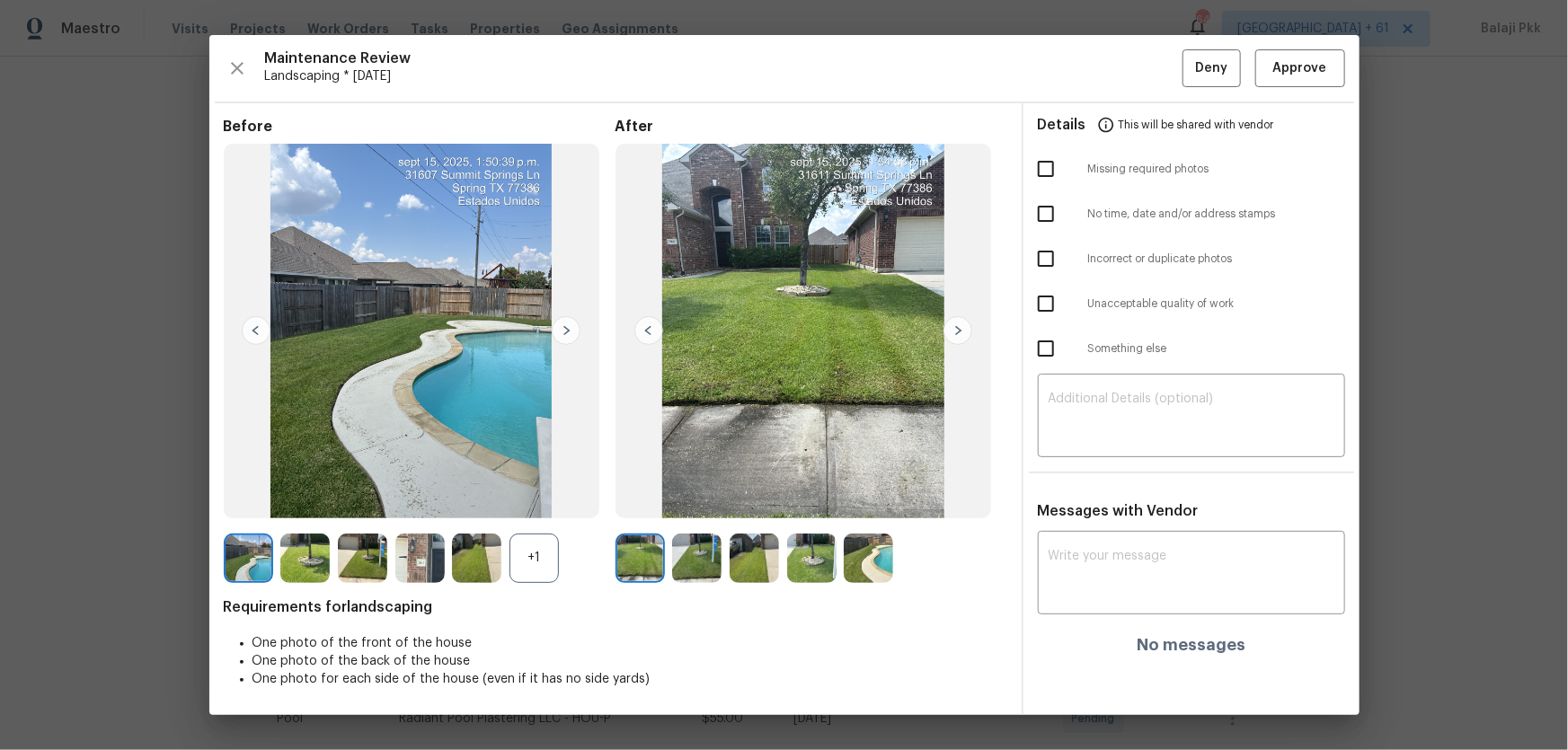
drag, startPoint x: 549, startPoint y: 561, endPoint x: 526, endPoint y: 45, distance: 516.5
click at [548, 495] on div "+1" at bounding box center [534, 559] width 50 height 50
click at [1115, 58] on span "Approve" at bounding box center [1300, 69] width 54 height 22
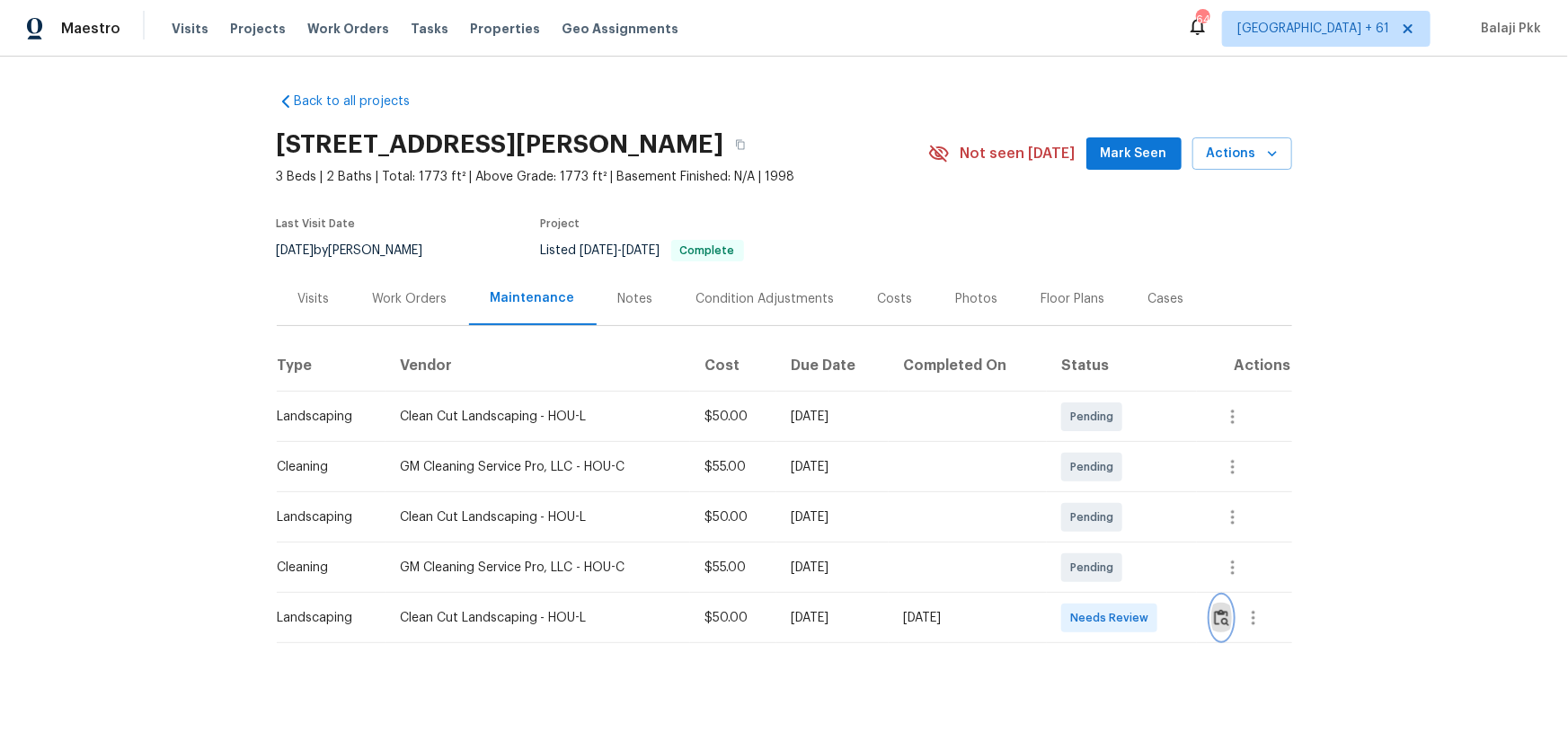
click at [1115, 495] on img "button" at bounding box center [1221, 618] width 16 height 17
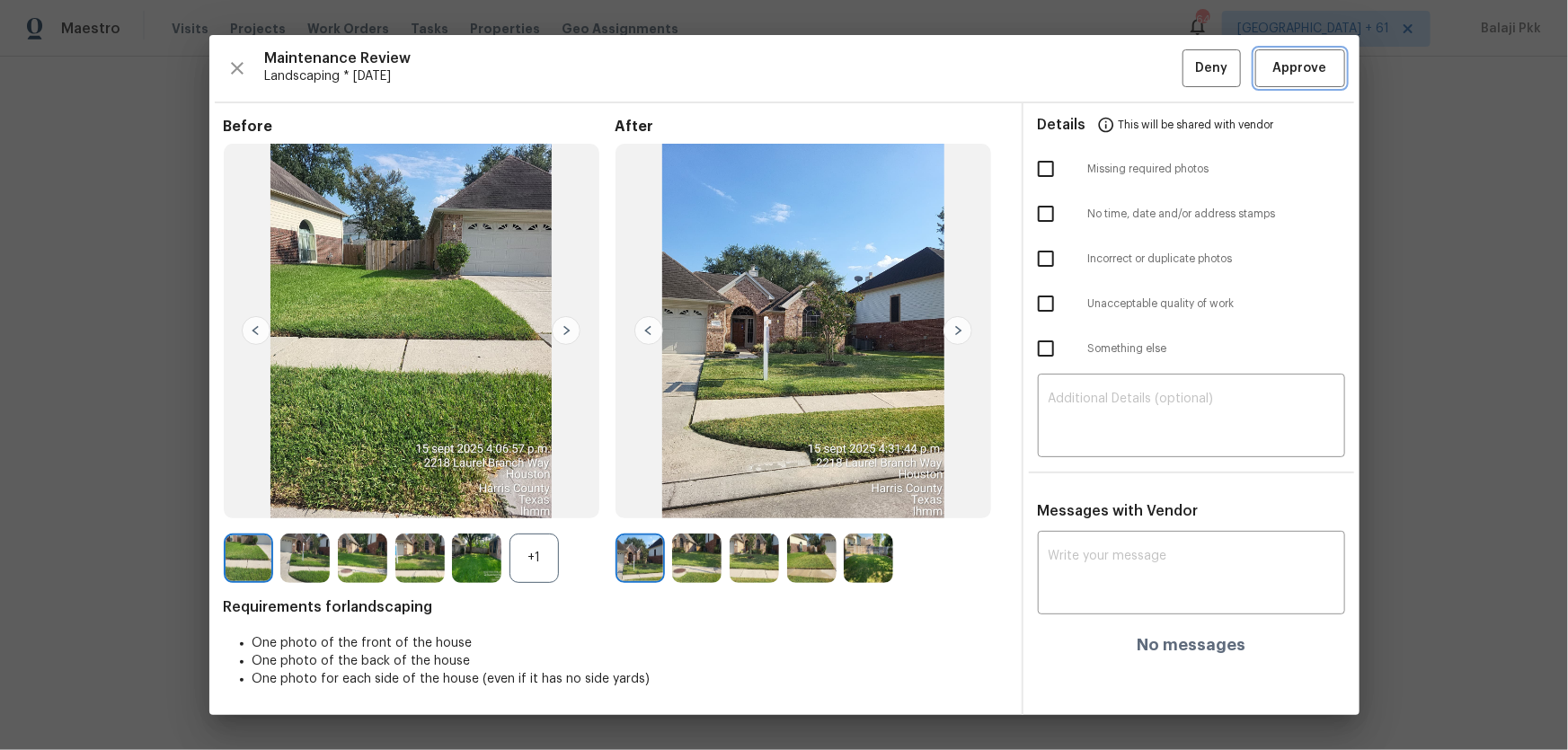
click at [1115, 70] on span "Approve" at bounding box center [1300, 69] width 54 height 22
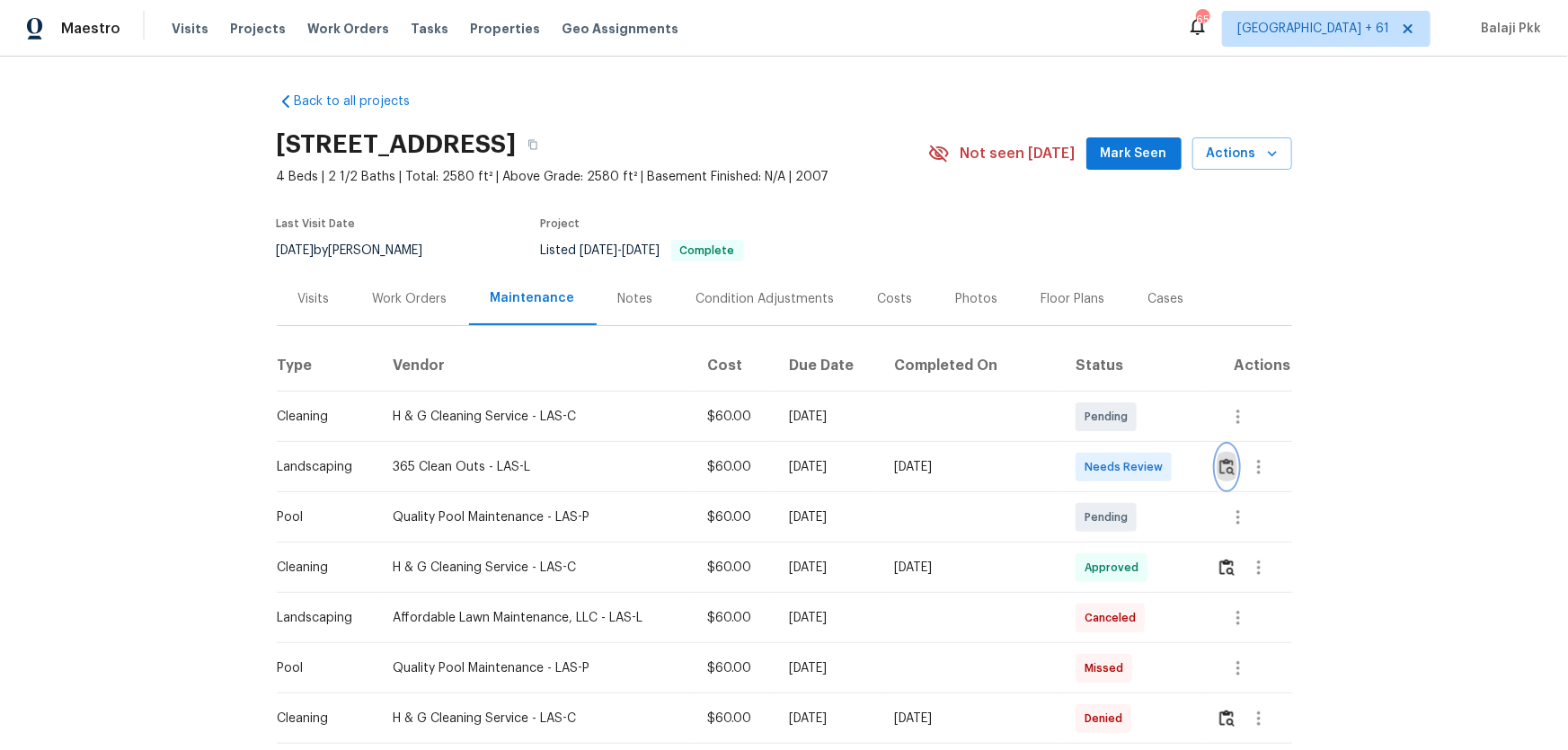
click at [1115, 457] on button "button" at bounding box center [1227, 467] width 20 height 43
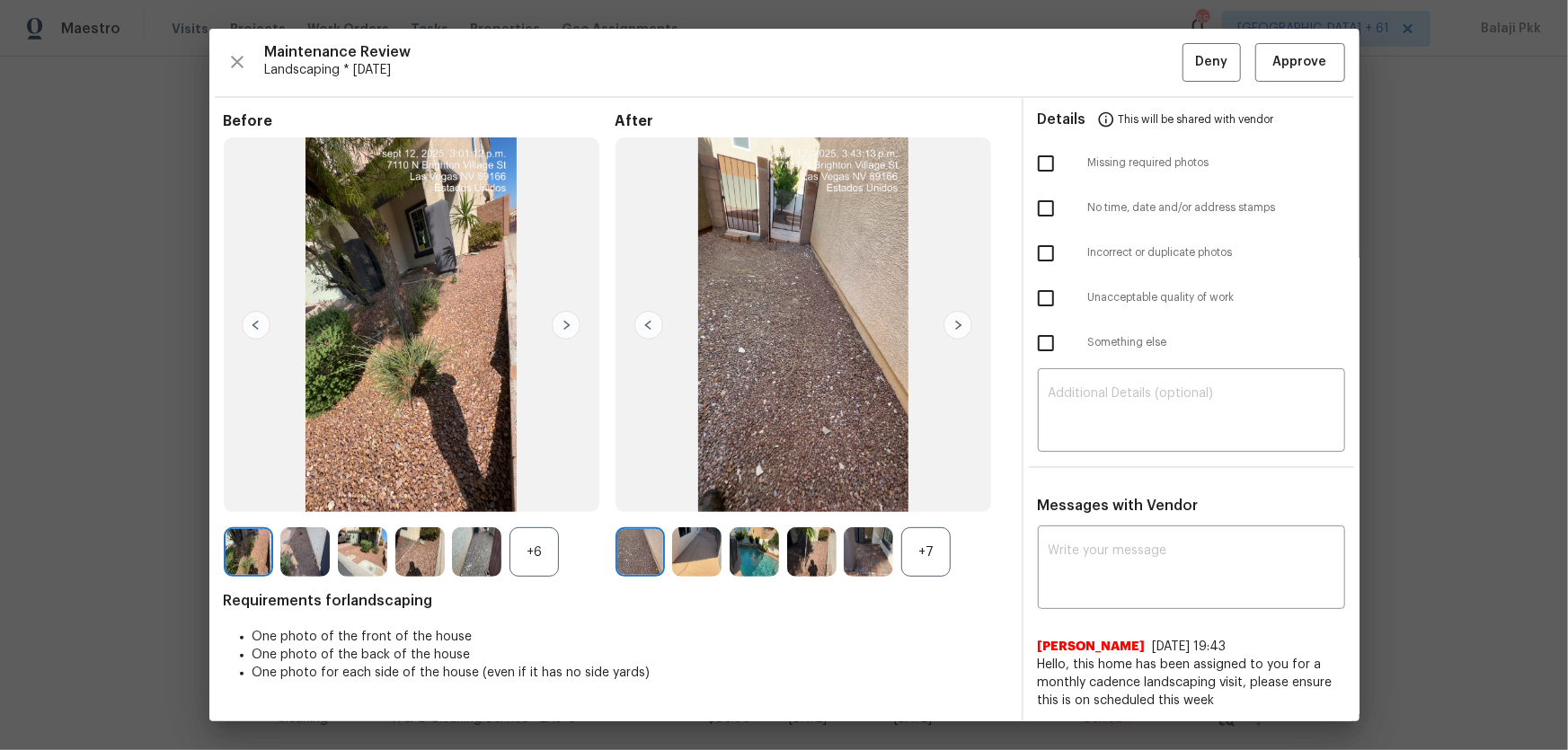
click at [917, 495] on div "+7" at bounding box center [926, 552] width 50 height 50
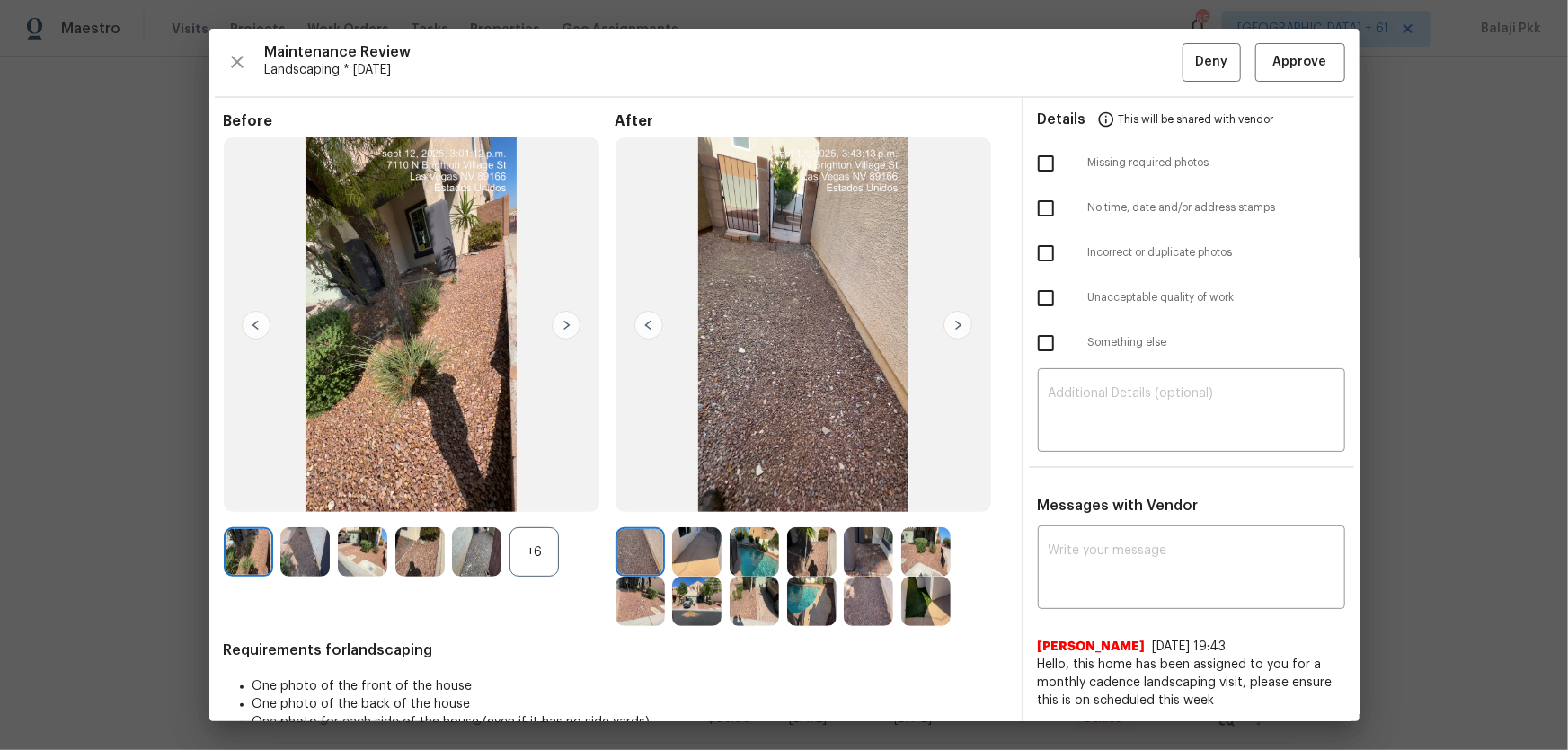
drag, startPoint x: 529, startPoint y: 554, endPoint x: 597, endPoint y: 79, distance: 479.8
click at [530, 495] on div "+6" at bounding box center [534, 552] width 50 height 50
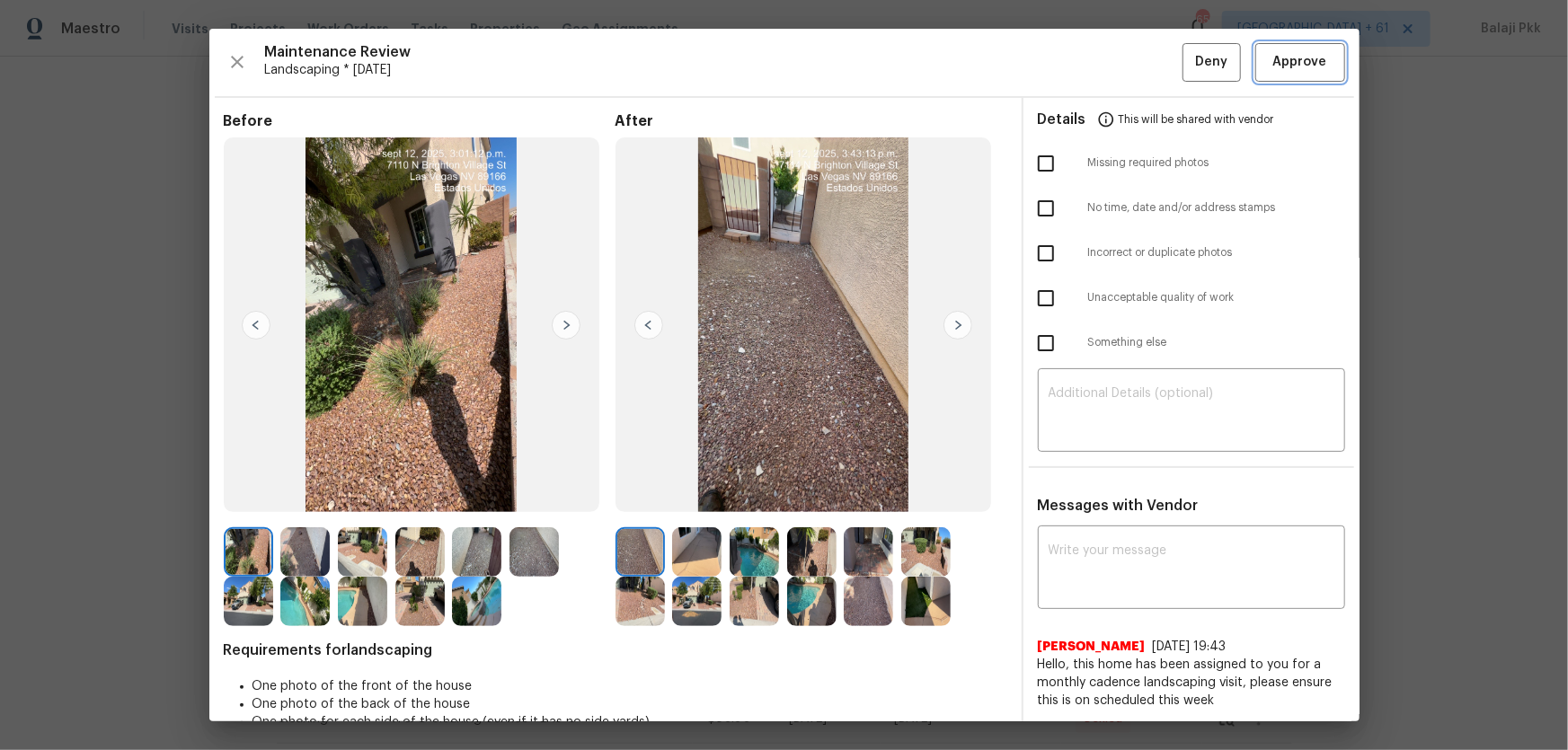
click at [1115, 43] on button "Approve" at bounding box center [1301, 62] width 90 height 39
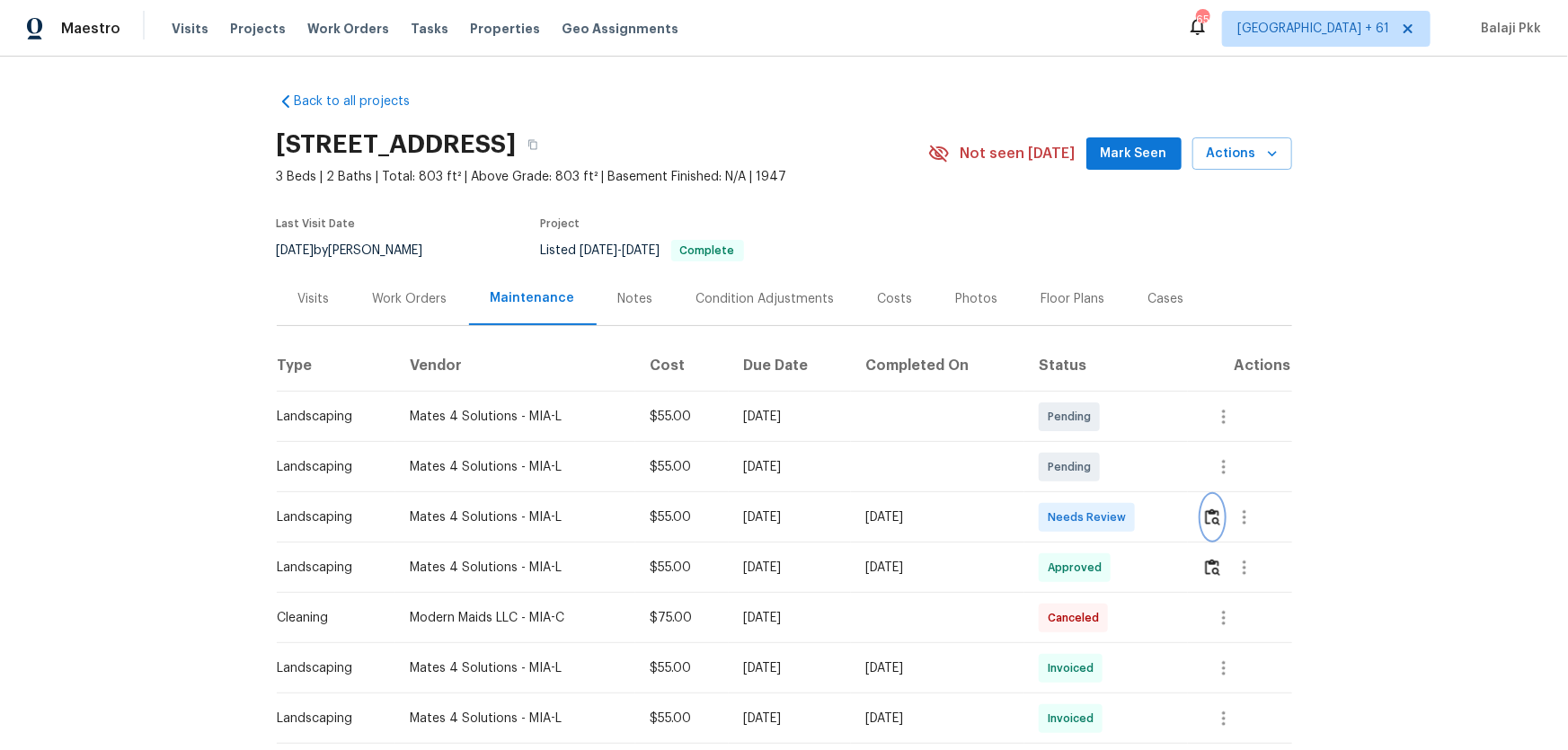
click at [1115, 495] on img "button" at bounding box center [1212, 517] width 16 height 17
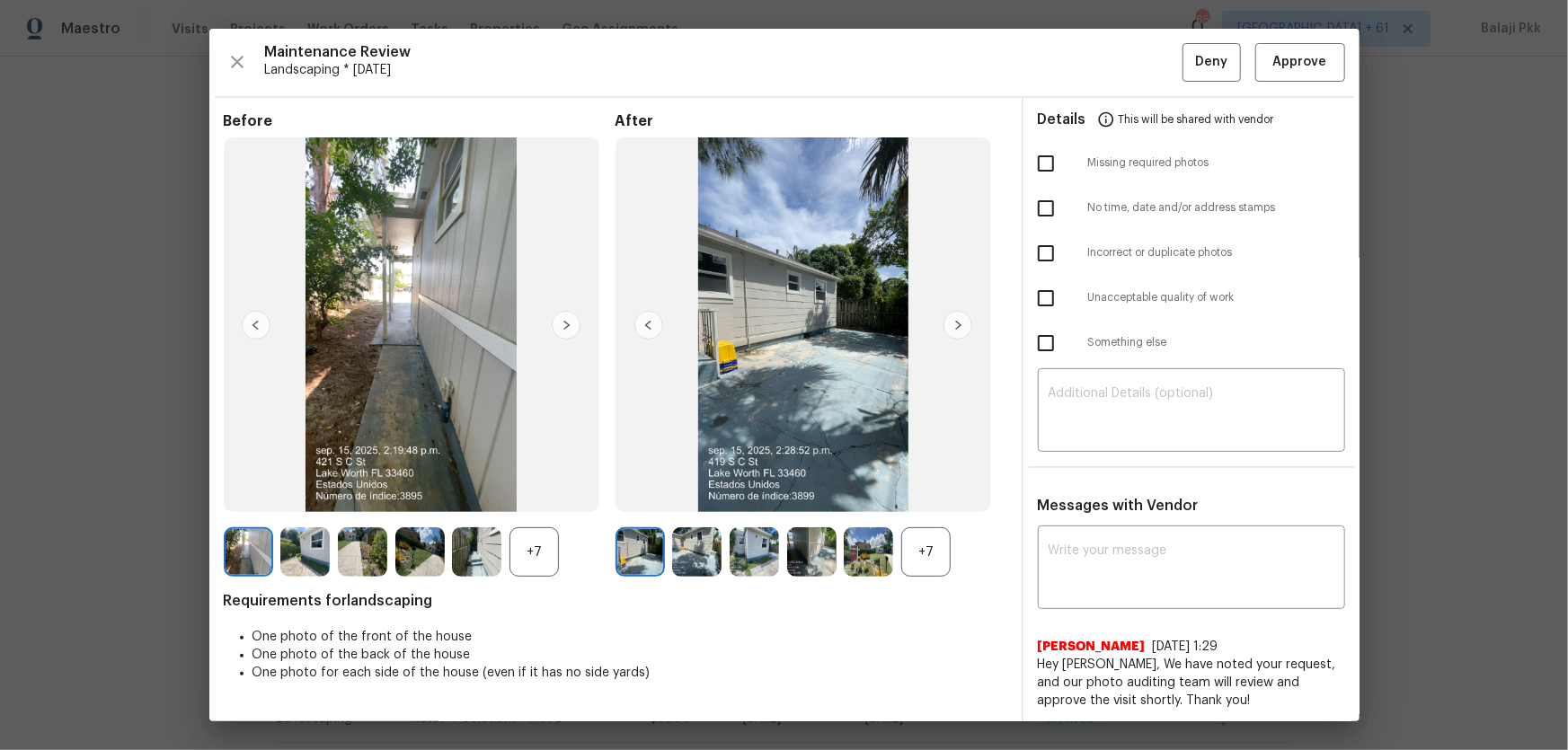
click at [936, 495] on div "+7" at bounding box center [926, 552] width 50 height 50
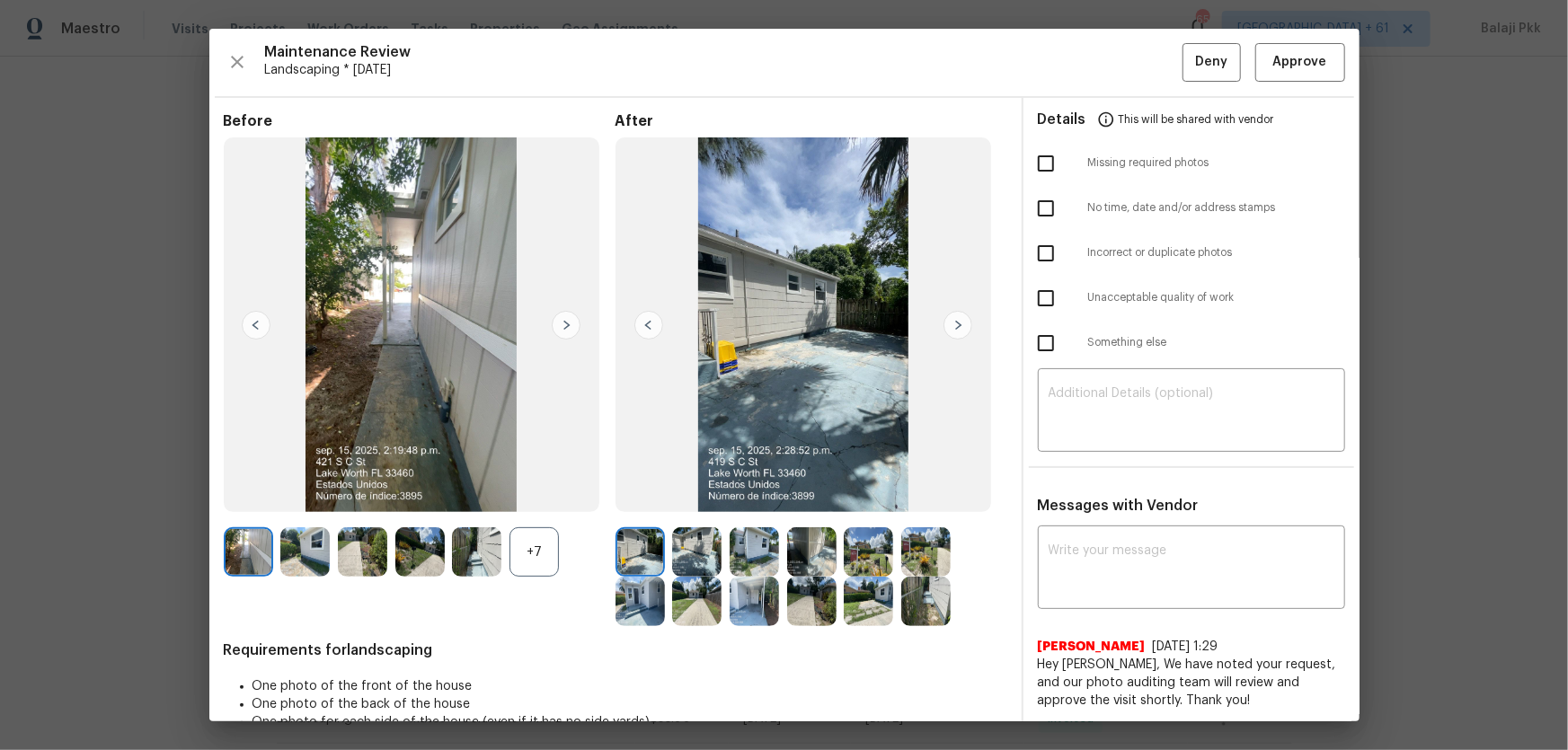
click at [545, 495] on div "+7" at bounding box center [534, 552] width 50 height 50
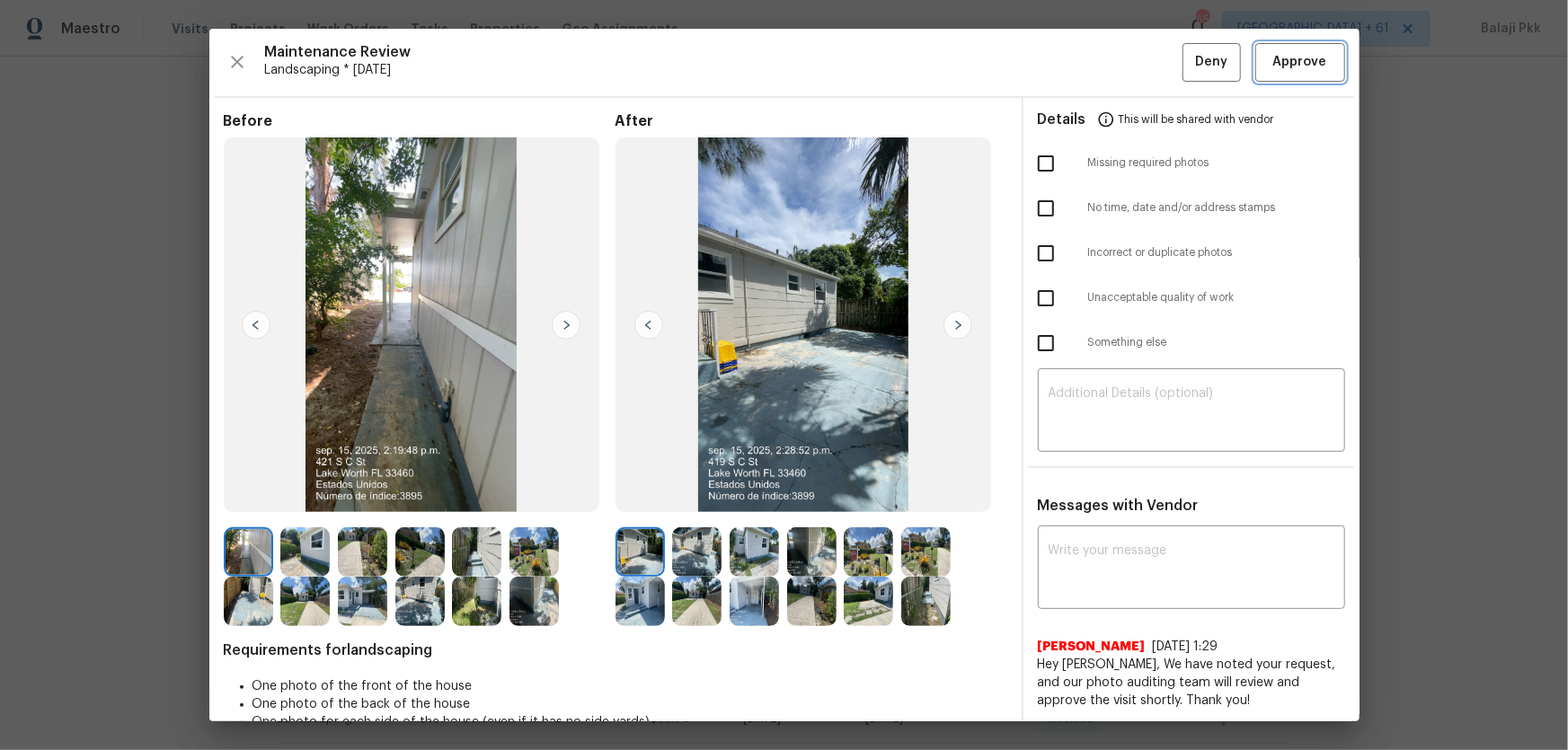
click at [1115, 59] on span "Approve" at bounding box center [1300, 62] width 54 height 22
